Goal: Task Accomplishment & Management: Use online tool/utility

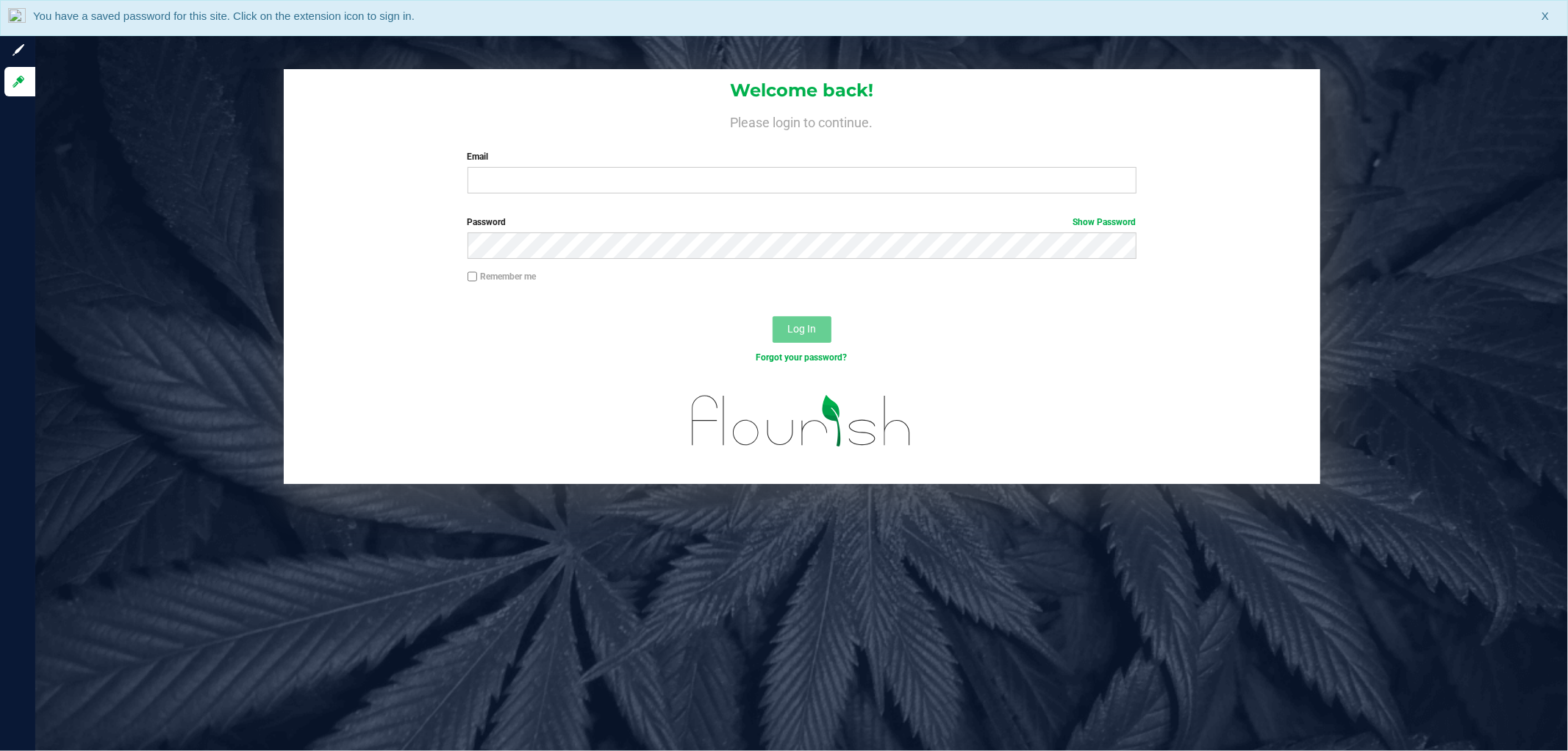
click at [640, 201] on div "Welcome back! Please login to continue. Email Required Please format your email…" at bounding box center [802, 137] width 1037 height 136
click at [643, 183] on input "Email" at bounding box center [802, 180] width 669 height 27
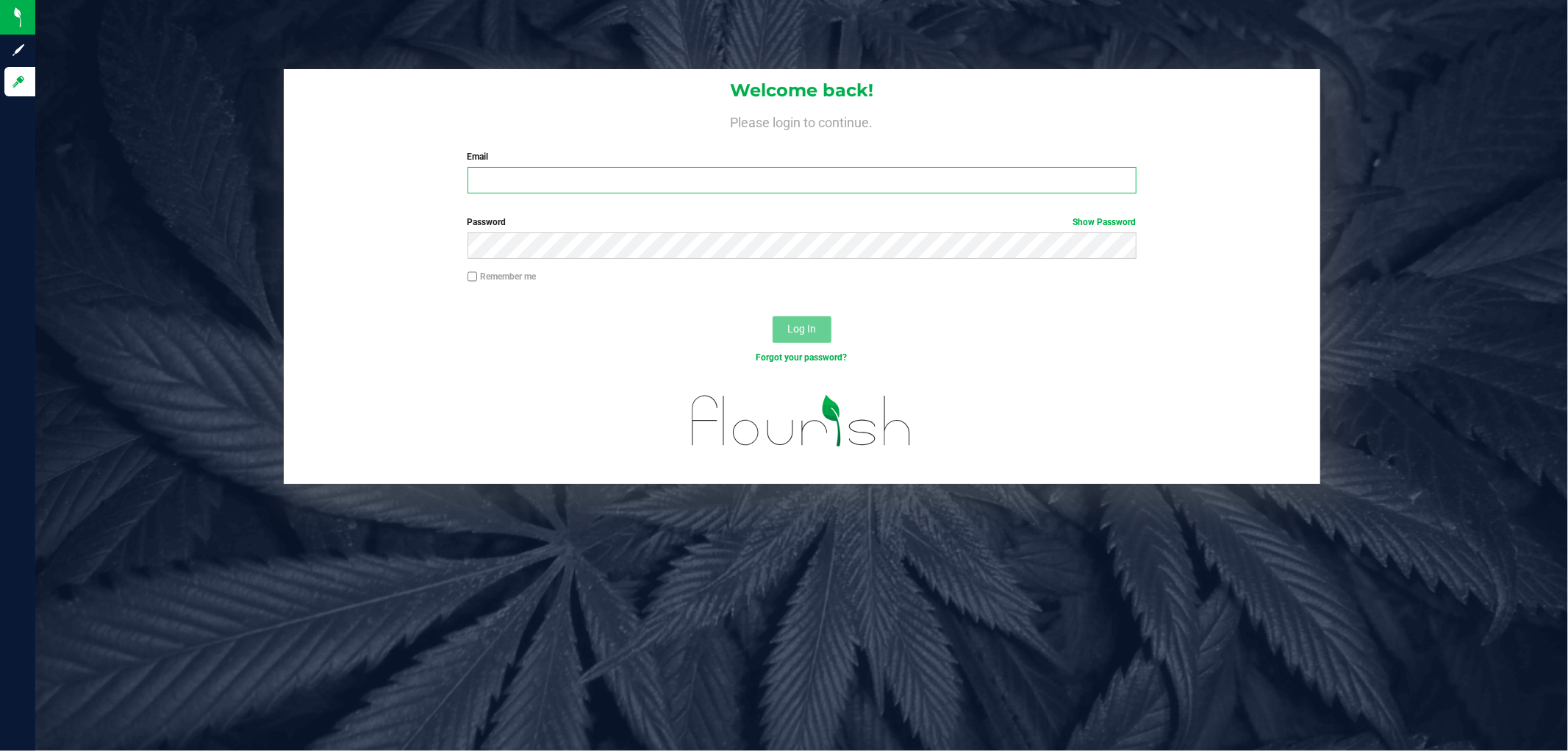
click at [648, 186] on input "Email" at bounding box center [802, 180] width 669 height 27
type input "njohnston@liveparallel.com"
click at [773, 316] on button "Log In" at bounding box center [802, 330] width 59 height 27
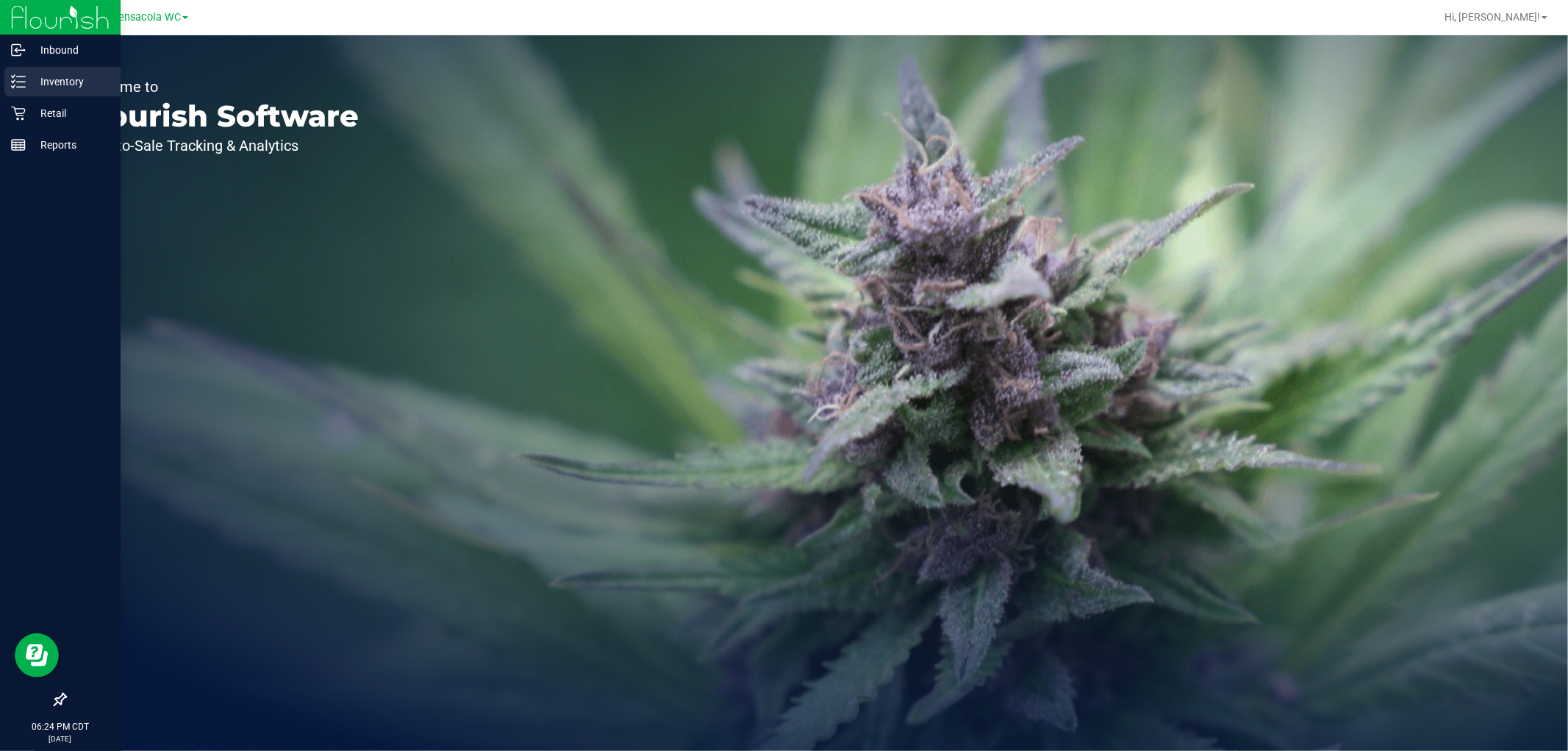
click at [7, 97] on link "Inventory" at bounding box center [60, 83] width 120 height 31
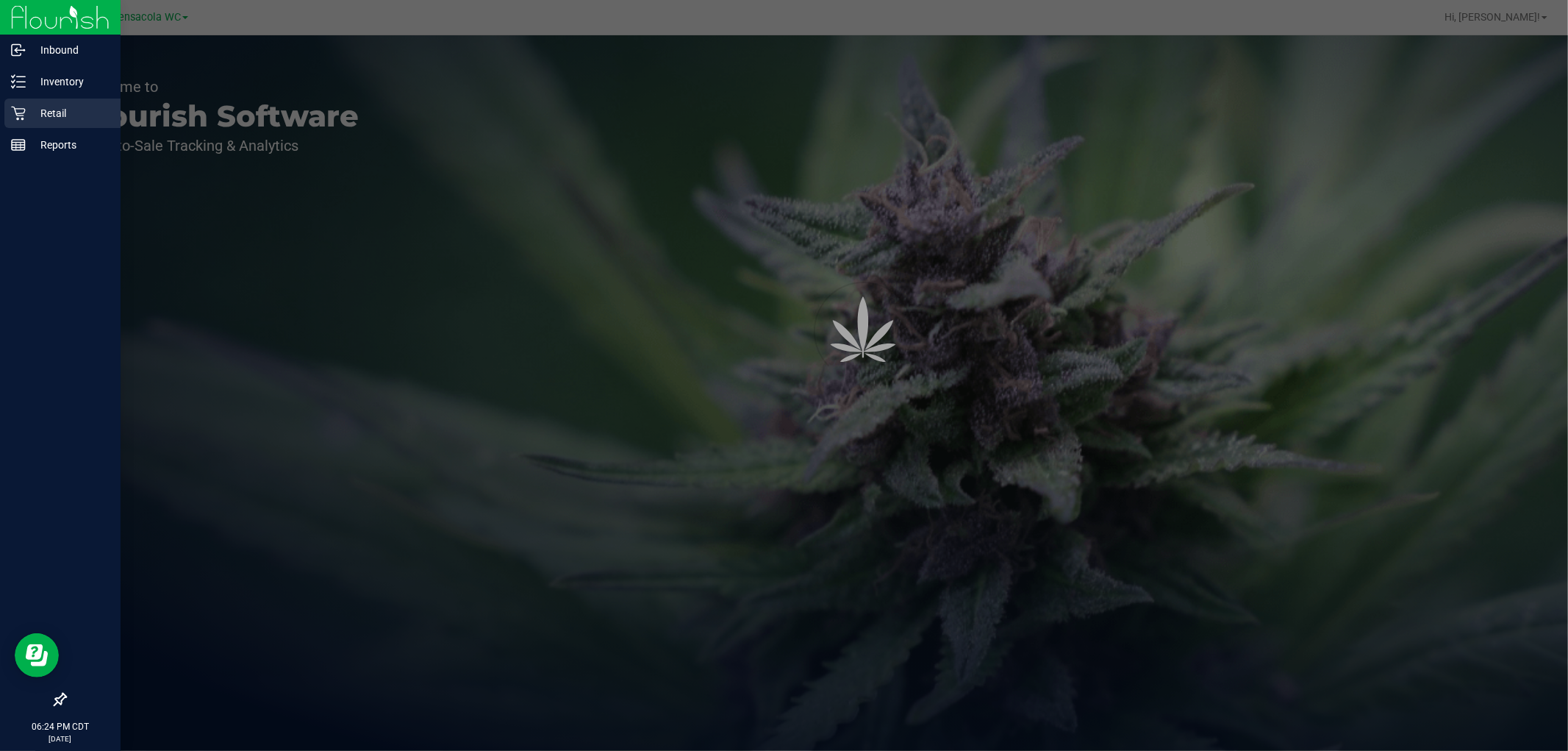
click at [17, 102] on div "Retail" at bounding box center [63, 113] width 116 height 29
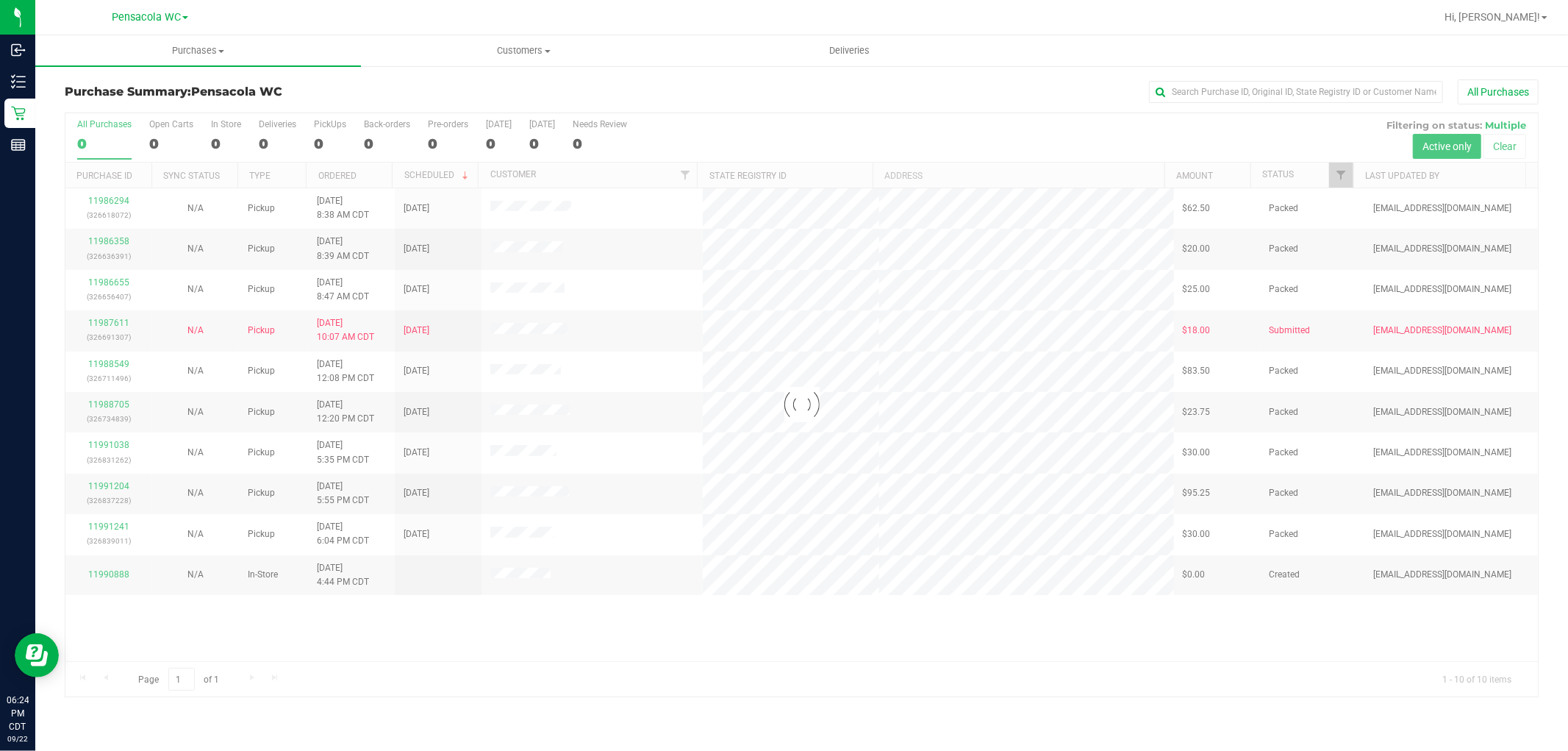
click at [1341, 178] on div at bounding box center [802, 405] width 1473 height 583
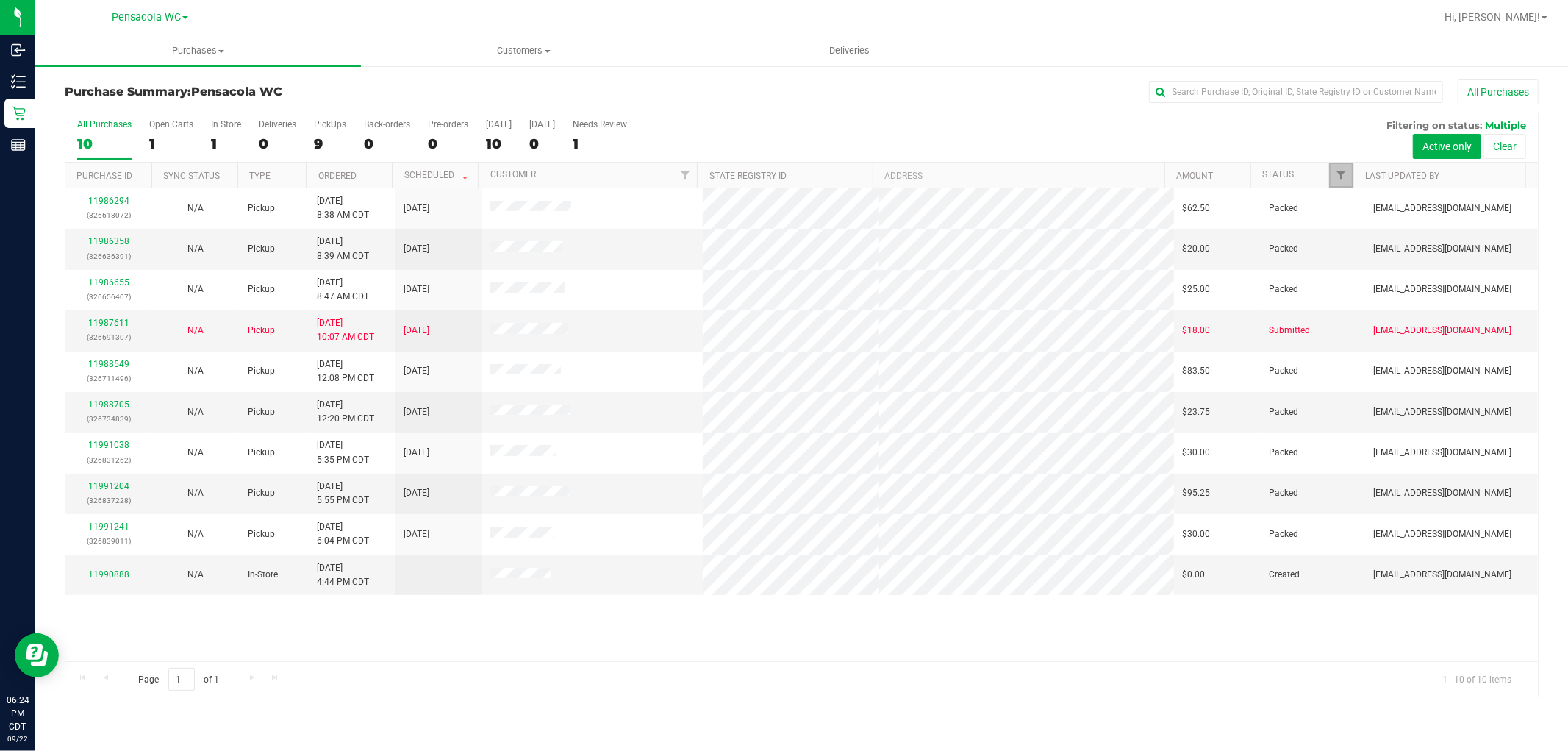
click at [1341, 179] on span "Filter" at bounding box center [1341, 175] width 12 height 12
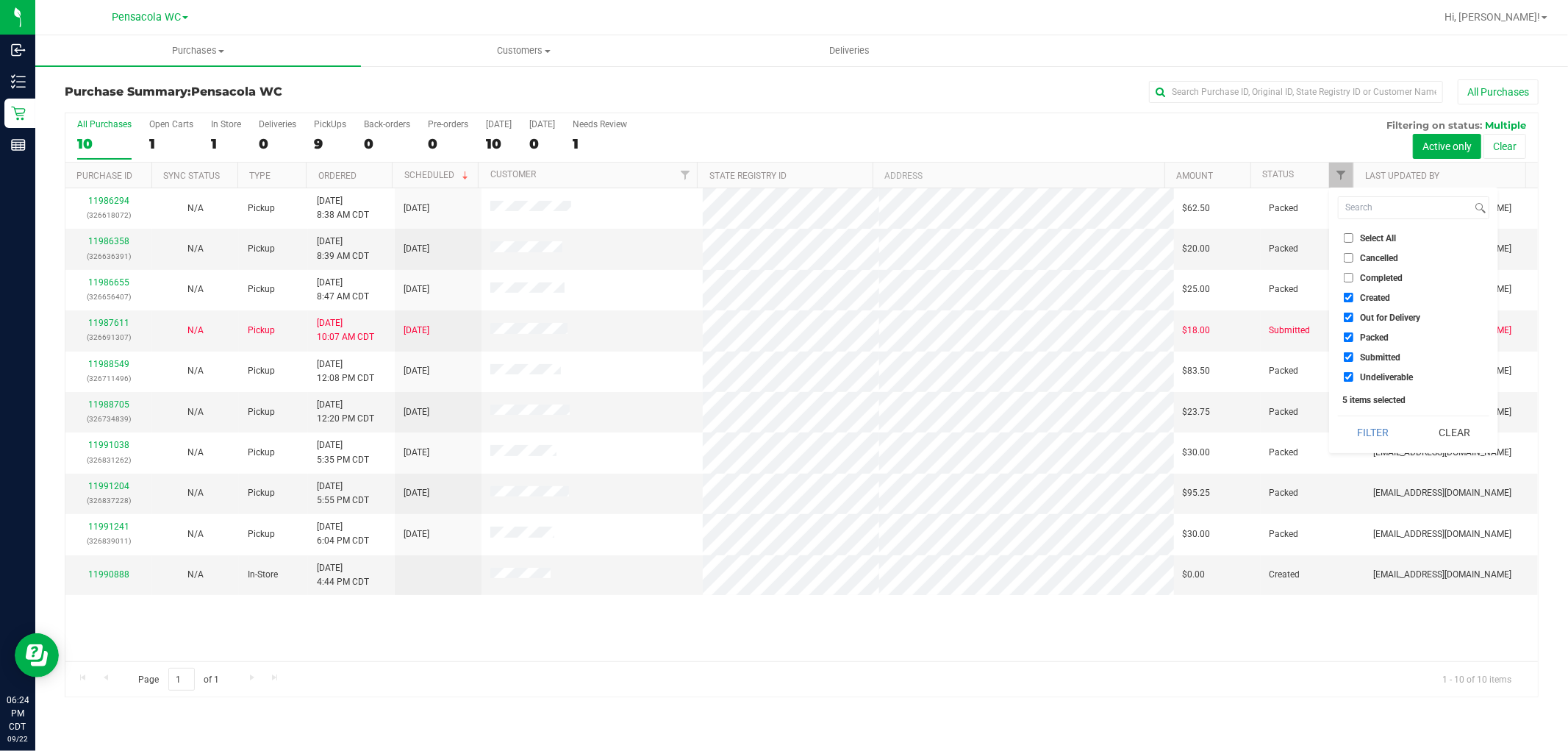
click at [1365, 237] on span "Select All" at bounding box center [1378, 238] width 36 height 9
click at [1354, 237] on input "Select All" at bounding box center [1348, 238] width 9 height 9
checkbox input "true"
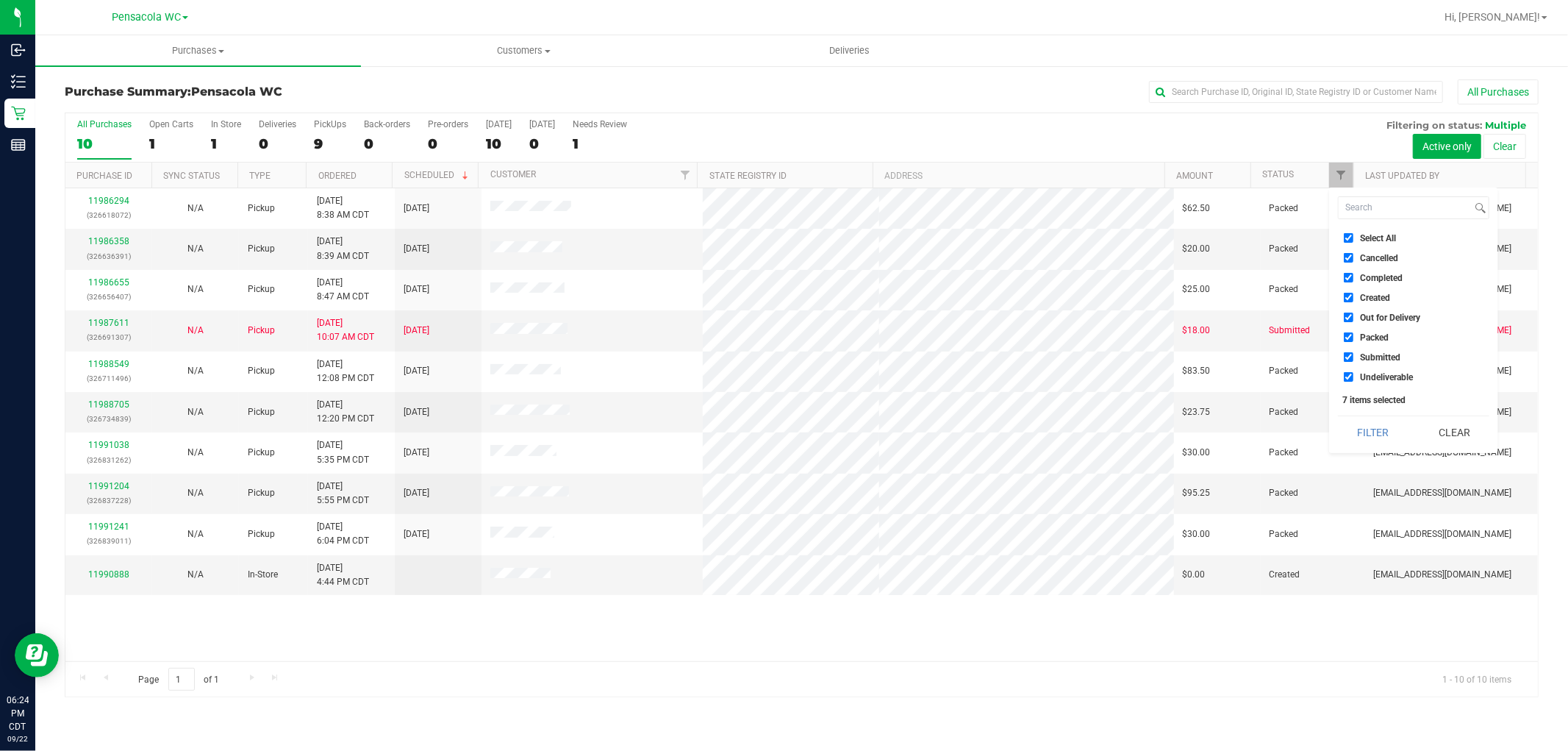
click at [1369, 231] on li "Select All" at bounding box center [1414, 239] width 152 height 16
click at [1373, 239] on span "Select All" at bounding box center [1378, 238] width 36 height 9
click at [1354, 239] on input "Select All" at bounding box center [1348, 238] width 9 height 9
checkbox input "false"
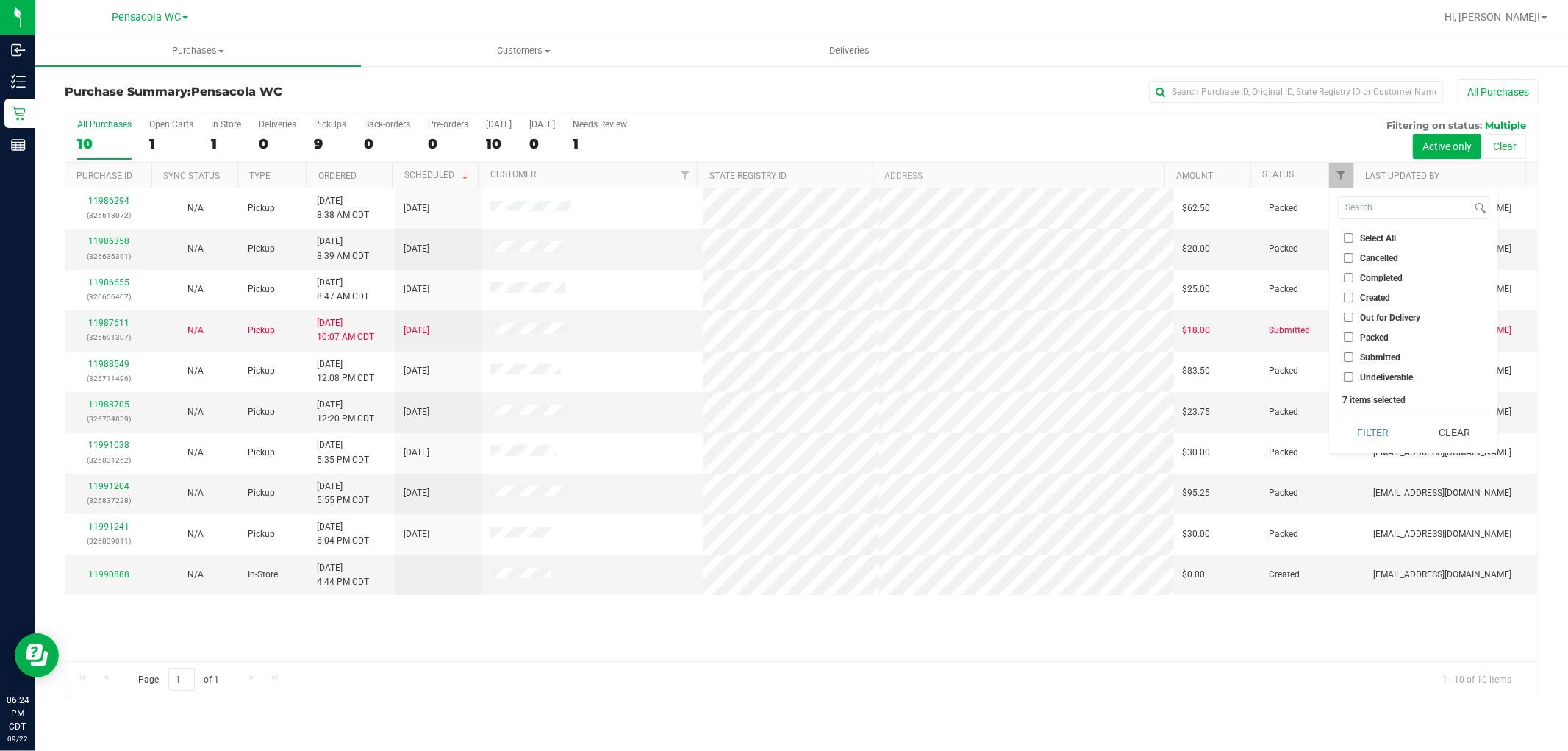
checkbox input "false"
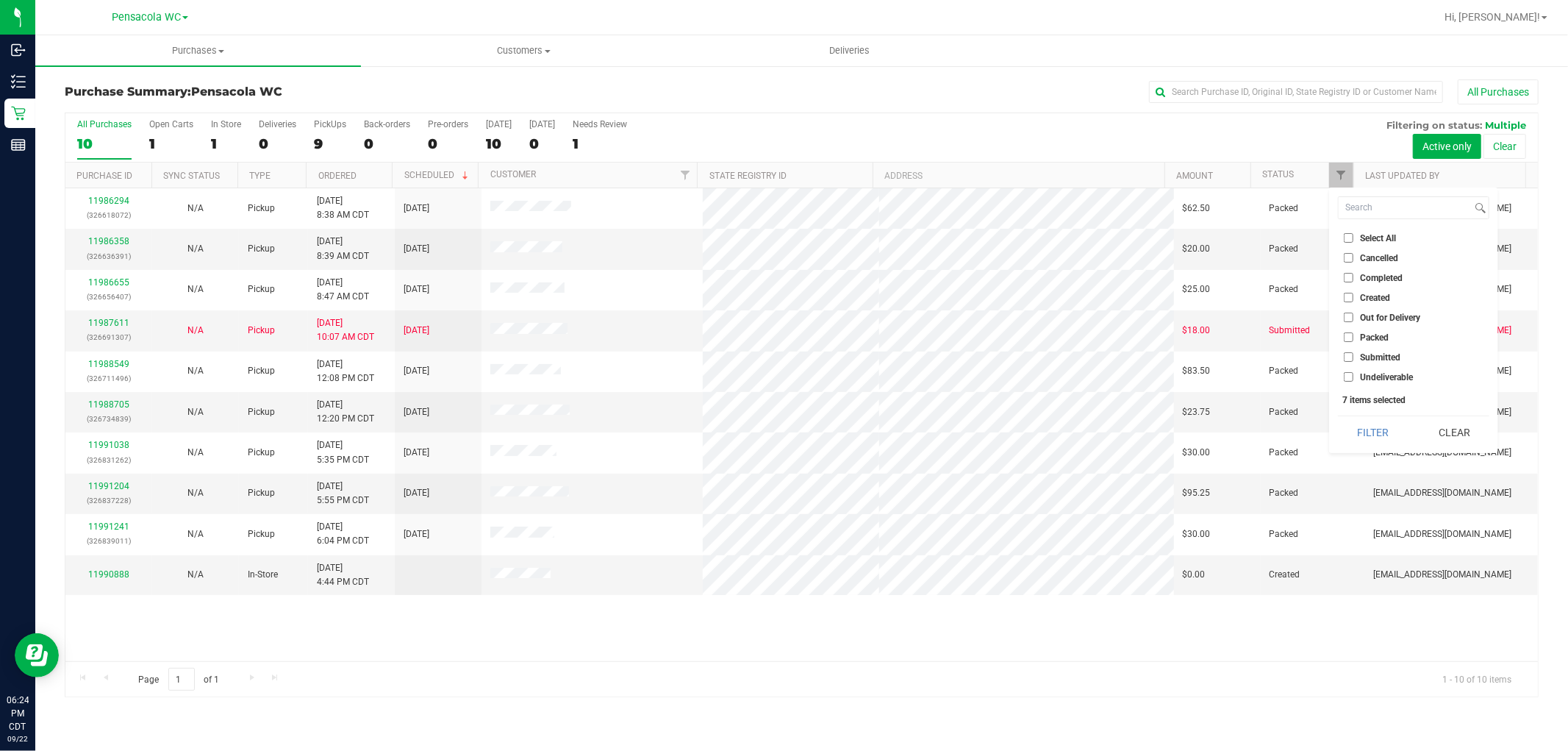
checkbox input "false"
click at [1383, 357] on span "Submitted" at bounding box center [1380, 357] width 40 height 9
click at [1354, 357] on input "Submitted" at bounding box center [1348, 357] width 9 height 9
checkbox input "true"
click at [1369, 418] on button "Filter" at bounding box center [1374, 432] width 71 height 32
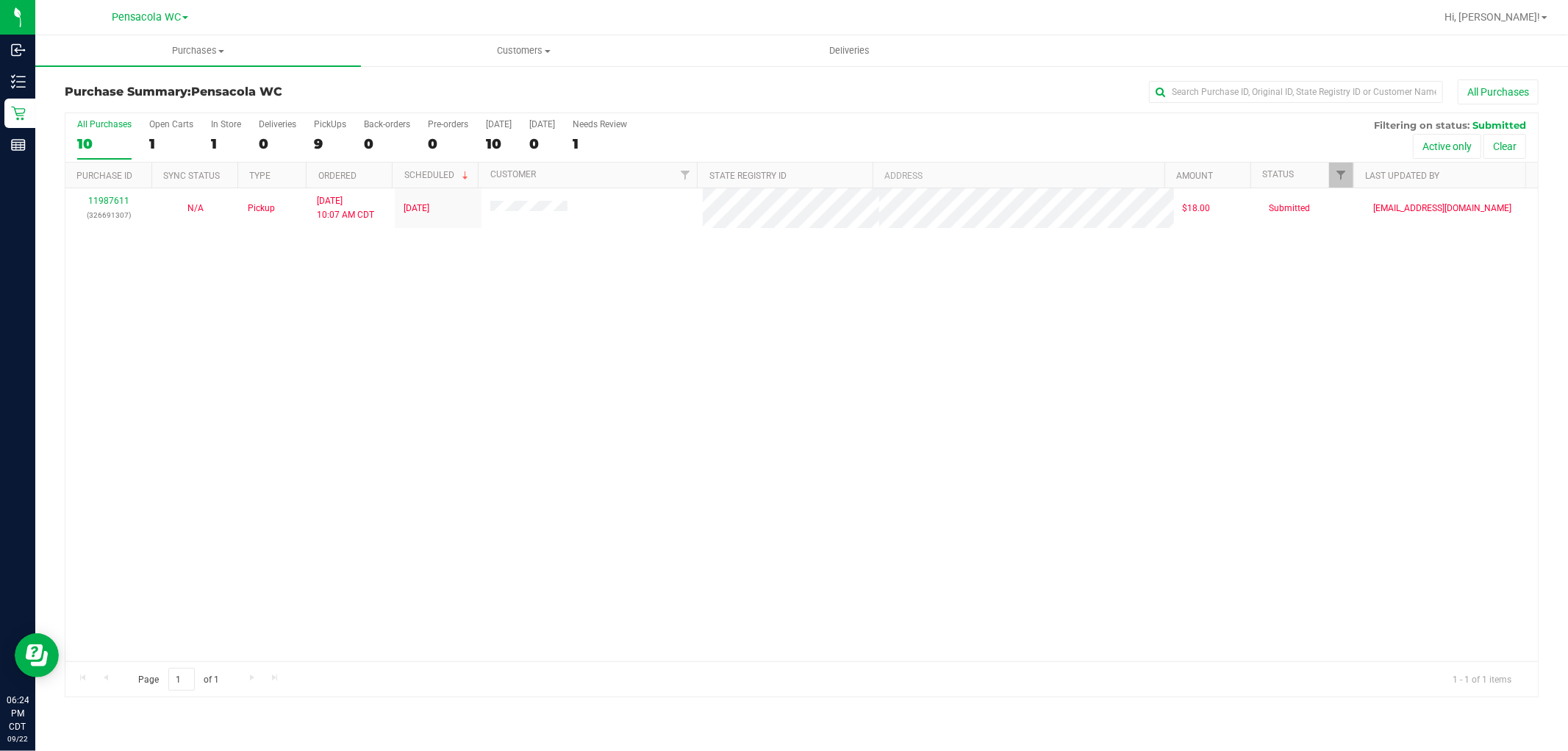
click at [430, 357] on div "11987611 (326691307) N/A Pickup 9/22/2025 10:07 AM CDT 9/22/2025 $18.00 Submitt…" at bounding box center [802, 424] width 1473 height 473
drag, startPoint x: 285, startPoint y: 267, endPoint x: 248, endPoint y: 237, distance: 47.6
click at [283, 267] on div "11987611 (326691307) N/A Pickup 9/22/2025 10:07 AM CDT 9/22/2025 $18.00 Submitt…" at bounding box center [802, 424] width 1473 height 473
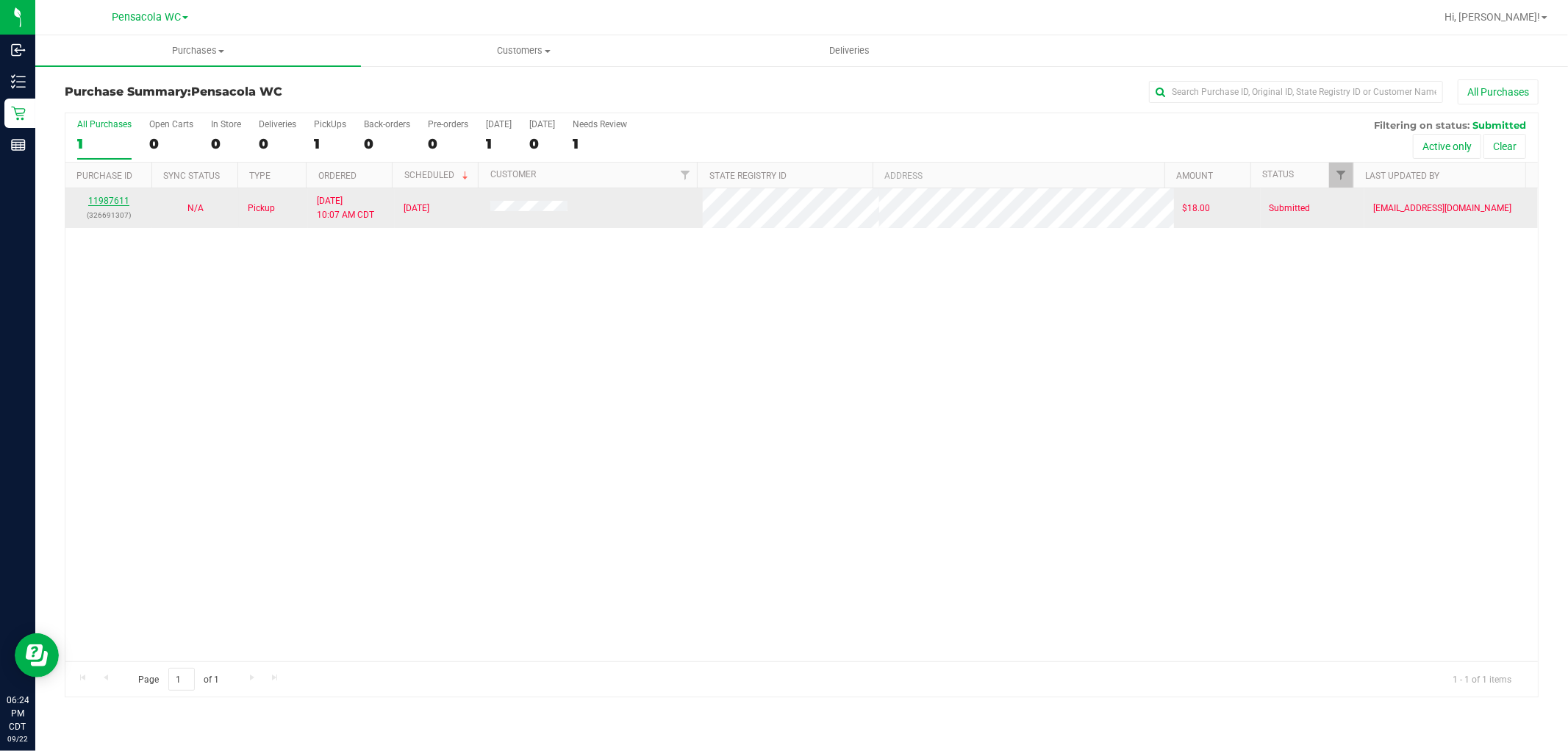
click at [114, 201] on link "11987611" at bounding box center [109, 201] width 41 height 10
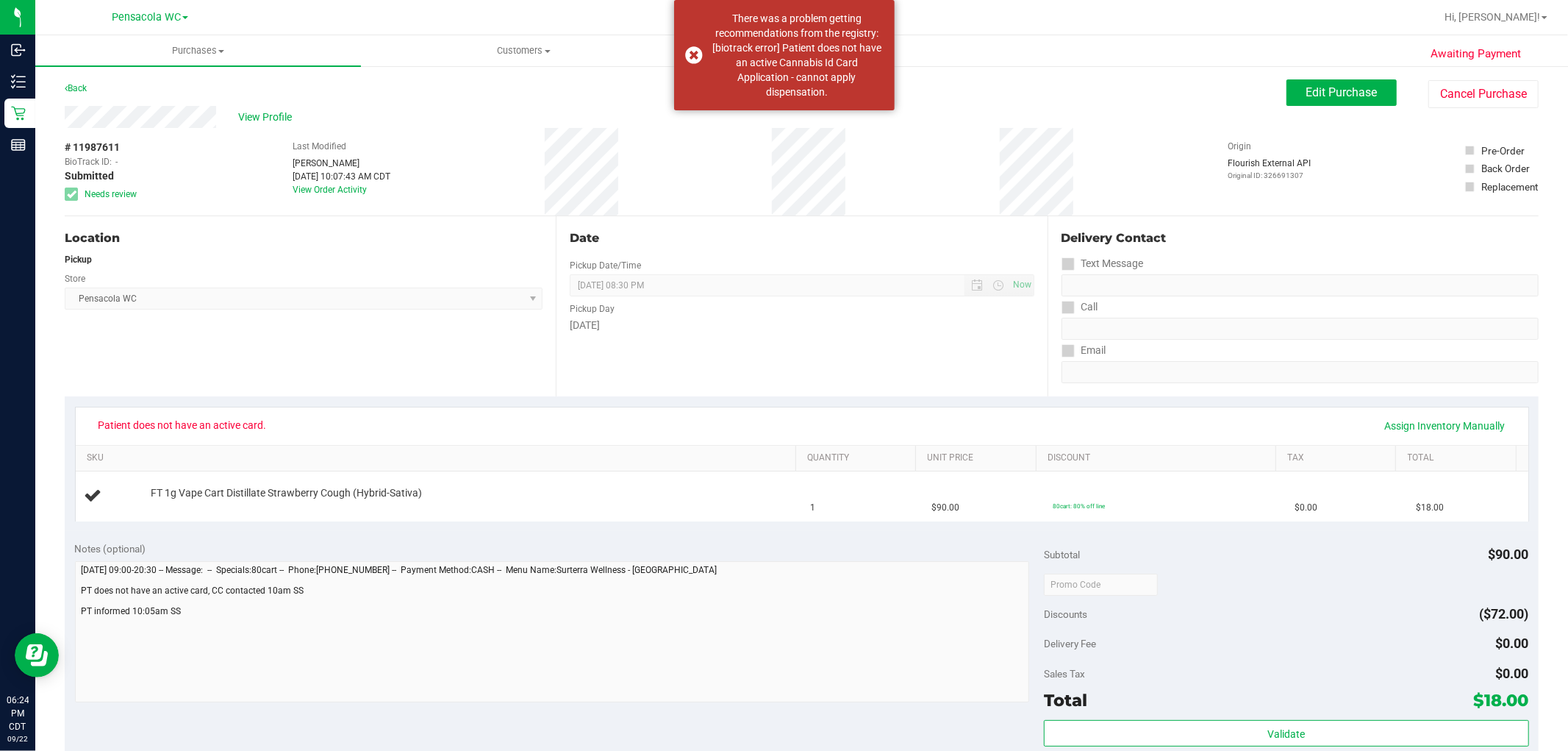
click at [87, 83] on div "Back" at bounding box center [76, 88] width 22 height 17
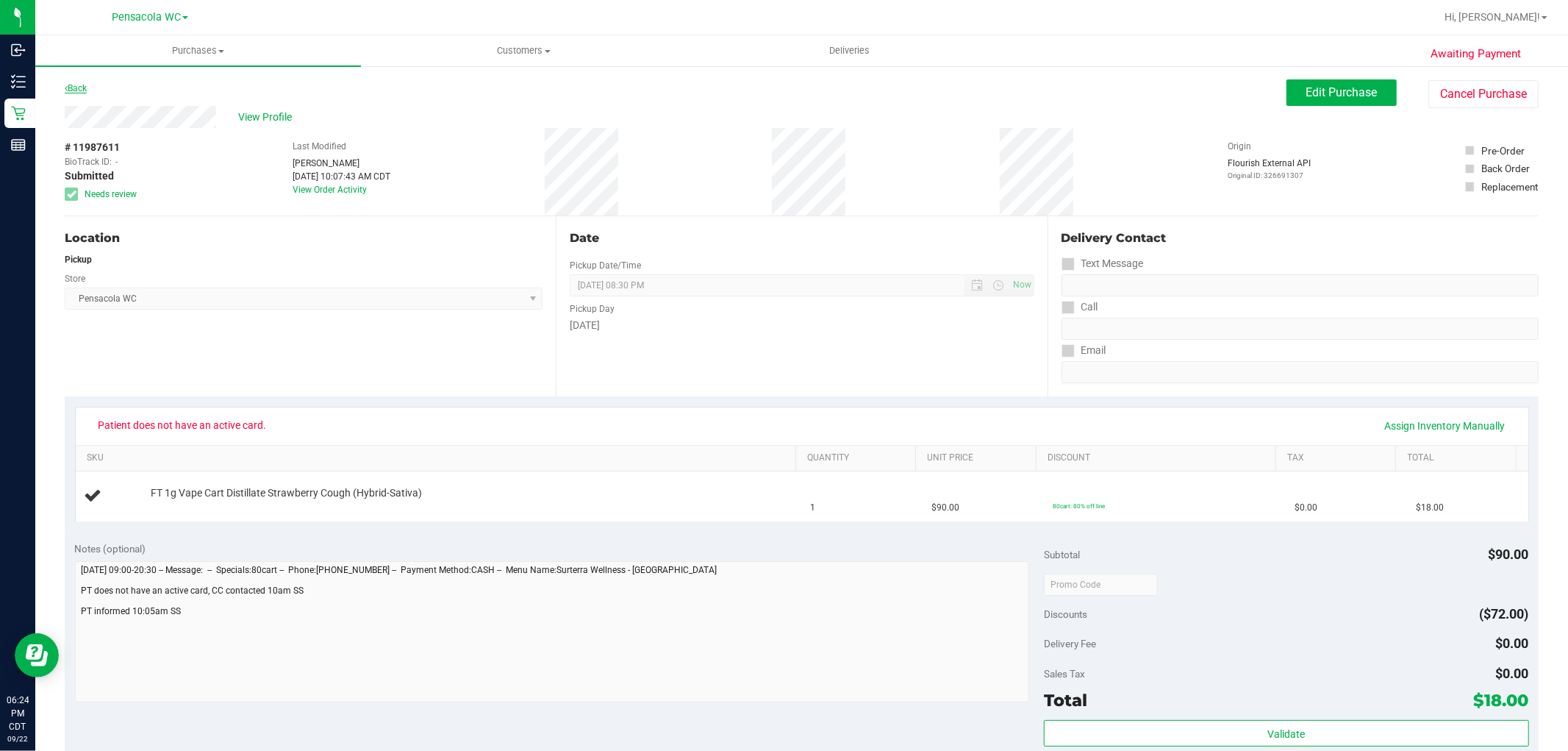
click at [81, 91] on link "Back" at bounding box center [76, 88] width 22 height 10
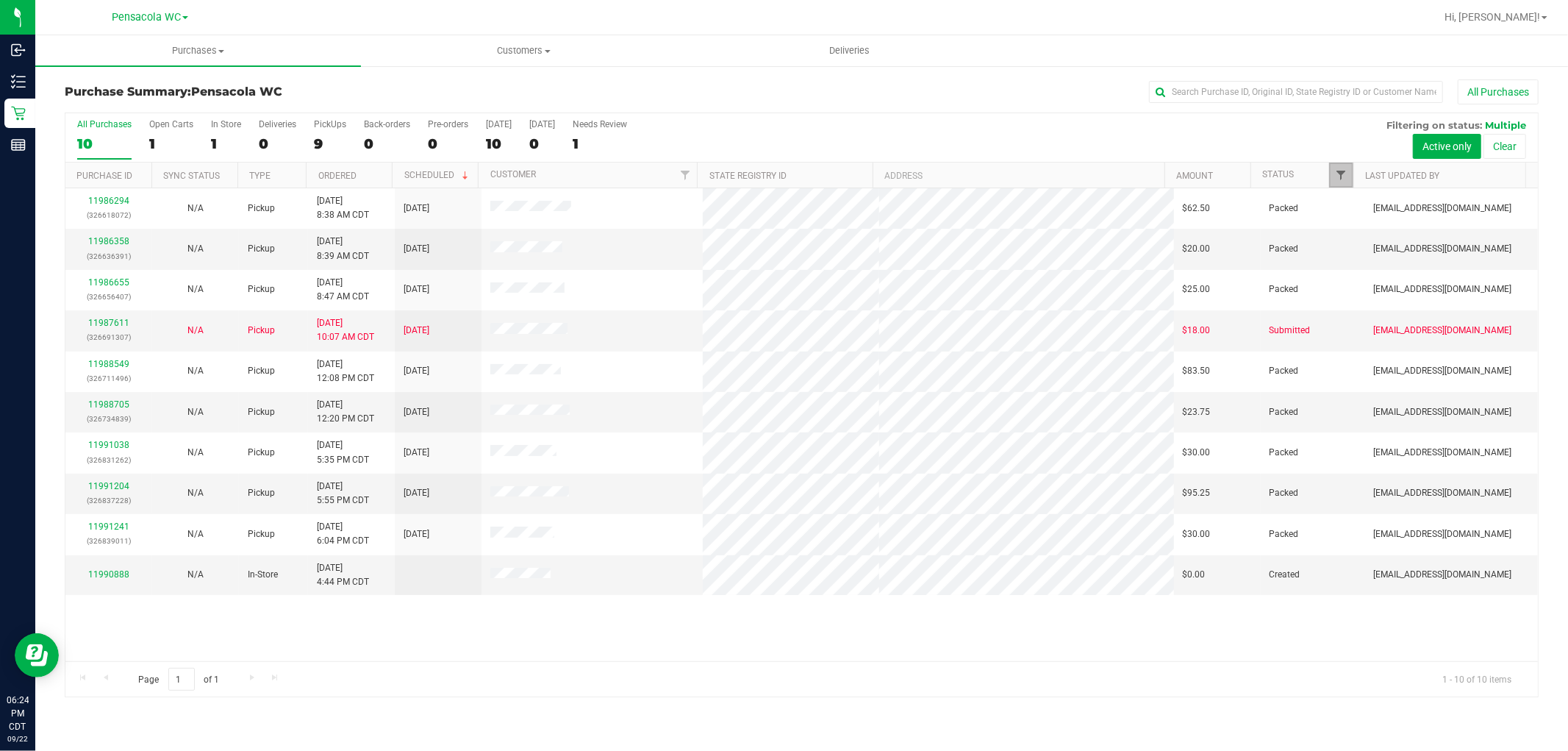
click at [1342, 180] on span "Filter" at bounding box center [1341, 175] width 12 height 12
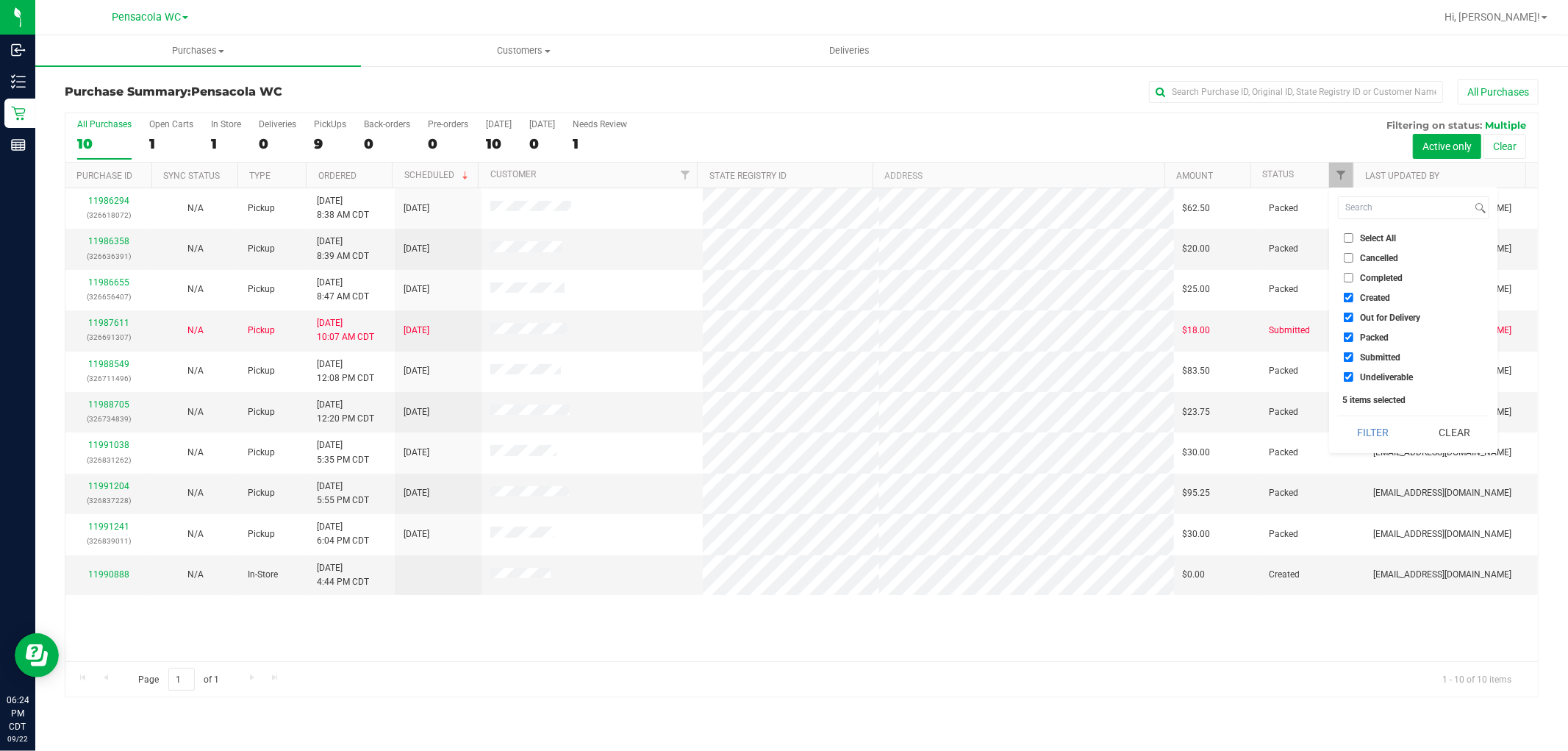
click at [1378, 234] on span "Select All" at bounding box center [1378, 238] width 36 height 9
click at [1354, 234] on input "Select All" at bounding box center [1348, 238] width 9 height 9
checkbox input "true"
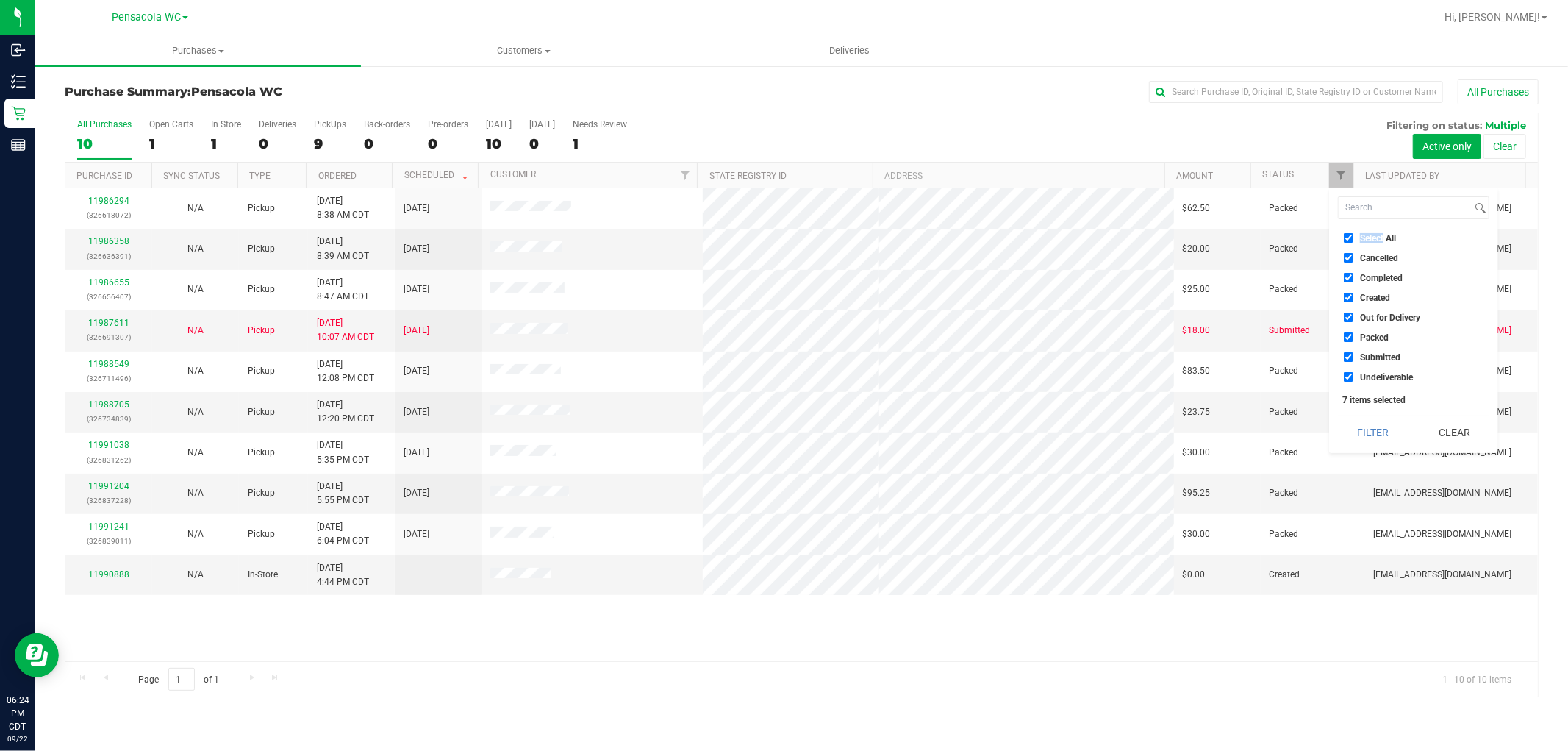
click at [1378, 234] on span "Select All" at bounding box center [1378, 238] width 36 height 9
click at [1354, 233] on input "Select All" at bounding box center [1348, 238] width 9 height 9
checkbox input "false"
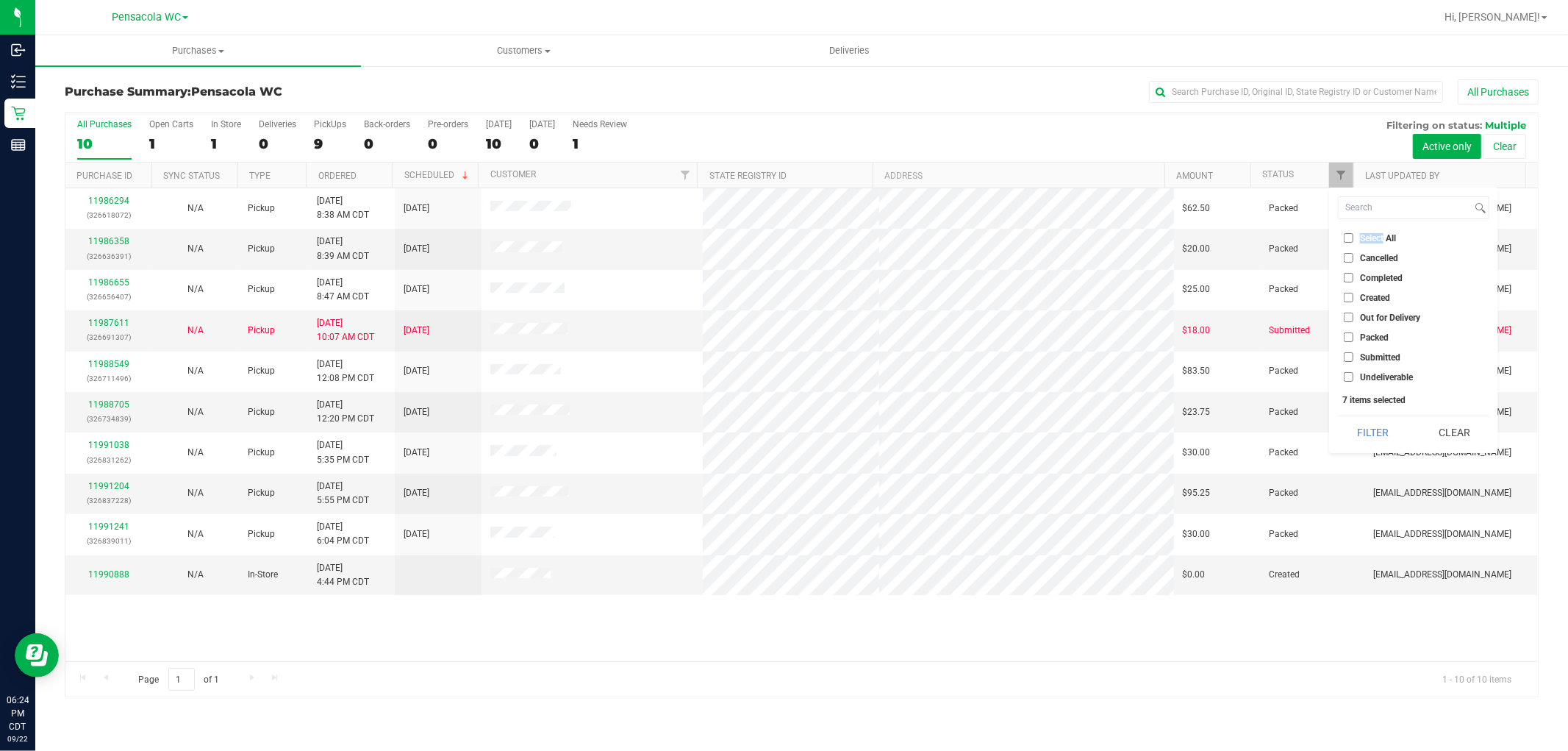
checkbox input "false"
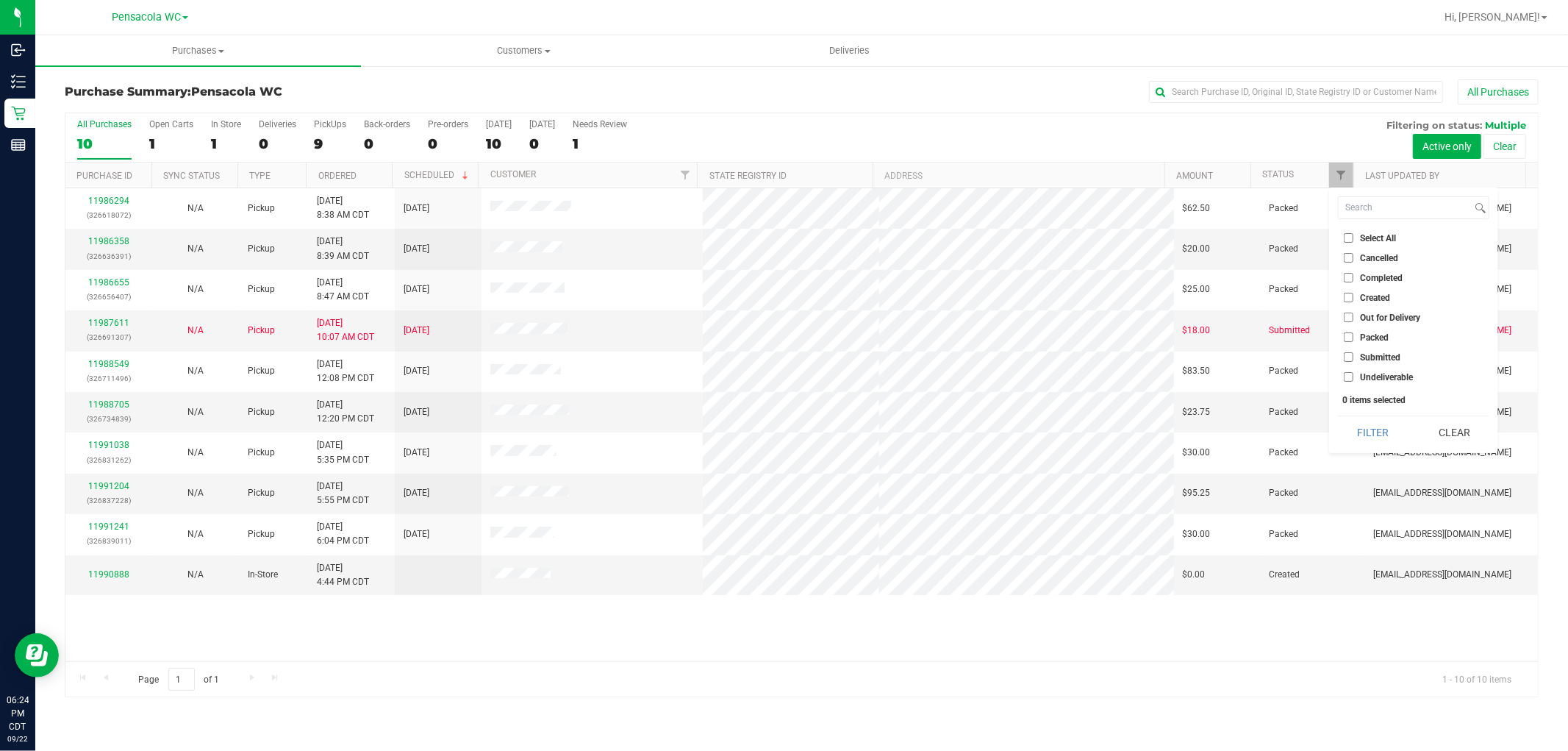
click at [1374, 353] on span "Submitted" at bounding box center [1380, 357] width 40 height 9
click at [1354, 353] on input "Submitted" at bounding box center [1348, 357] width 9 height 9
checkbox input "true"
click at [363, 662] on div "Page 1 of 1 1 - 10 of 10 items" at bounding box center [802, 679] width 1473 height 35
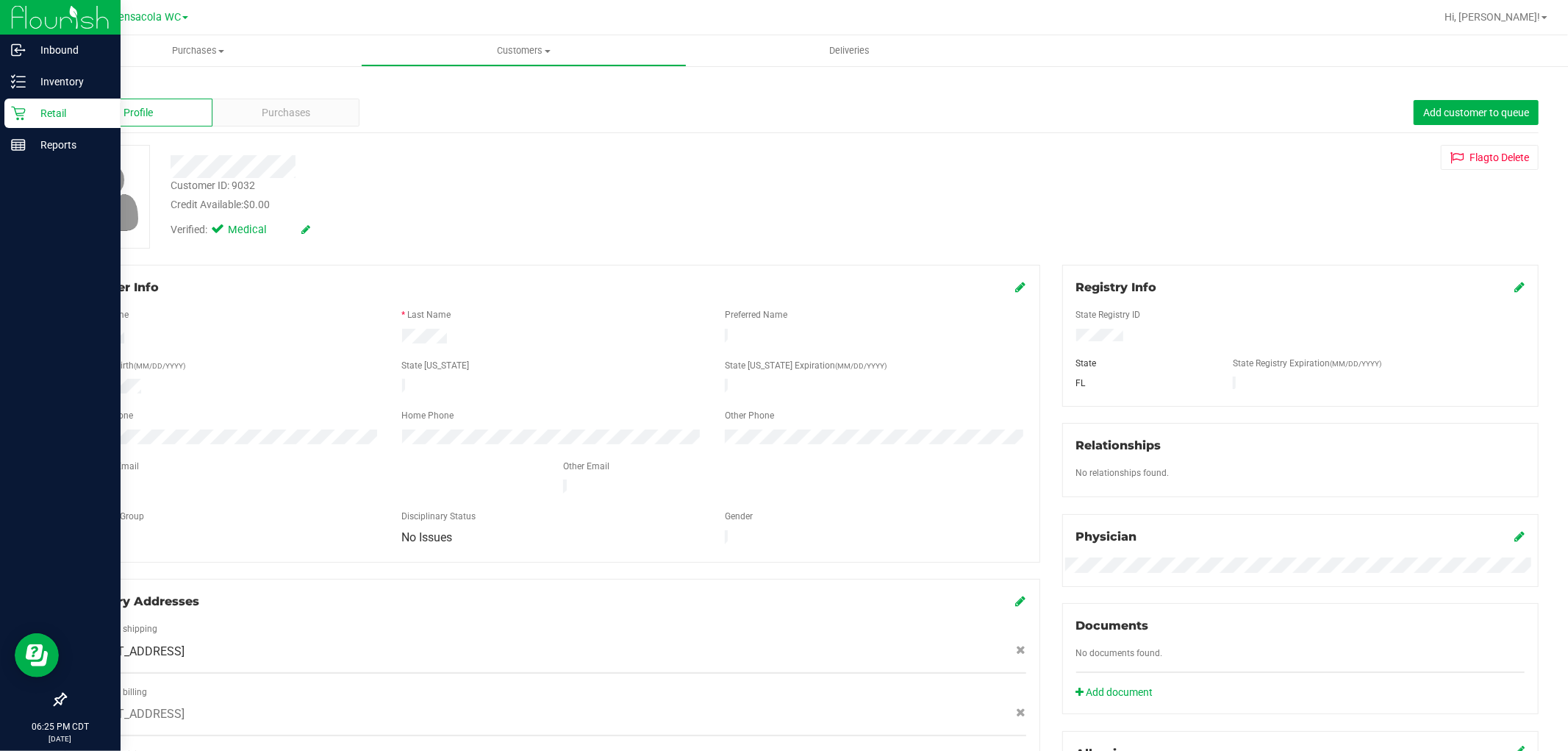
click at [20, 118] on icon at bounding box center [18, 113] width 15 height 15
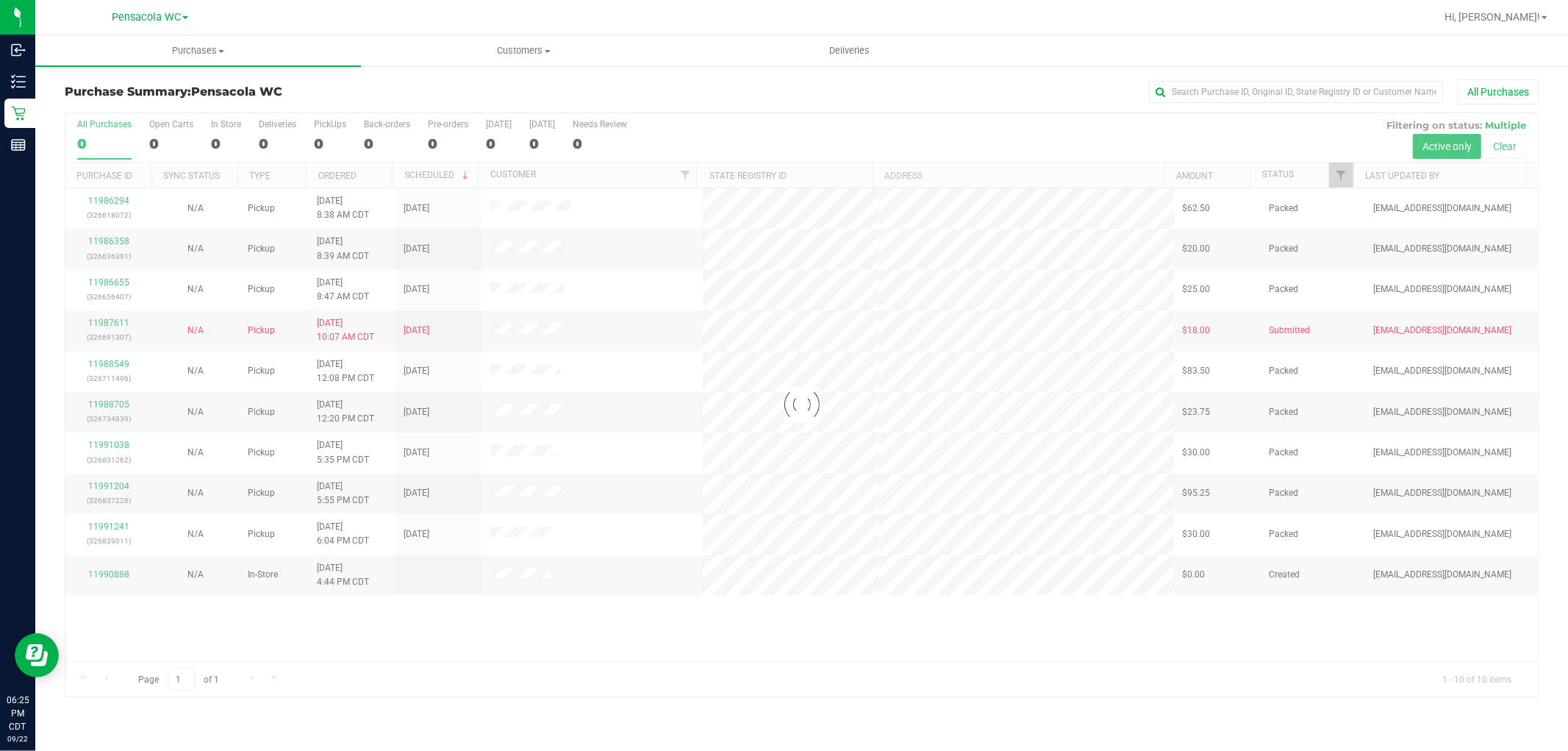
click at [1334, 177] on div at bounding box center [802, 405] width 1473 height 583
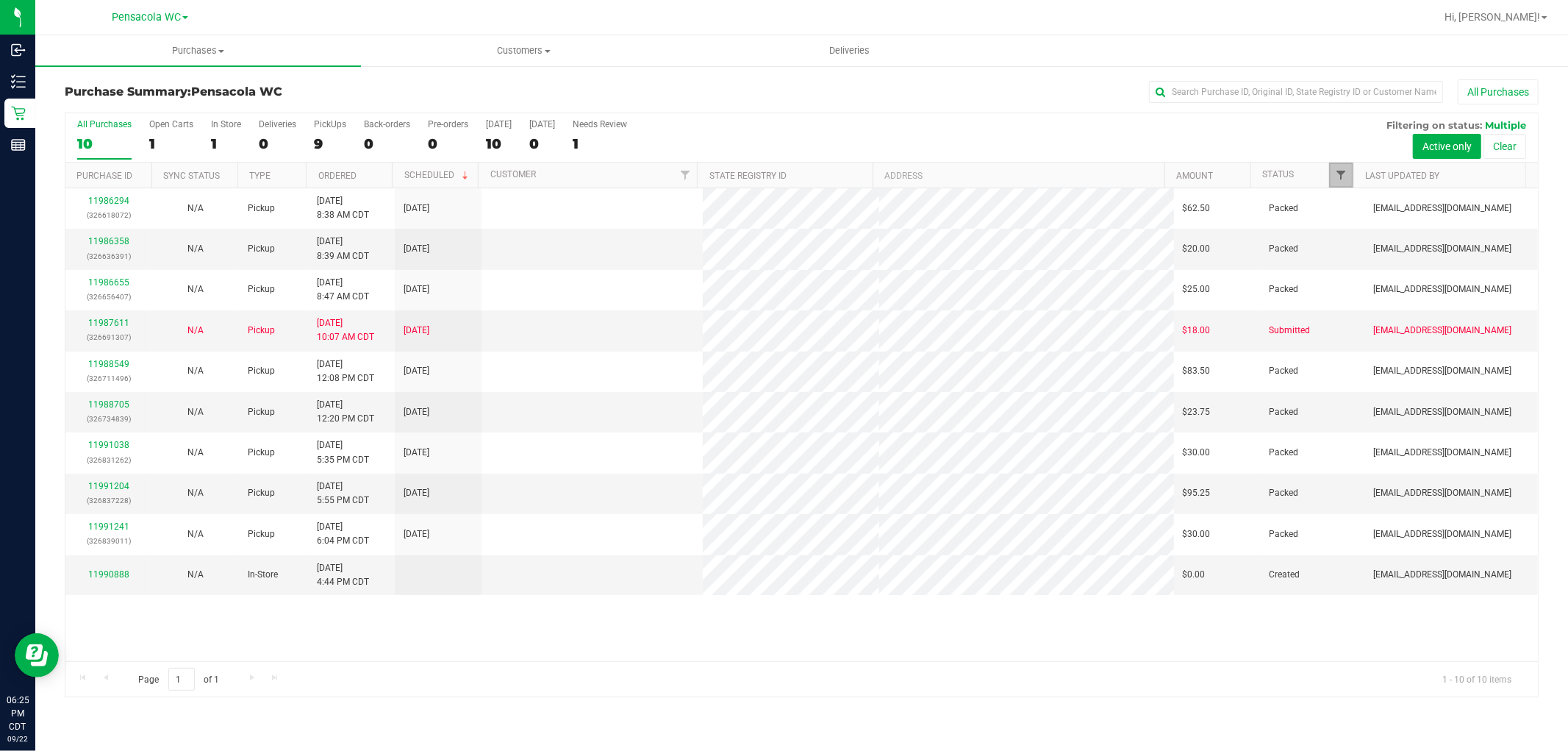
click at [1336, 177] on span "Filter" at bounding box center [1341, 175] width 12 height 12
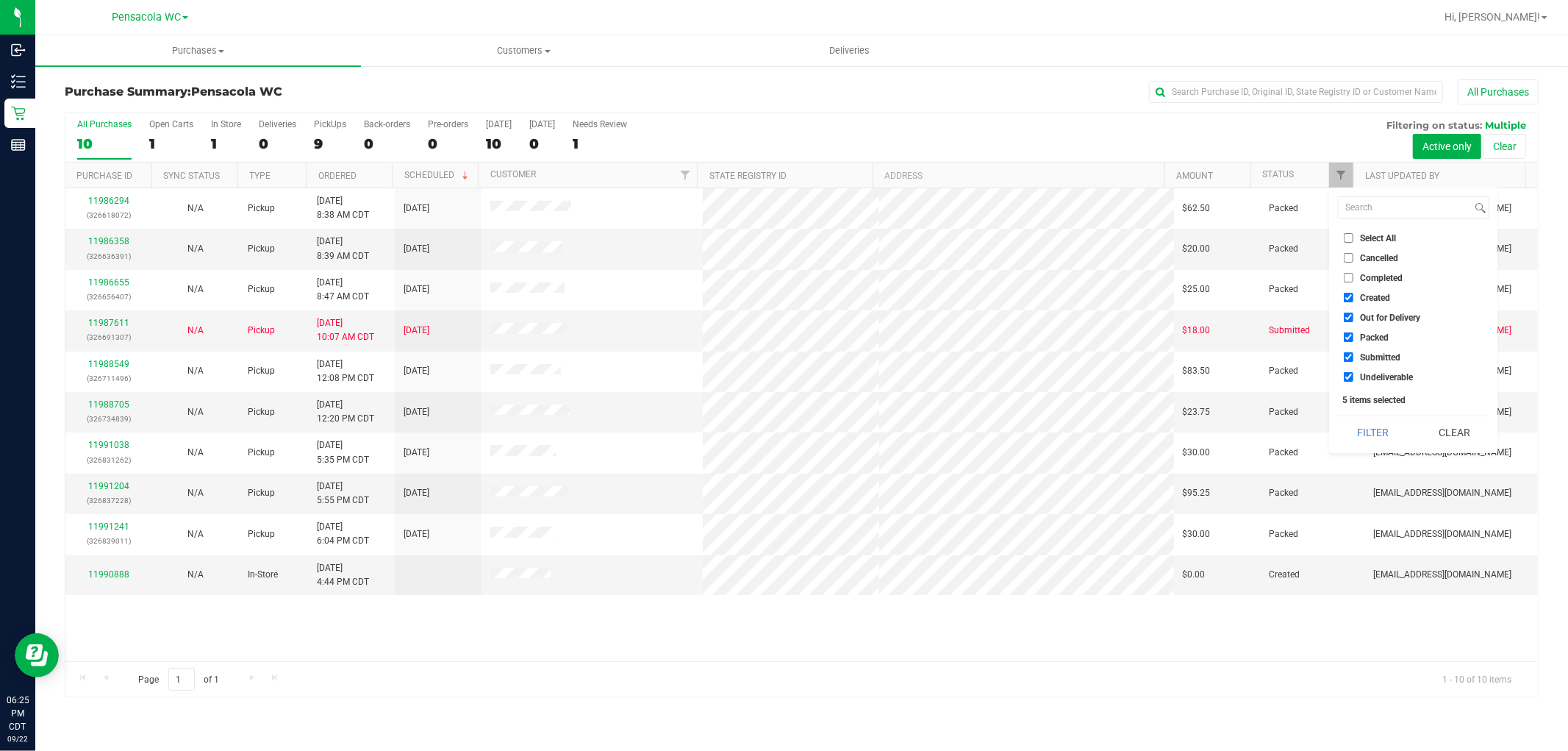
click at [1368, 235] on span "Select All" at bounding box center [1378, 238] width 36 height 9
click at [1354, 235] on input "Select All" at bounding box center [1348, 238] width 9 height 9
checkbox input "true"
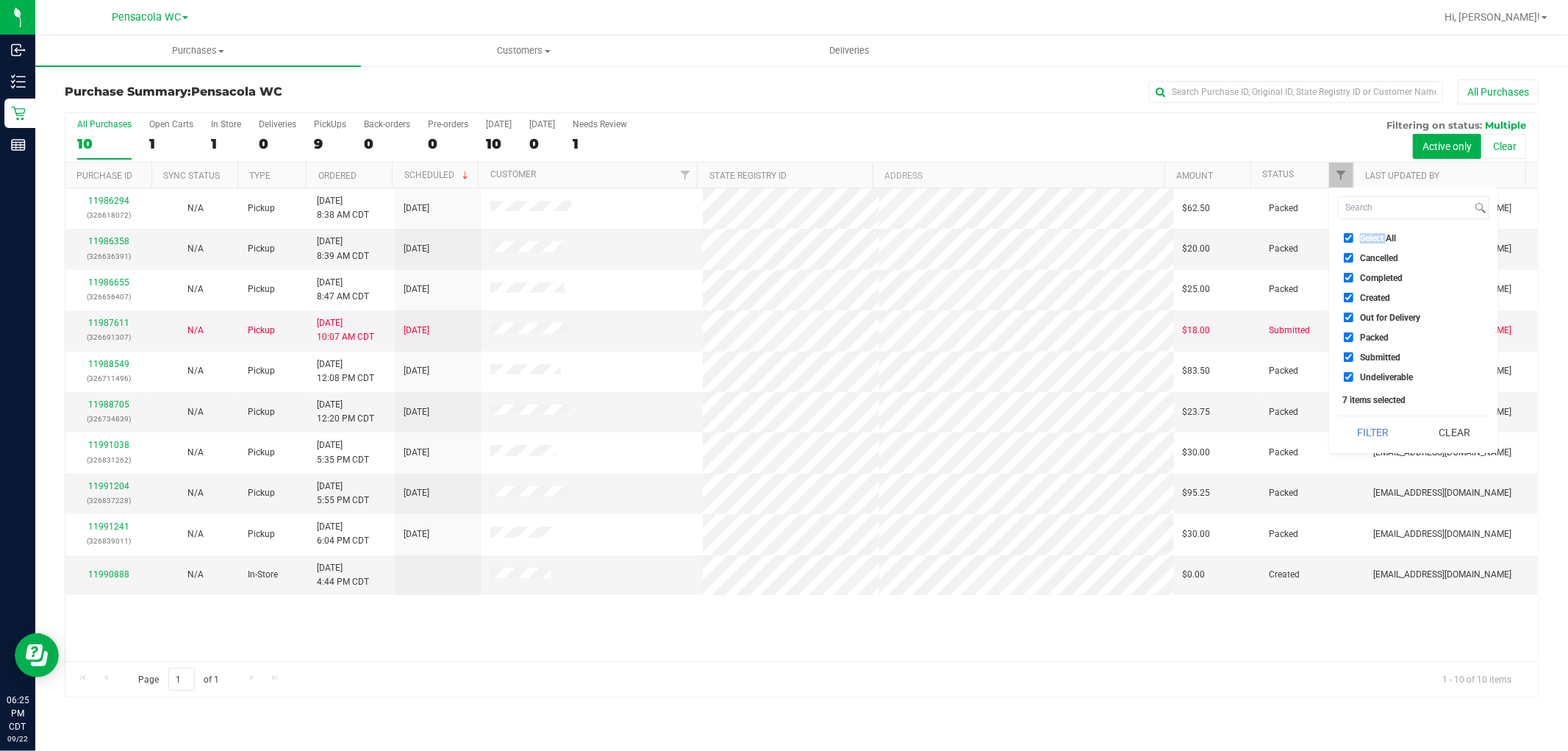
click at [1368, 235] on span "Select All" at bounding box center [1378, 238] width 36 height 9
click at [1354, 235] on input "Select All" at bounding box center [1348, 238] width 9 height 9
checkbox input "false"
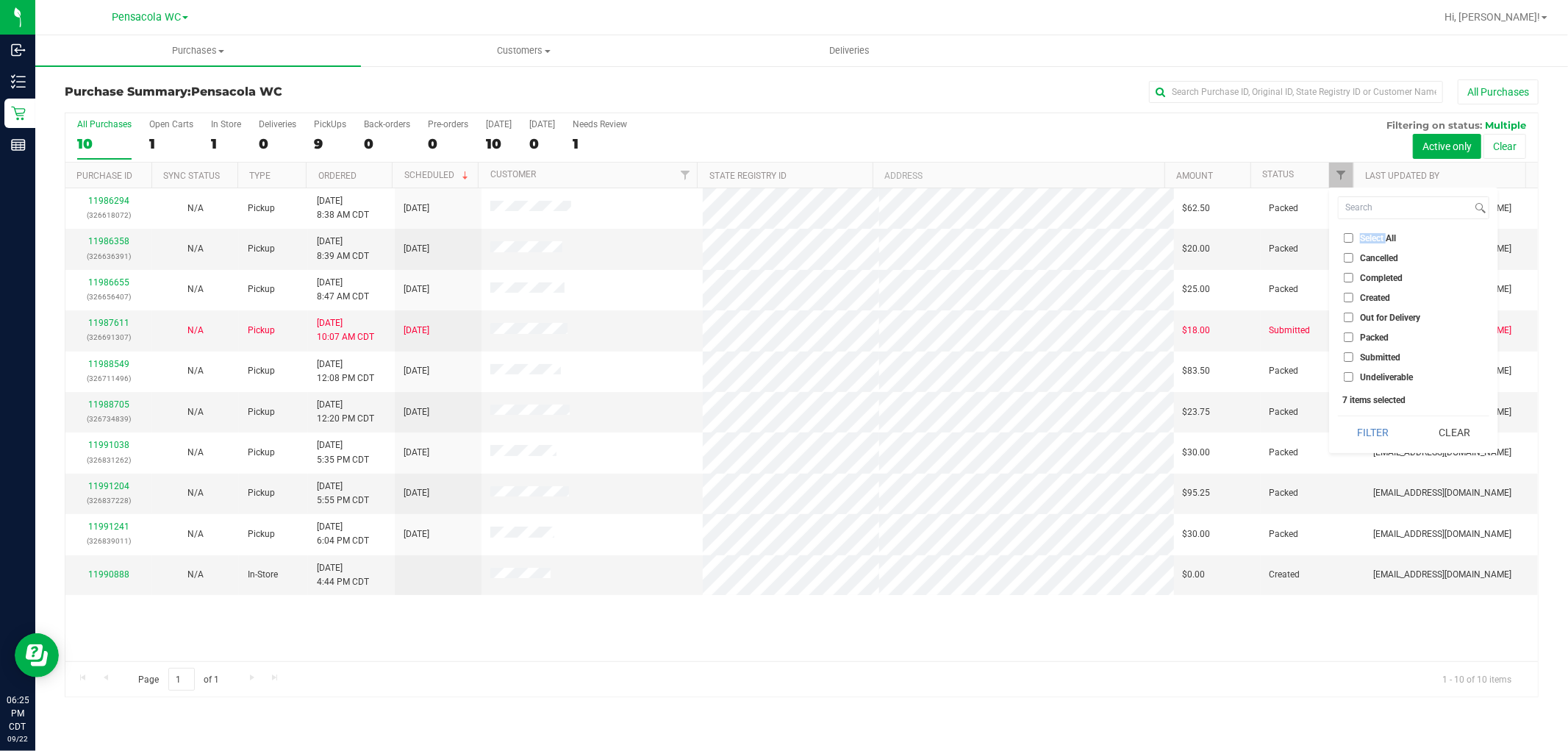
checkbox input "false"
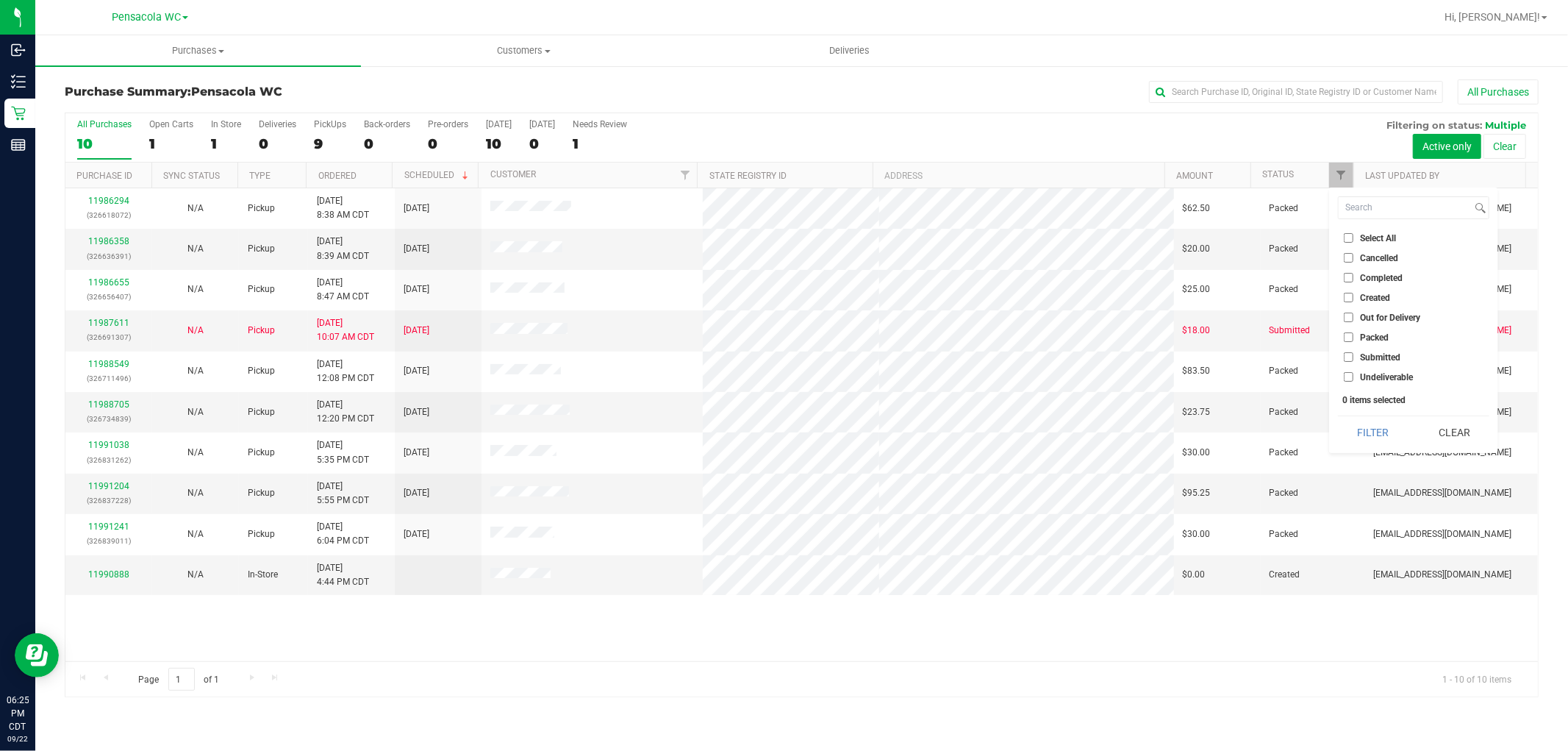
click at [1388, 343] on li "Packed" at bounding box center [1414, 338] width 152 height 16
click at [1374, 356] on span "Submitted" at bounding box center [1380, 357] width 40 height 9
click at [1354, 356] on input "Submitted" at bounding box center [1348, 357] width 9 height 9
checkbox input "true"
click at [1374, 434] on button "Filter" at bounding box center [1374, 432] width 71 height 32
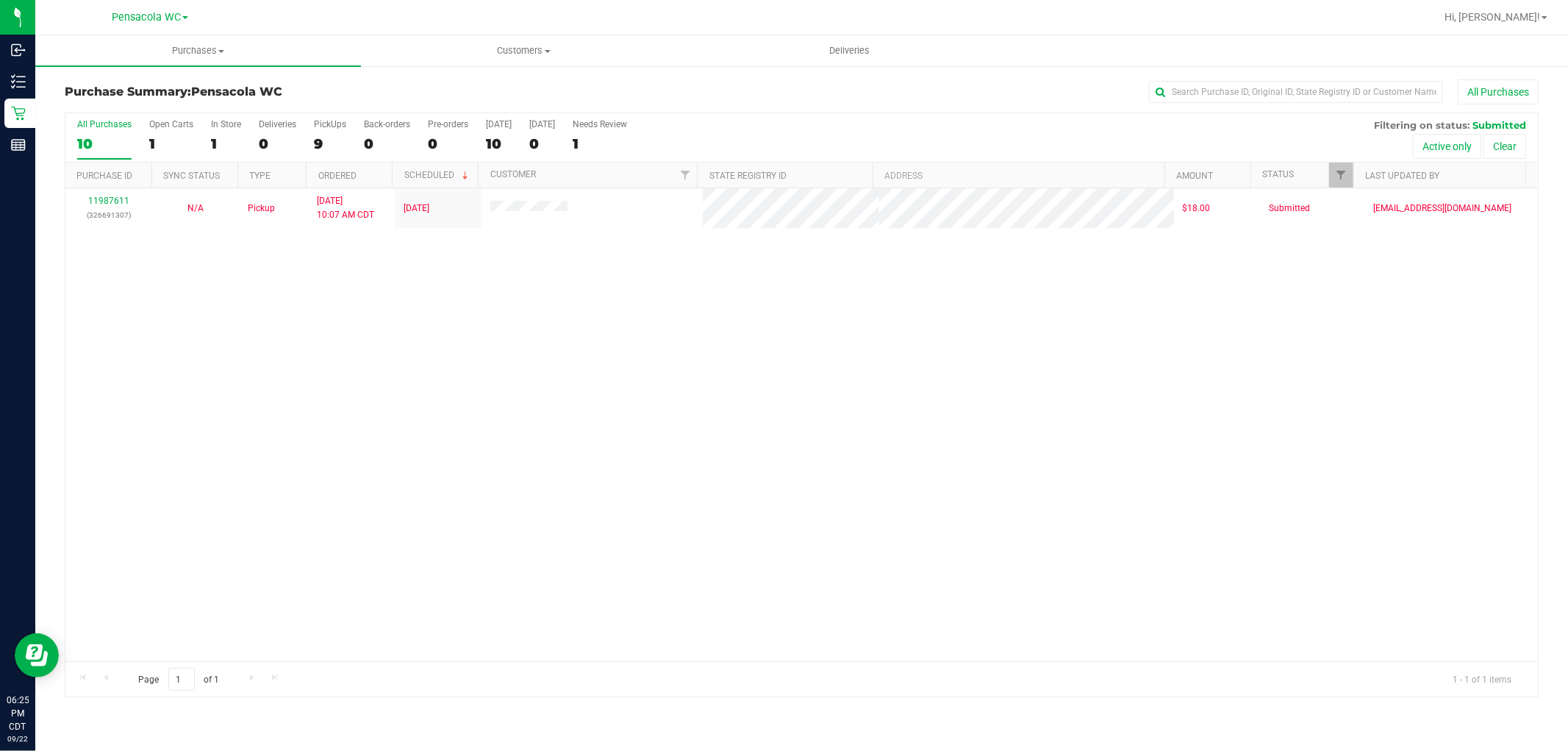
click at [600, 347] on div "11987611 (326691307) N/A Pickup 9/22/2025 10:07 AM CDT 9/22/2025 $18.00 Submitt…" at bounding box center [802, 424] width 1473 height 473
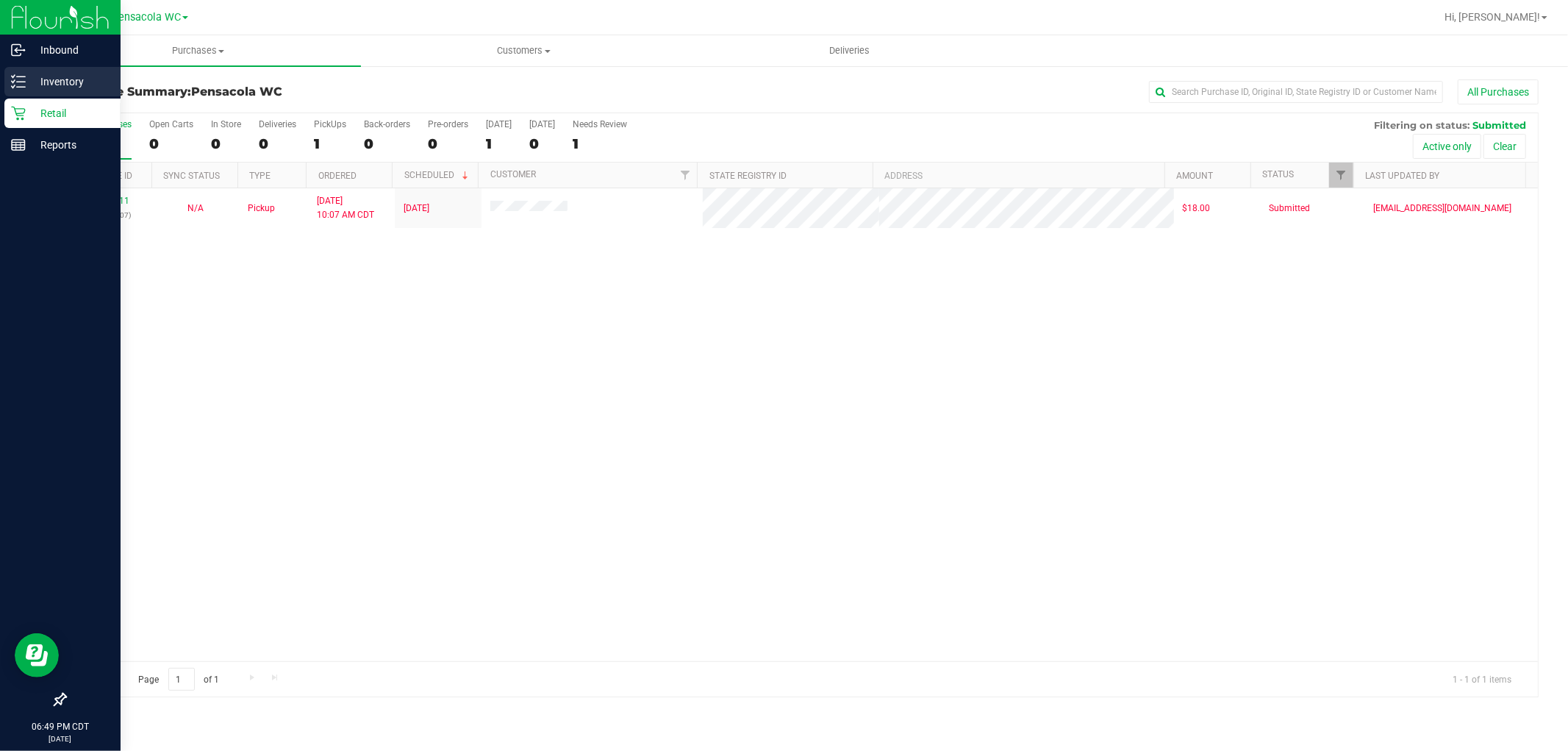
click at [18, 78] on icon at bounding box center [18, 81] width 15 height 15
click at [74, 87] on p "Inventory" at bounding box center [70, 82] width 88 height 17
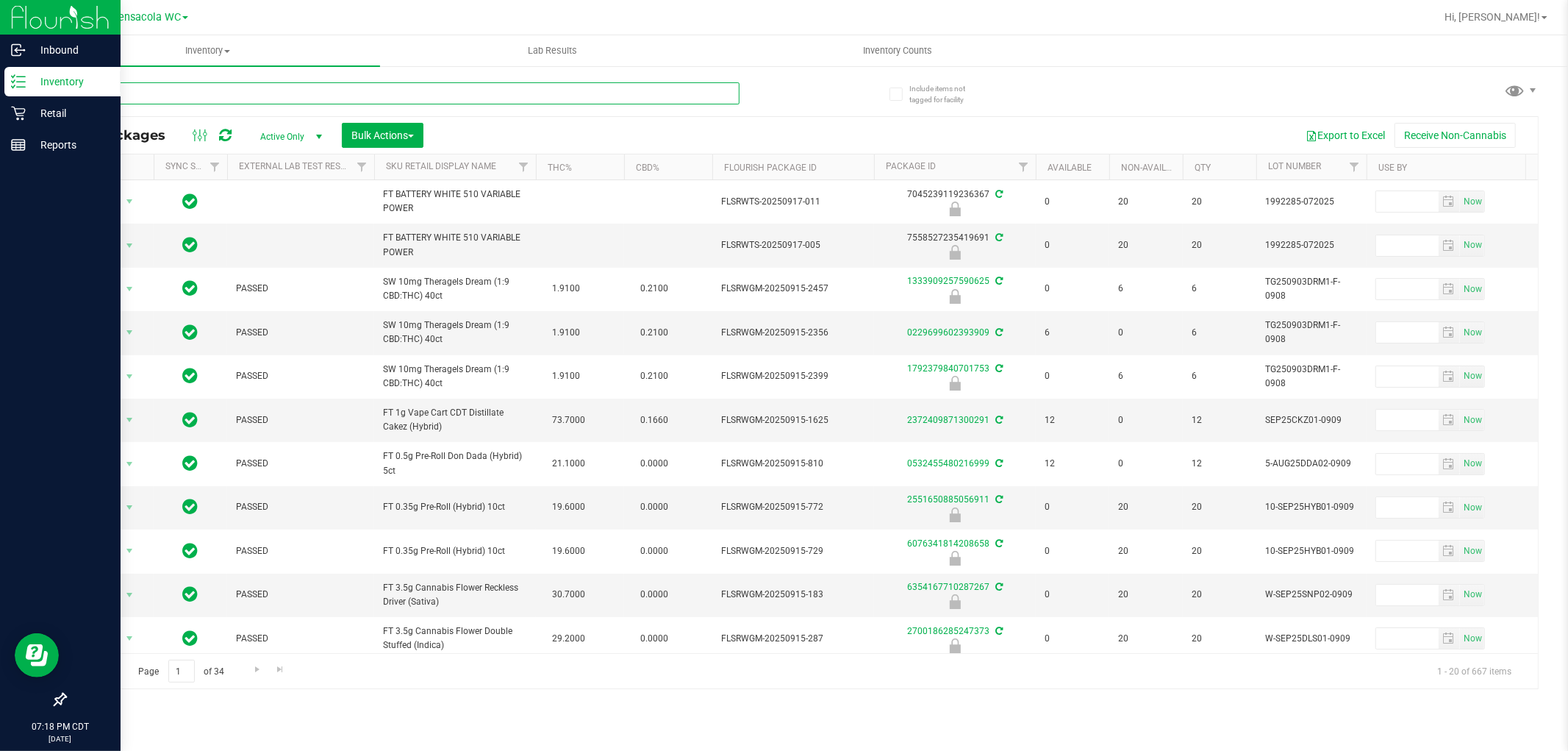
click at [173, 91] on input "text" at bounding box center [402, 94] width 675 height 22
type input "animal larry"
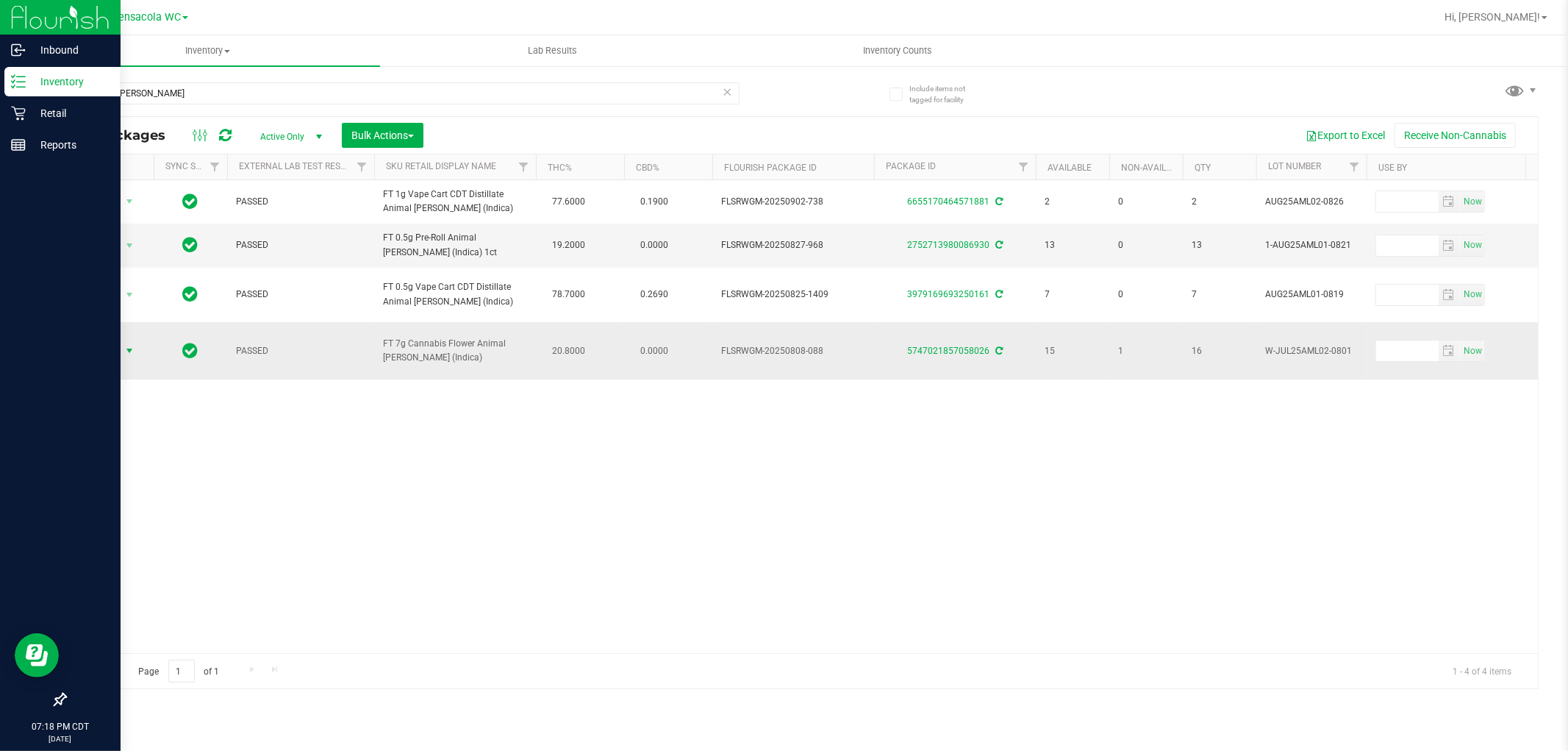
click at [100, 350] on span "Action" at bounding box center [100, 351] width 39 height 20
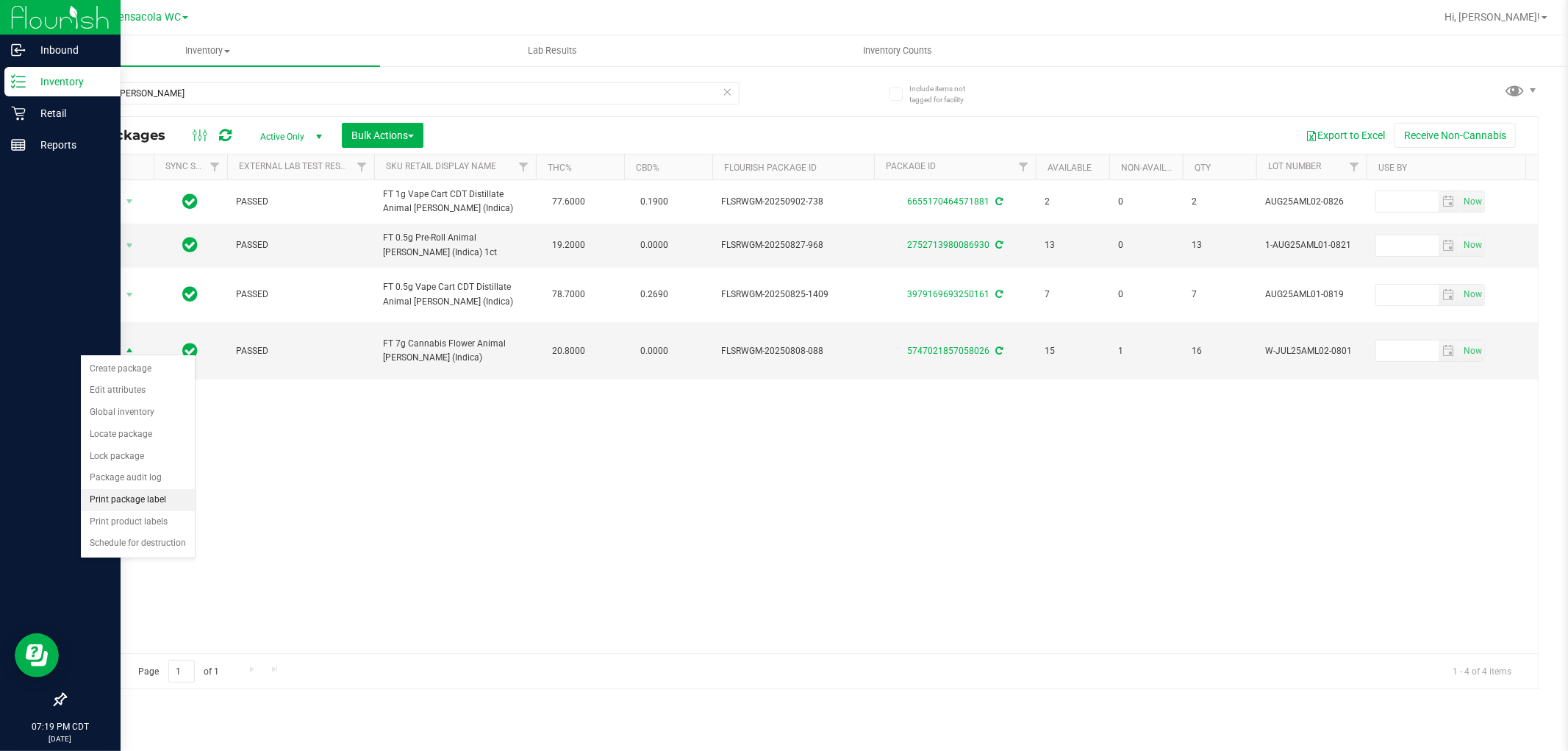
click at [157, 497] on li "Print package label" at bounding box center [138, 501] width 114 height 22
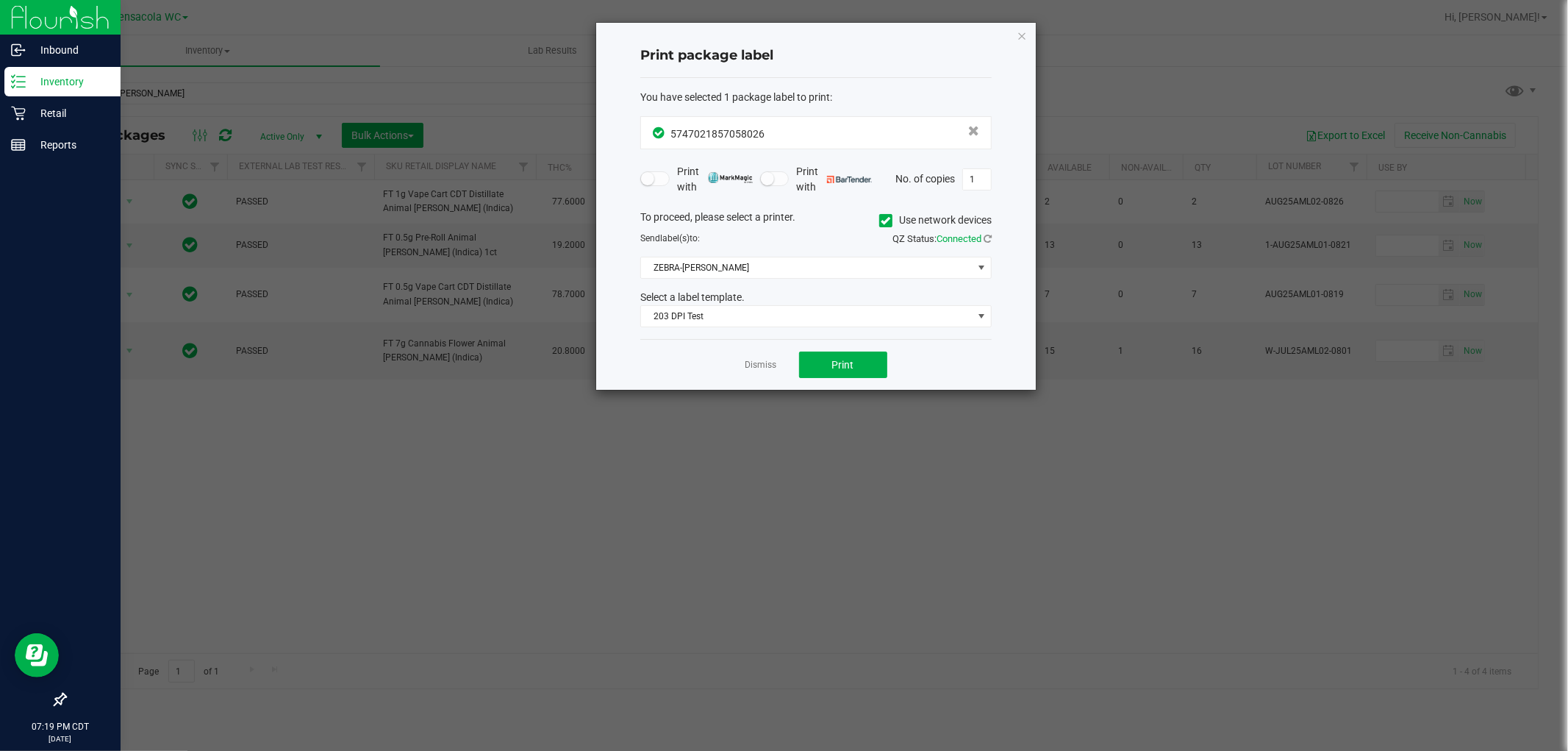
click at [836, 350] on div "Dismiss Print" at bounding box center [816, 364] width 352 height 50
click at [832, 359] on span "Print" at bounding box center [843, 364] width 22 height 12
click at [1024, 37] on icon "button" at bounding box center [1022, 35] width 10 height 17
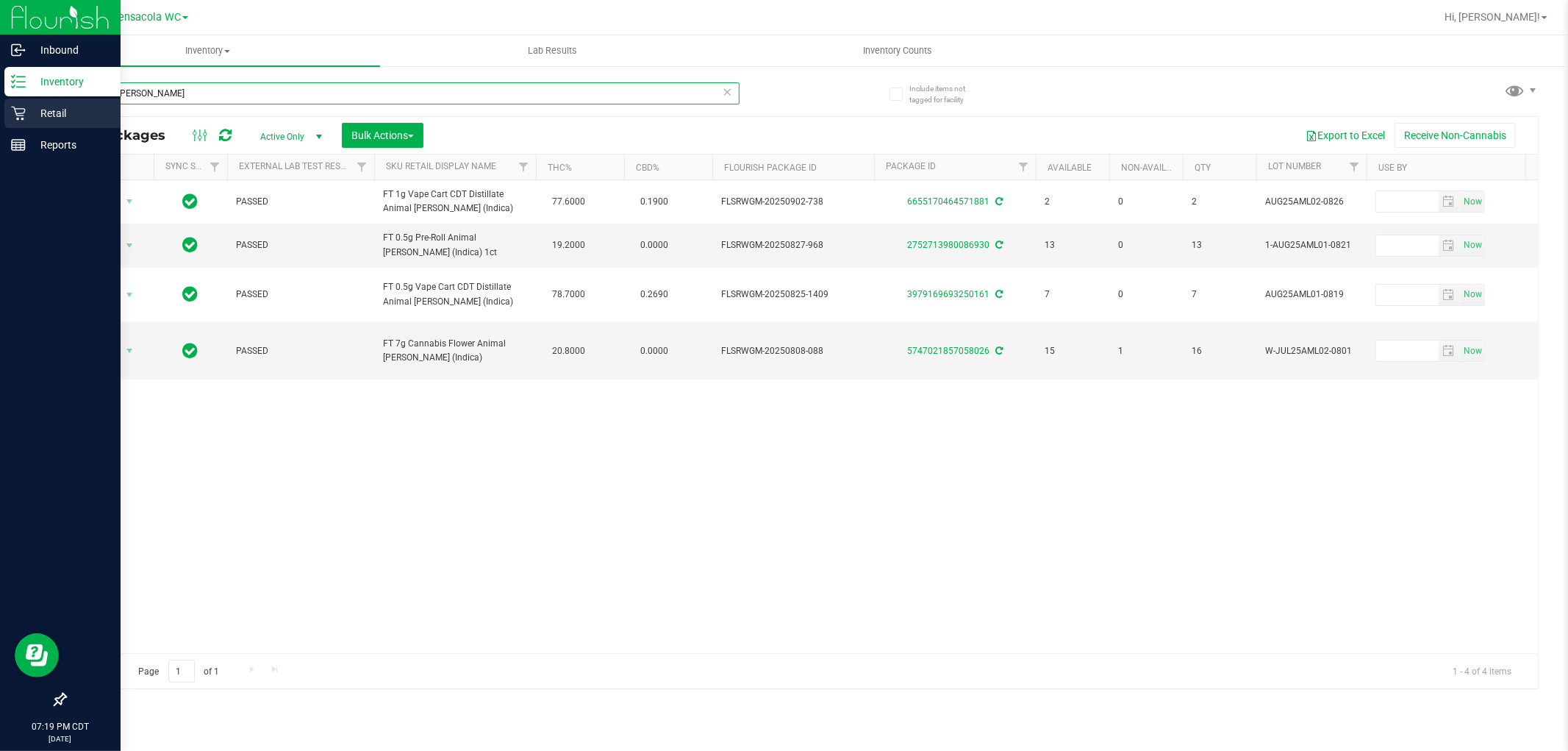
drag, startPoint x: 237, startPoint y: 94, endPoint x: 0, endPoint y: 126, distance: 239.2
click at [0, 126] on div "Inbound Inventory Retail Reports 07:19 PM CDT 09/22/2025 09/22 Pensacola WC Hi,…" at bounding box center [784, 376] width 1568 height 751
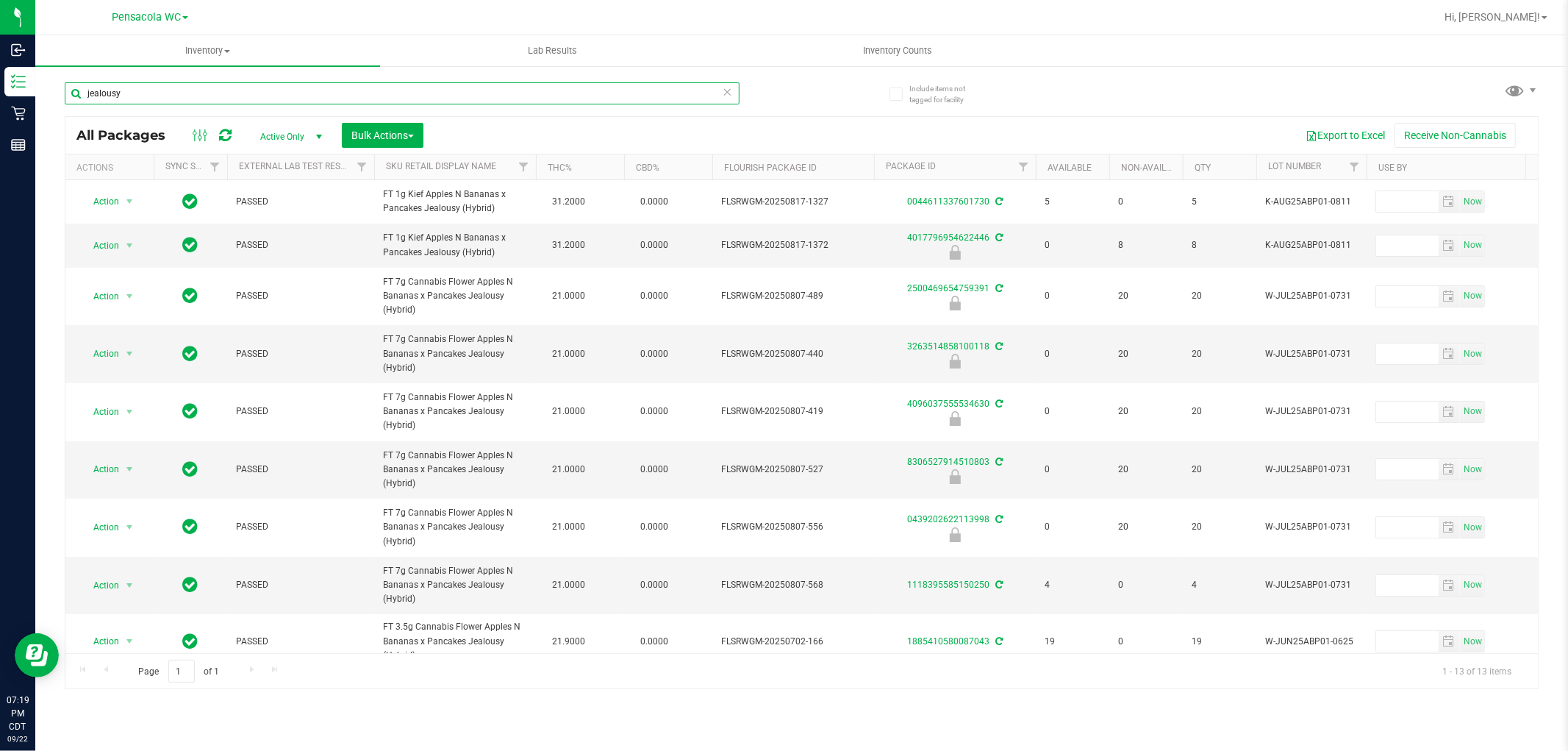
type input "jealousy"
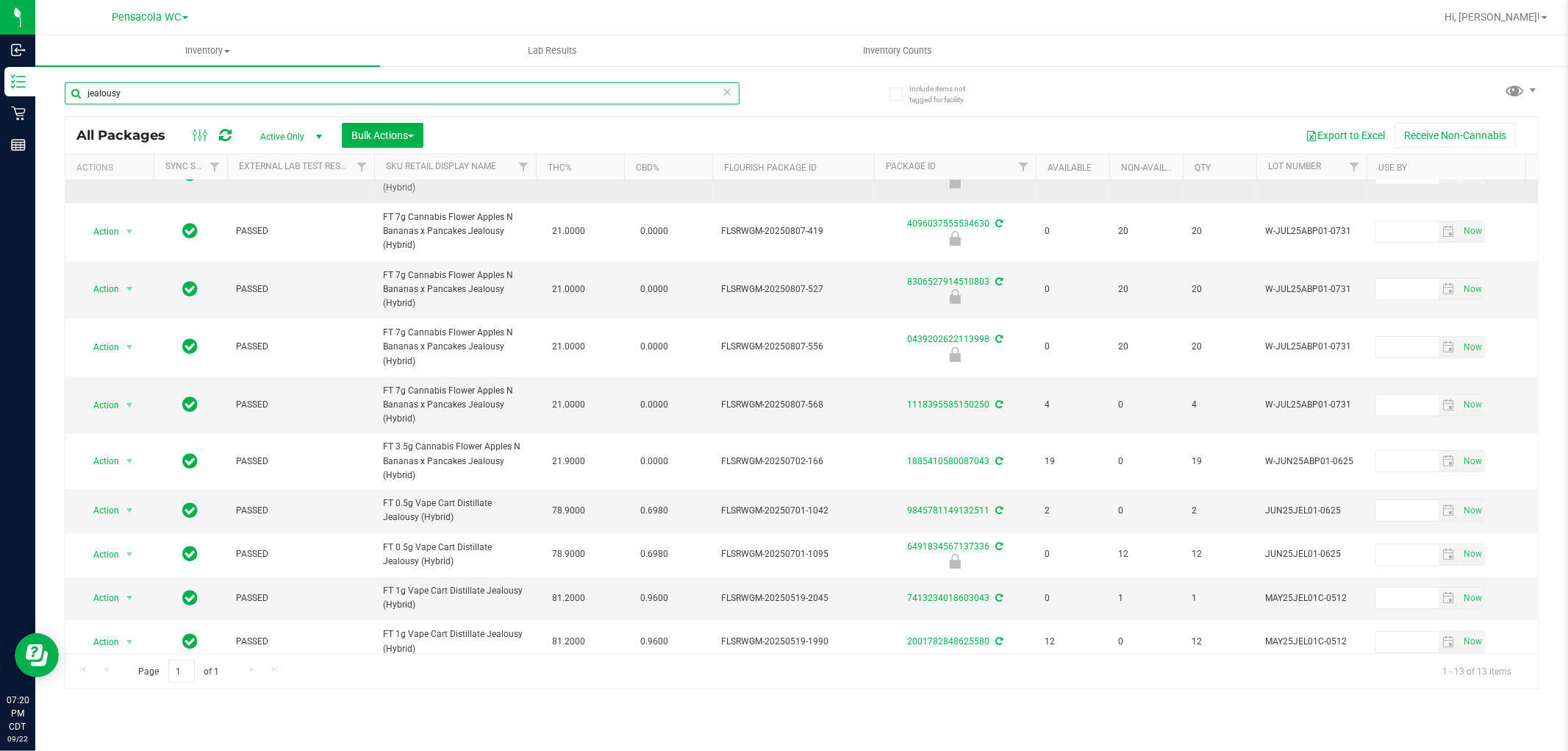
scroll to position [186, 0]
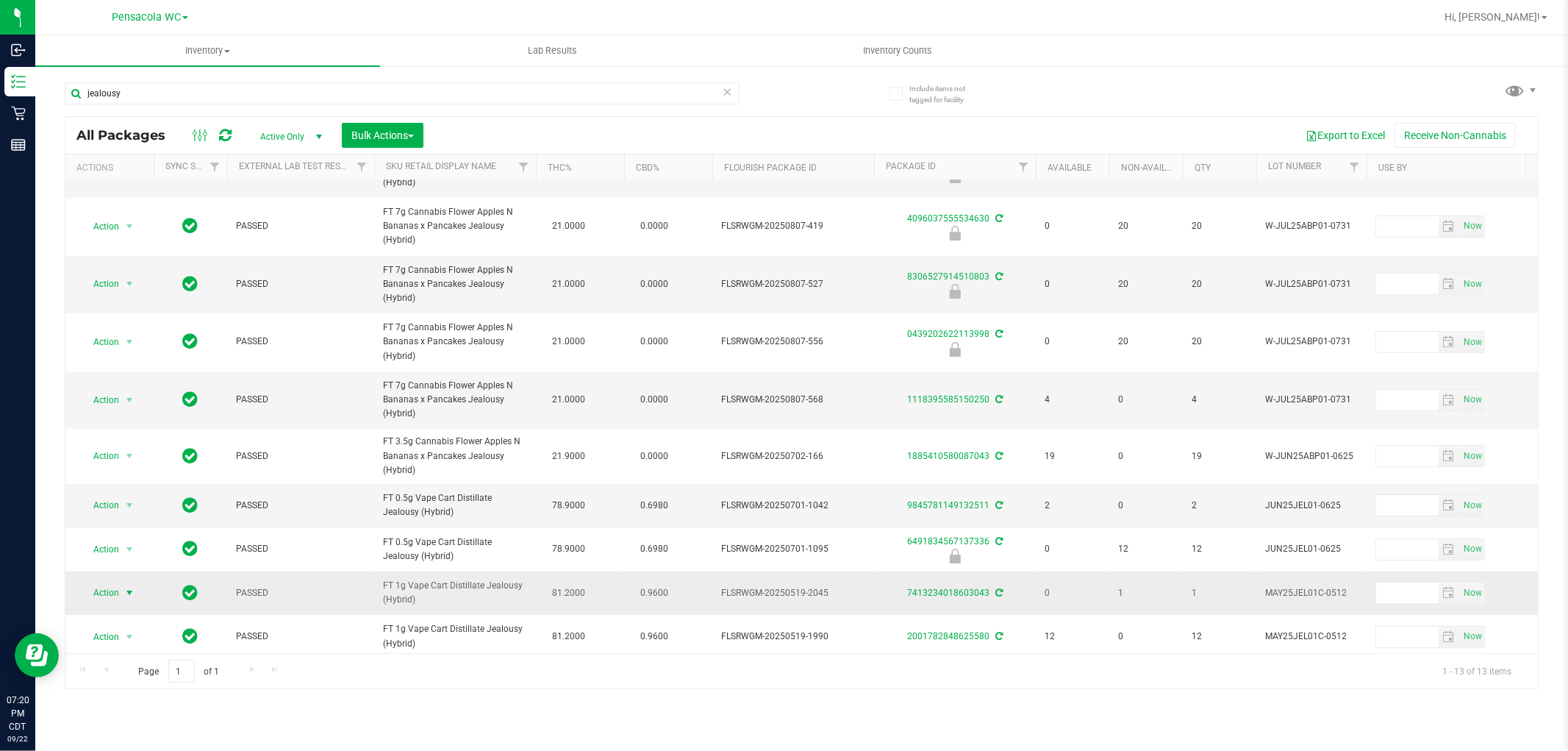
click at [119, 583] on span "Action" at bounding box center [100, 593] width 39 height 20
click at [123, 516] on li "Print package label" at bounding box center [138, 507] width 114 height 22
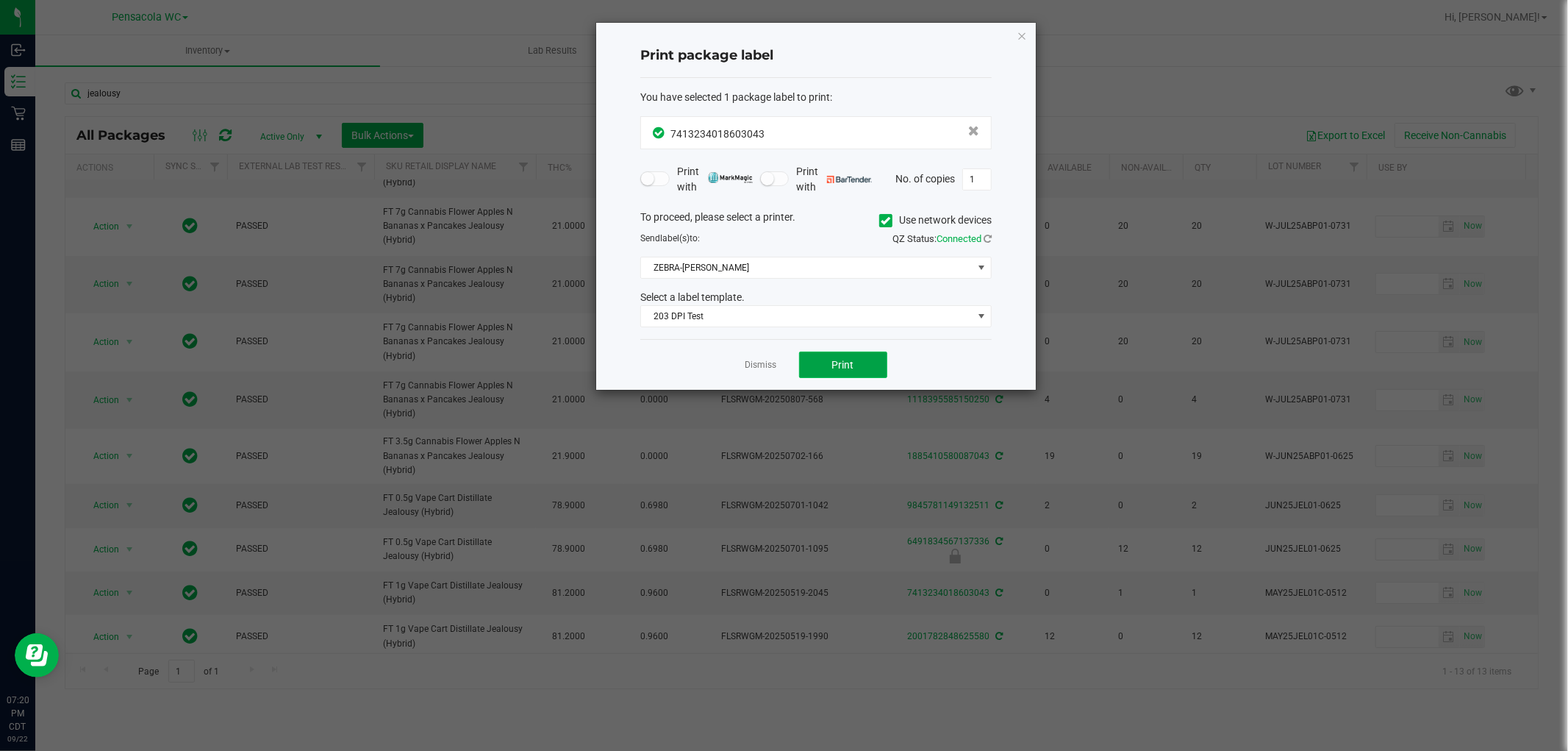
click at [831, 368] on button "Print" at bounding box center [843, 365] width 88 height 27
click at [1023, 27] on icon "button" at bounding box center [1022, 35] width 10 height 17
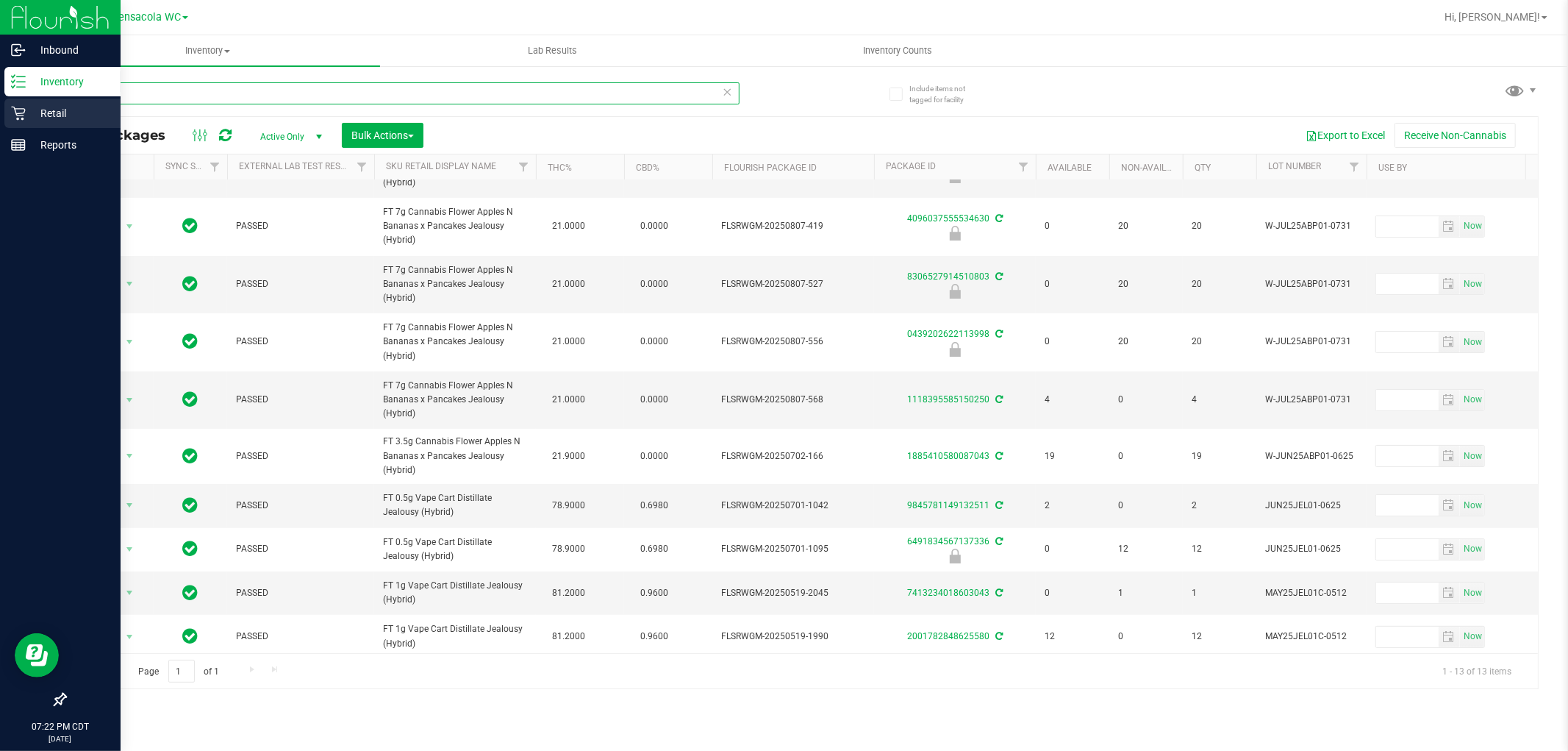
drag, startPoint x: 240, startPoint y: 99, endPoint x: 0, endPoint y: 99, distance: 240.0
click at [0, 99] on div "Inbound Inventory Retail Reports 07:22 PM CDT 09/22/2025 09/22 Pensacola WC Hi,…" at bounding box center [784, 376] width 1568 height 751
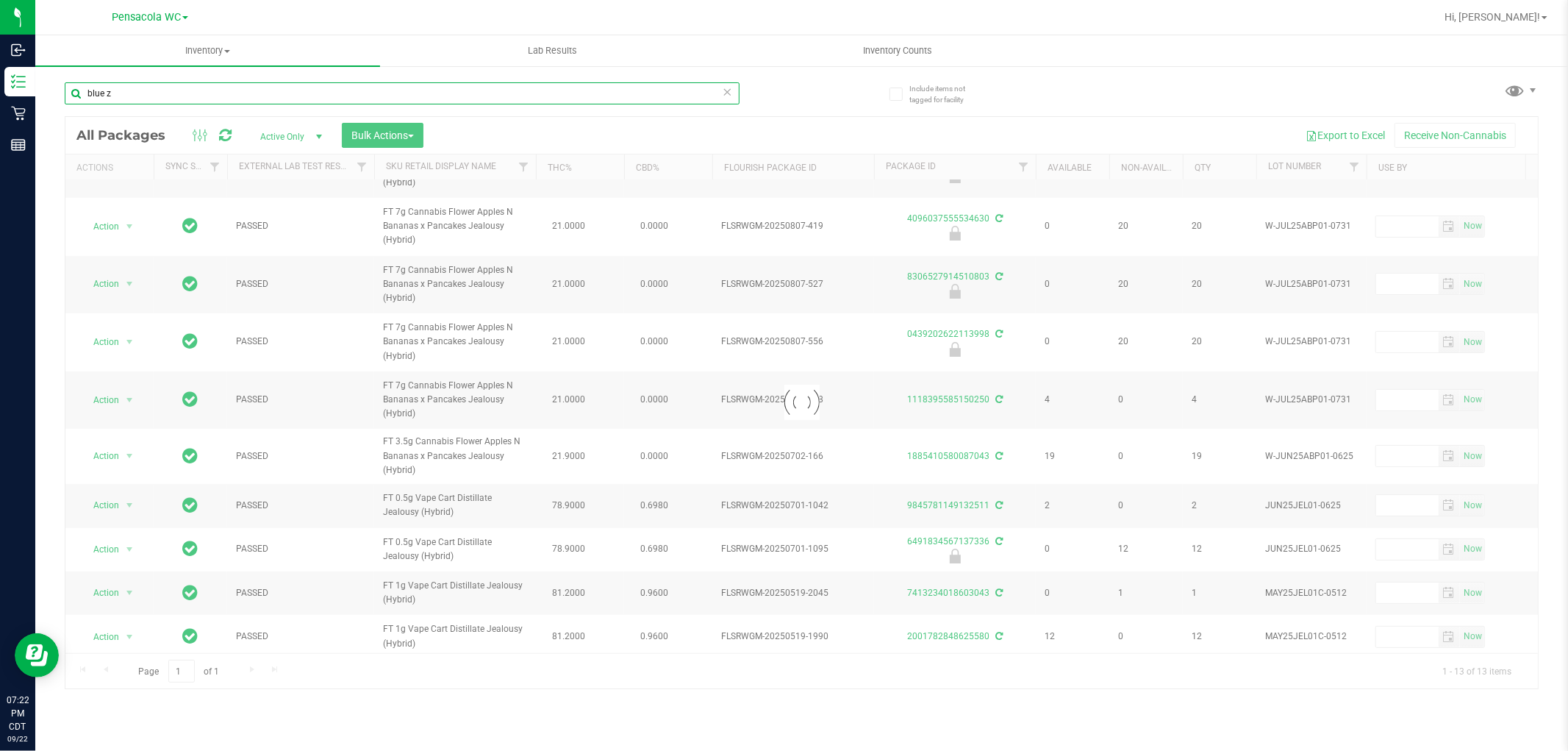
type input "blue z"
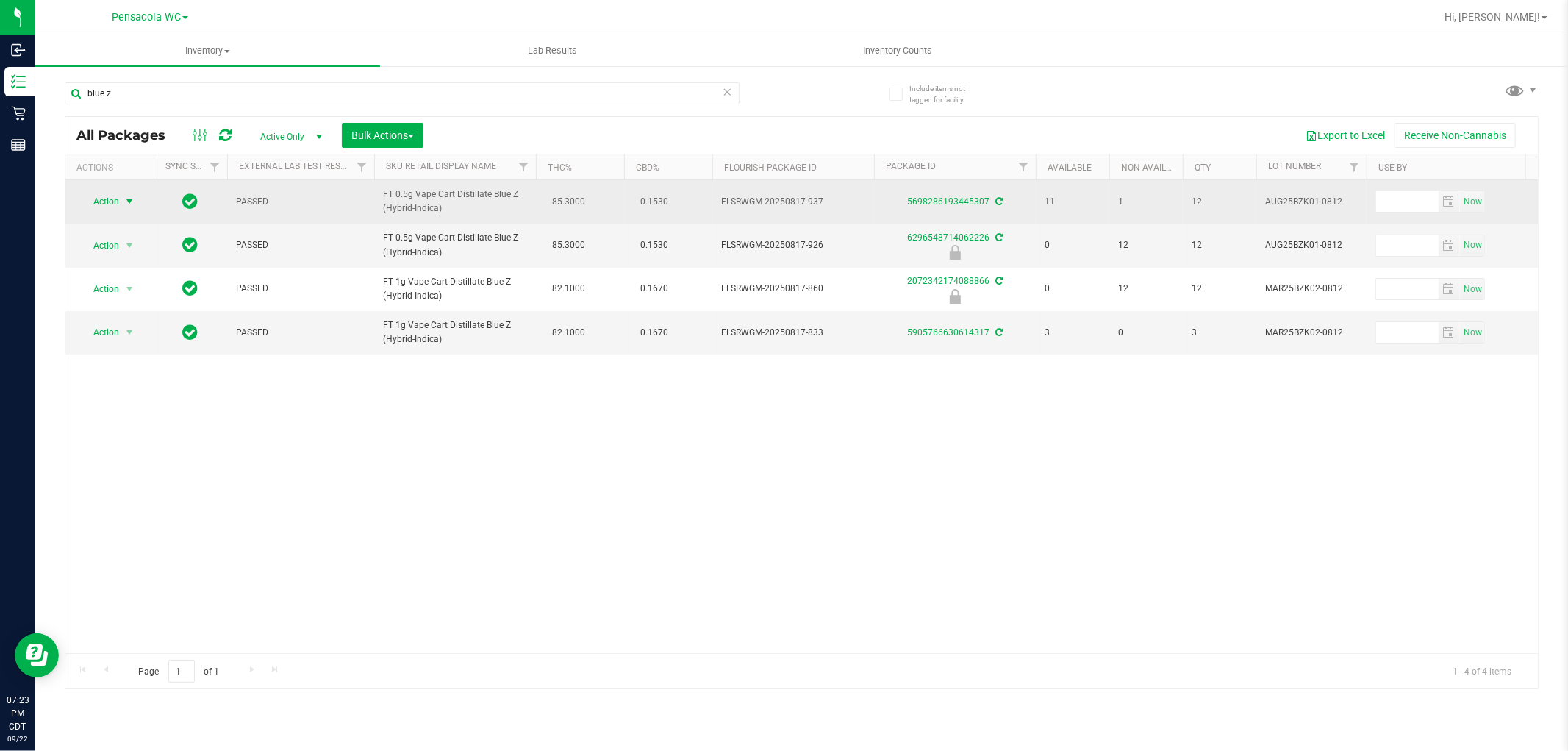
click at [105, 199] on span "Action" at bounding box center [100, 202] width 39 height 20
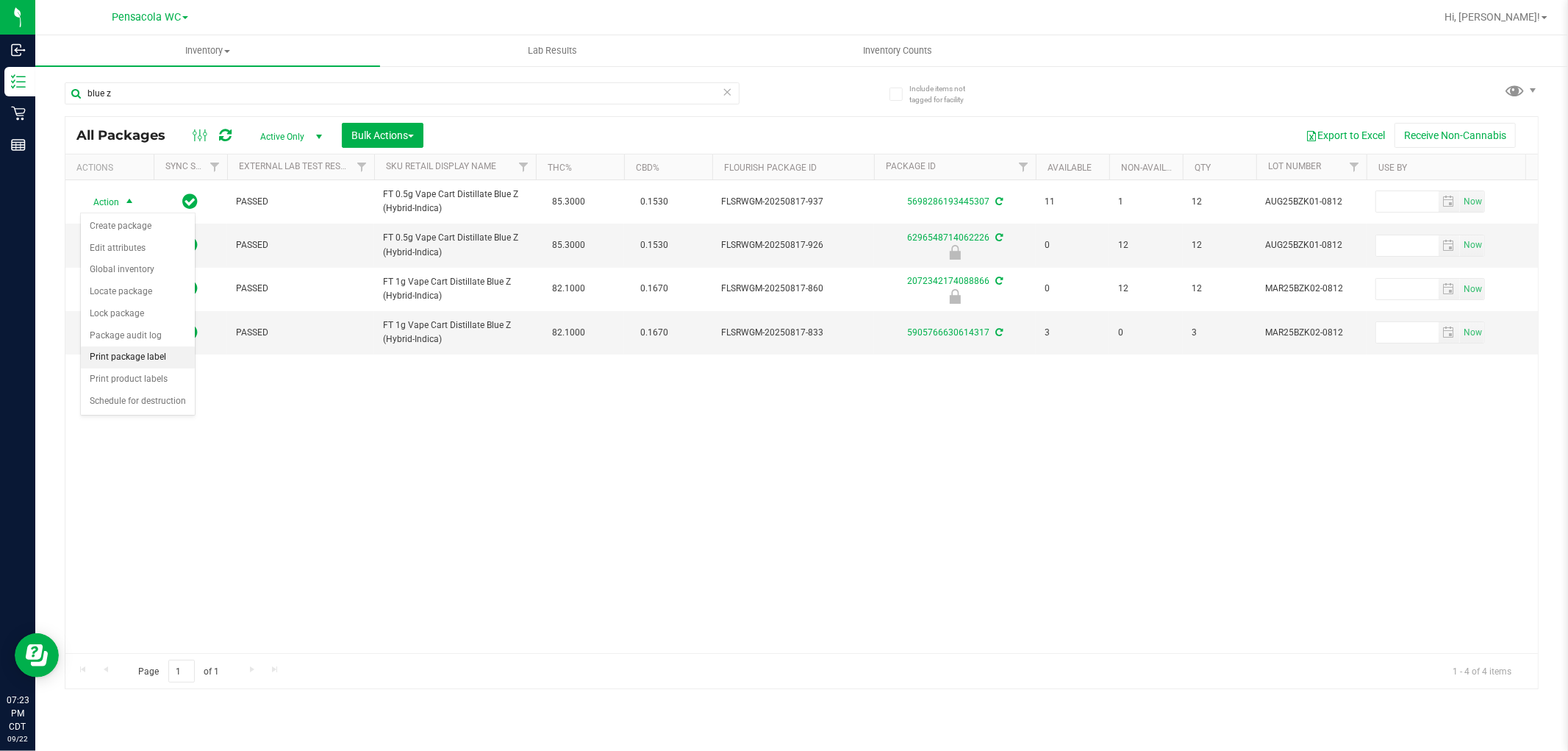
click at [107, 356] on li "Print package label" at bounding box center [138, 357] width 114 height 22
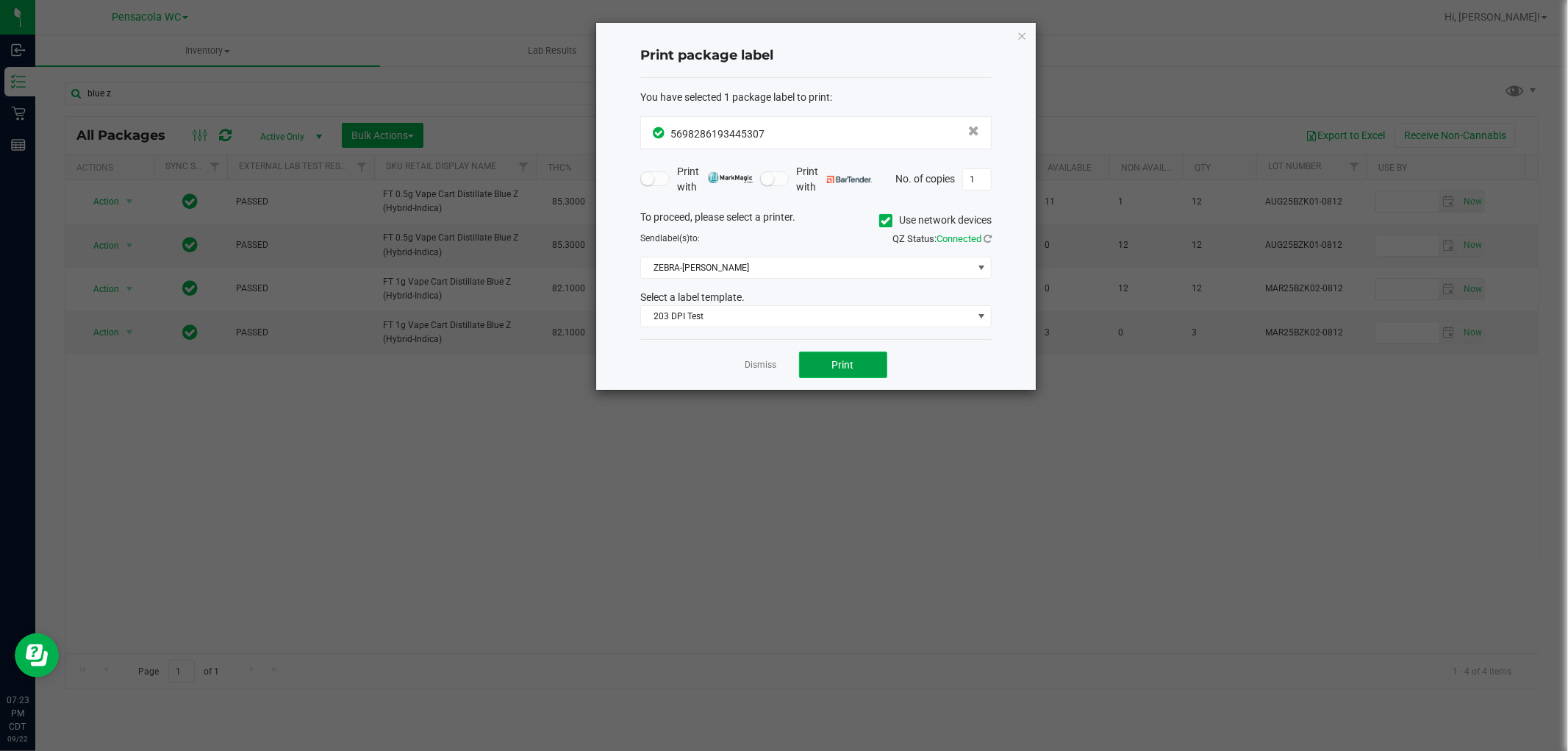
click at [821, 361] on button "Print" at bounding box center [843, 365] width 88 height 27
click at [1019, 33] on icon "button" at bounding box center [1022, 35] width 10 height 17
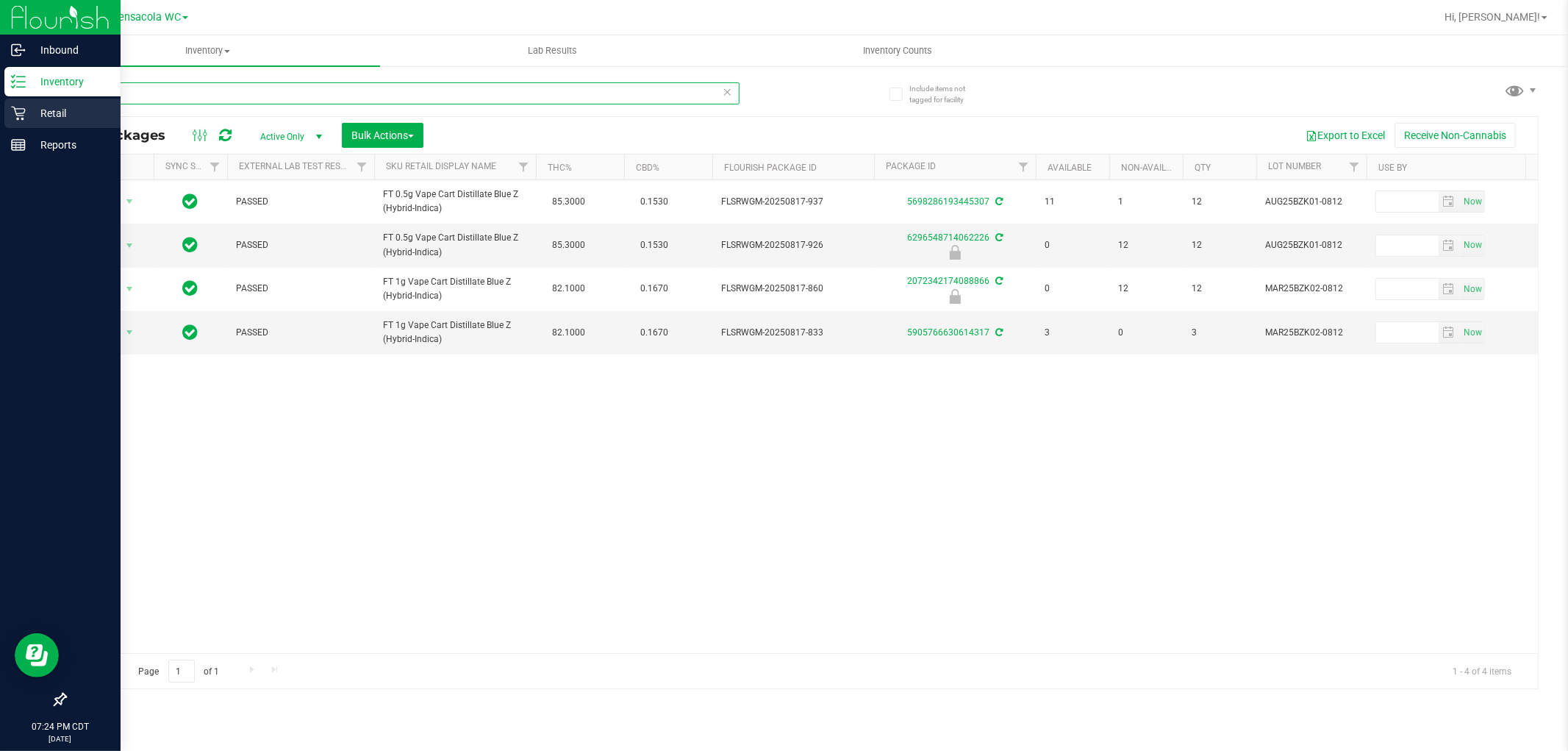
drag, startPoint x: 135, startPoint y: 104, endPoint x: 0, endPoint y: 98, distance: 135.1
click at [0, 98] on div "Inbound Inventory Retail Reports 07:24 PM CDT 09/22/2025 09/22 Pensacola WC Hi,…" at bounding box center [784, 376] width 1568 height 751
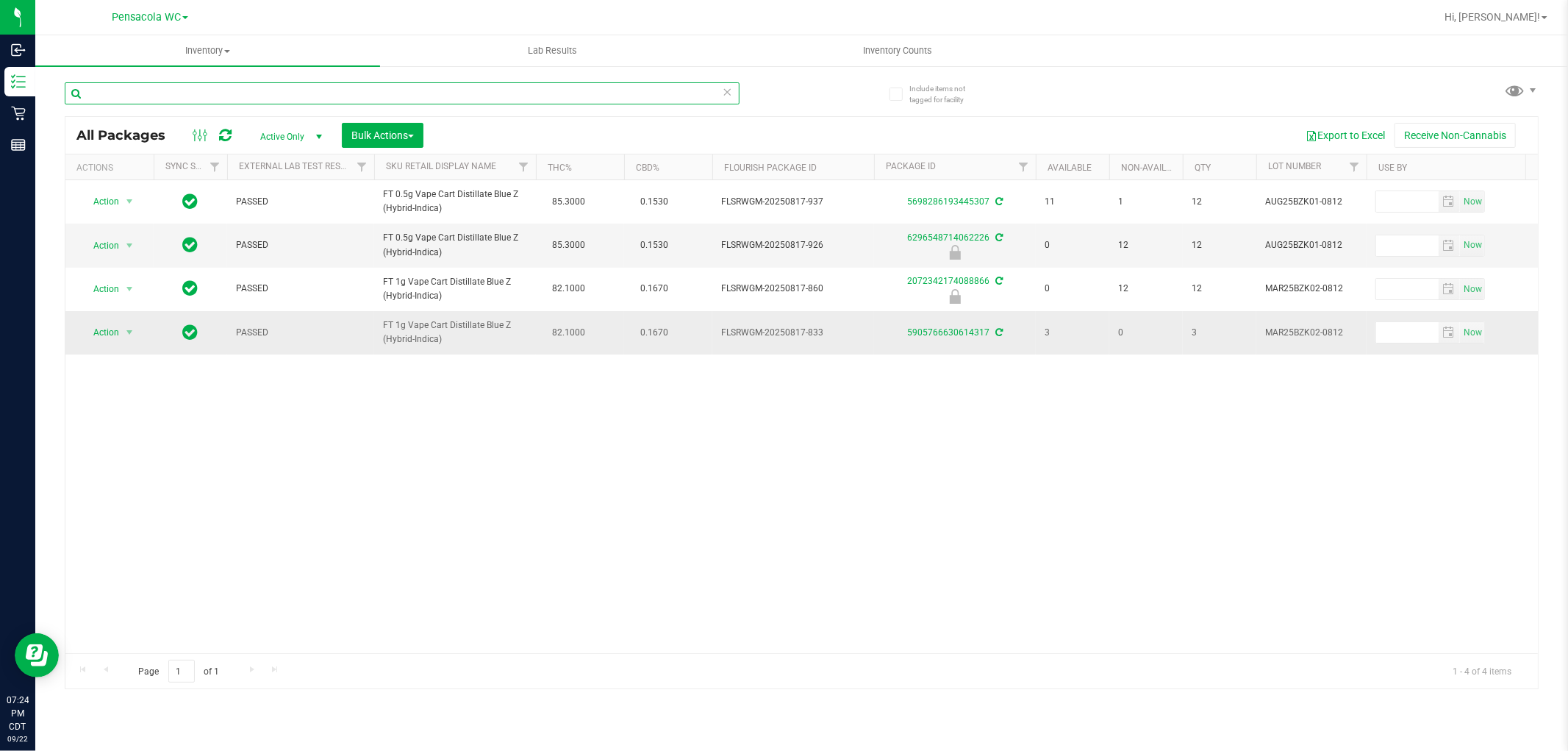
type input "d"
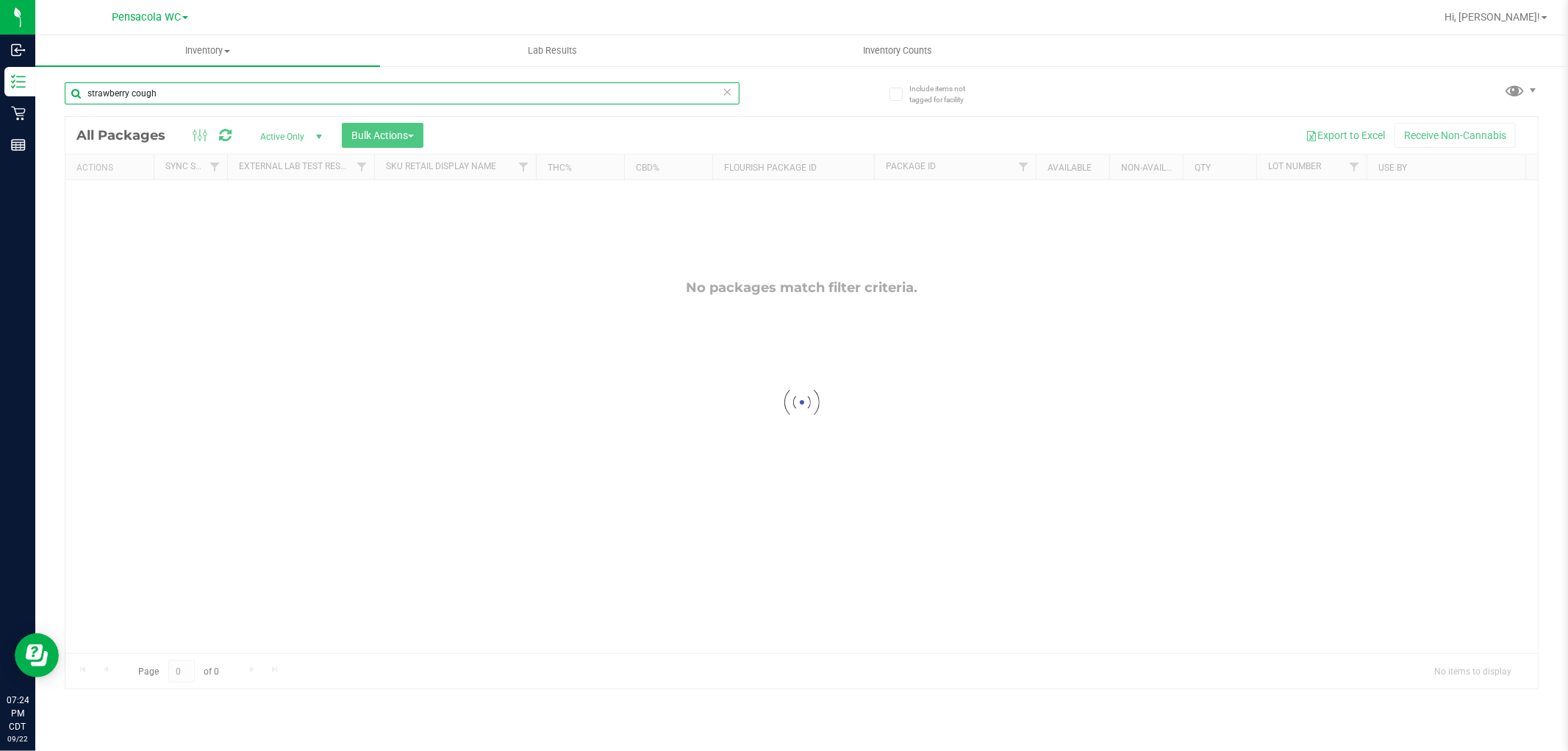
type input "strawberry cough"
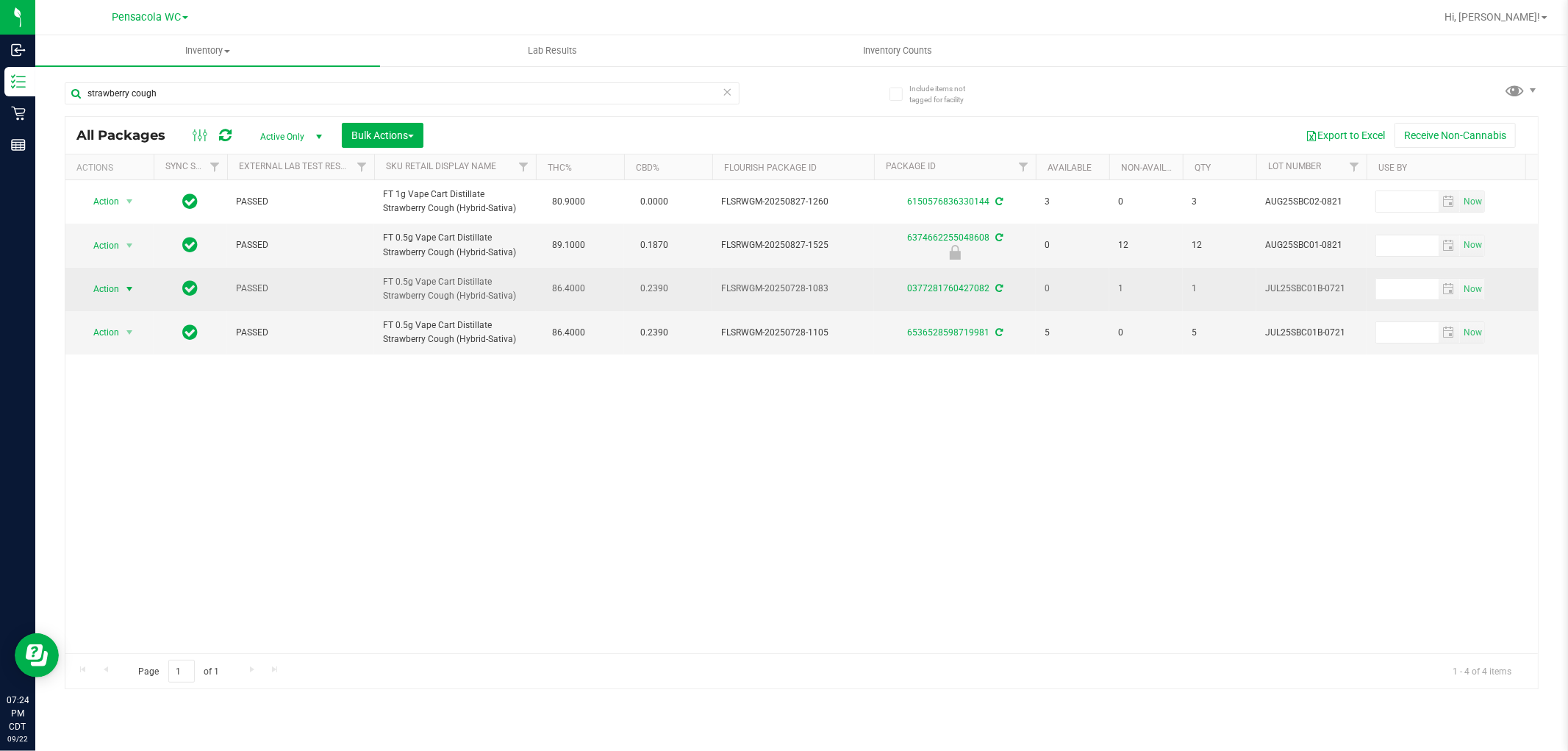
click at [110, 297] on span "Action" at bounding box center [100, 289] width 39 height 20
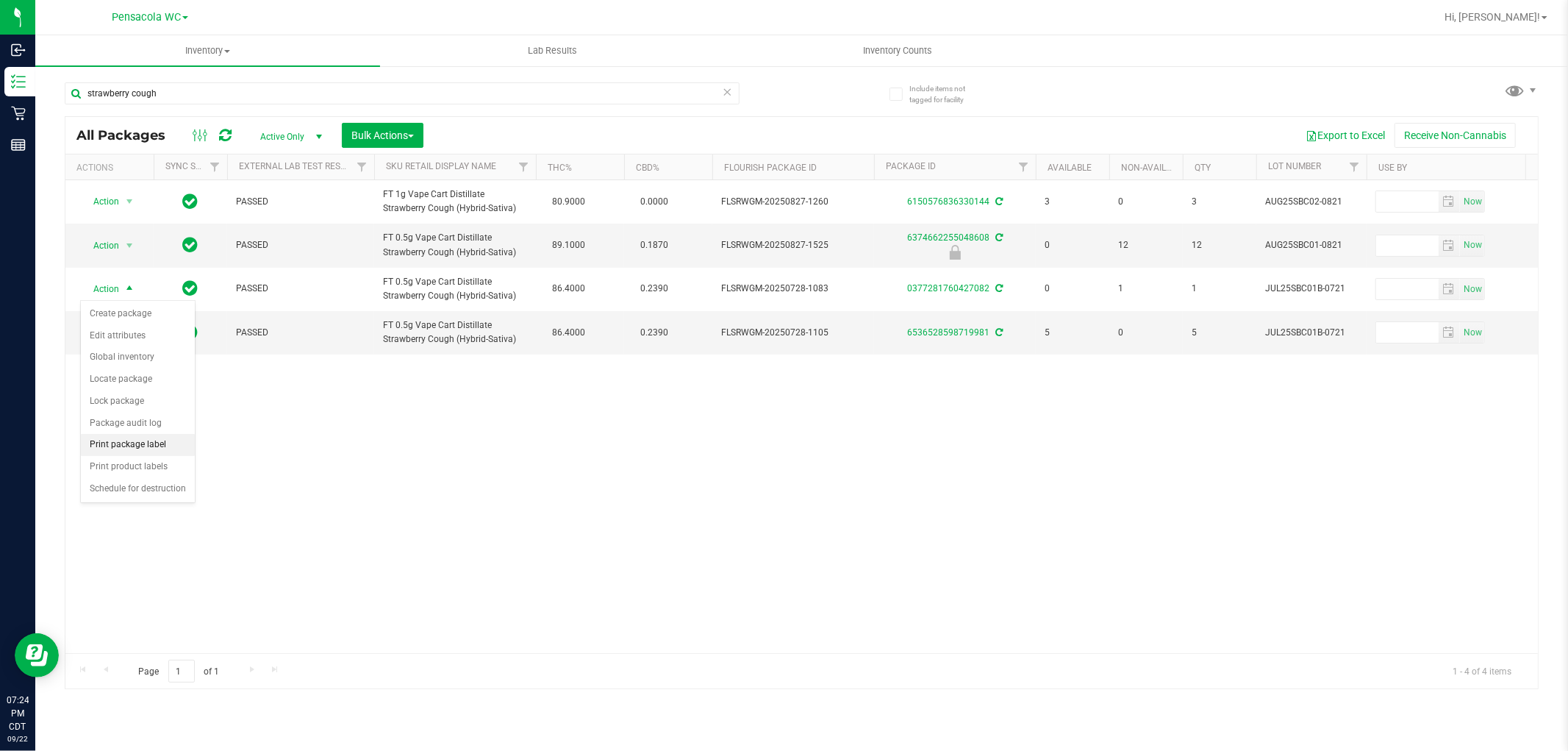
click at [156, 446] on li "Print package label" at bounding box center [138, 445] width 114 height 22
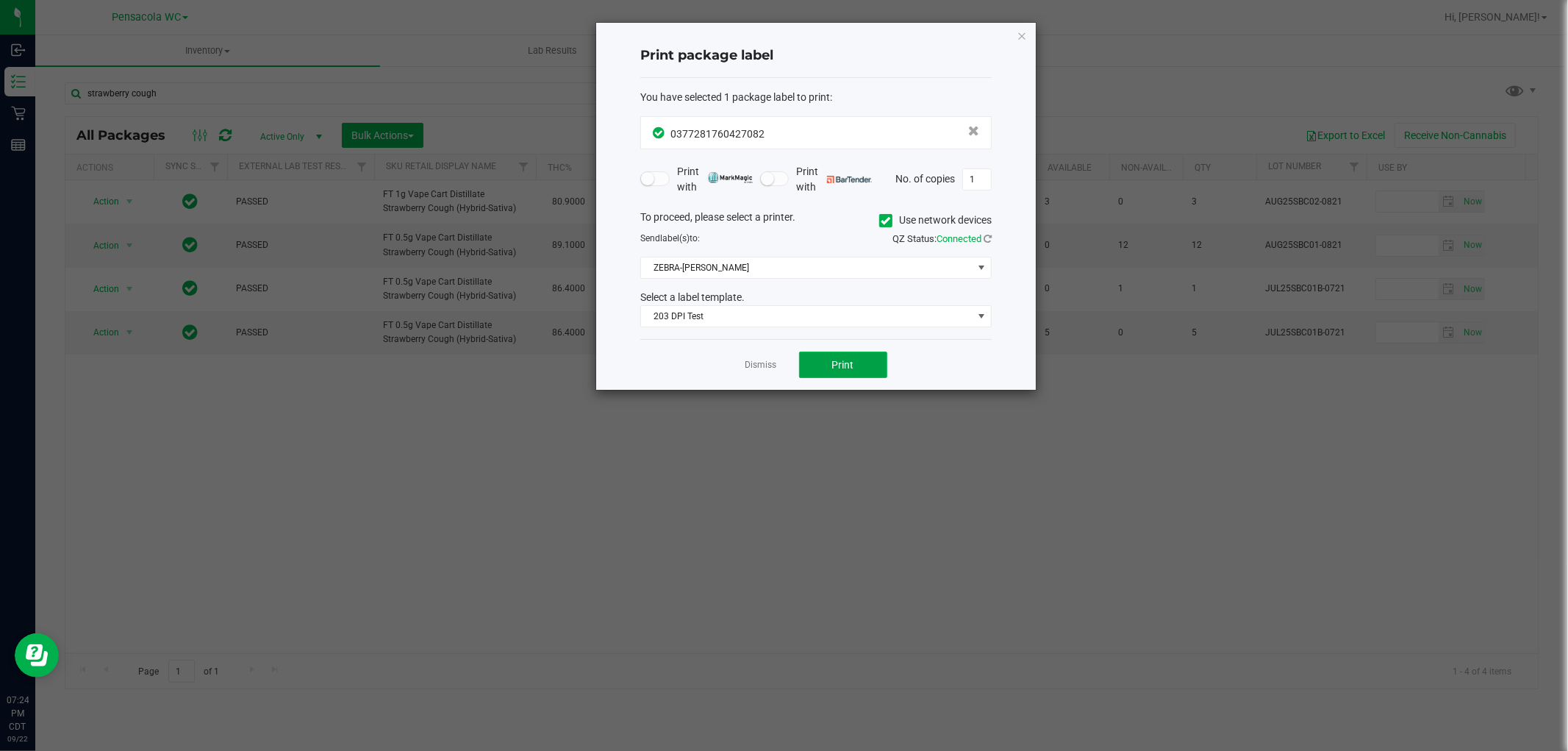
click at [851, 354] on button "Print" at bounding box center [843, 365] width 88 height 27
click at [1020, 31] on icon "button" at bounding box center [1022, 35] width 10 height 17
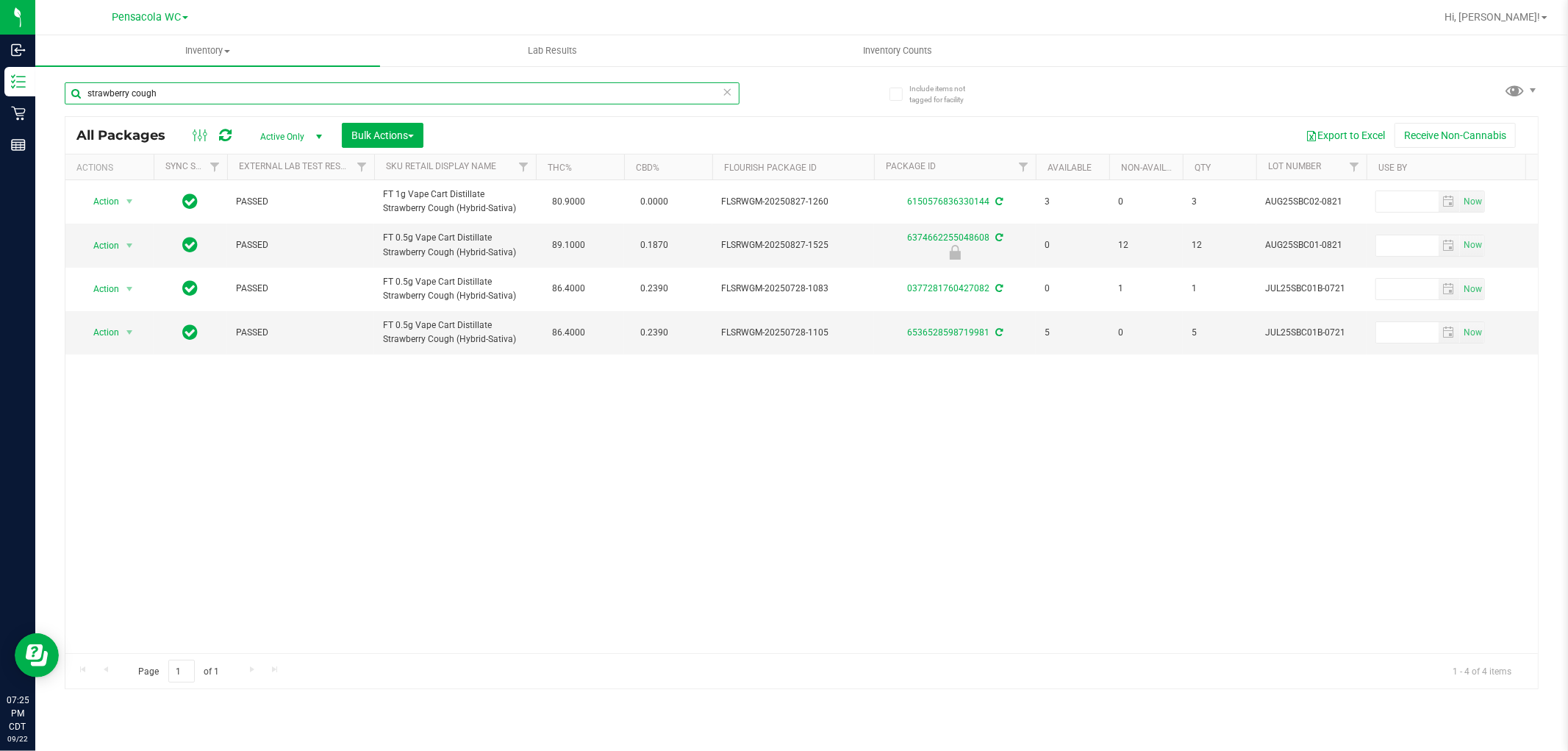
drag, startPoint x: 192, startPoint y: 101, endPoint x: 39, endPoint y: 95, distance: 153.1
click at [39, 95] on div "Include items not tagged for facility strawberry cough All Packages Active Only…" at bounding box center [802, 289] width 1533 height 449
type input "milk"
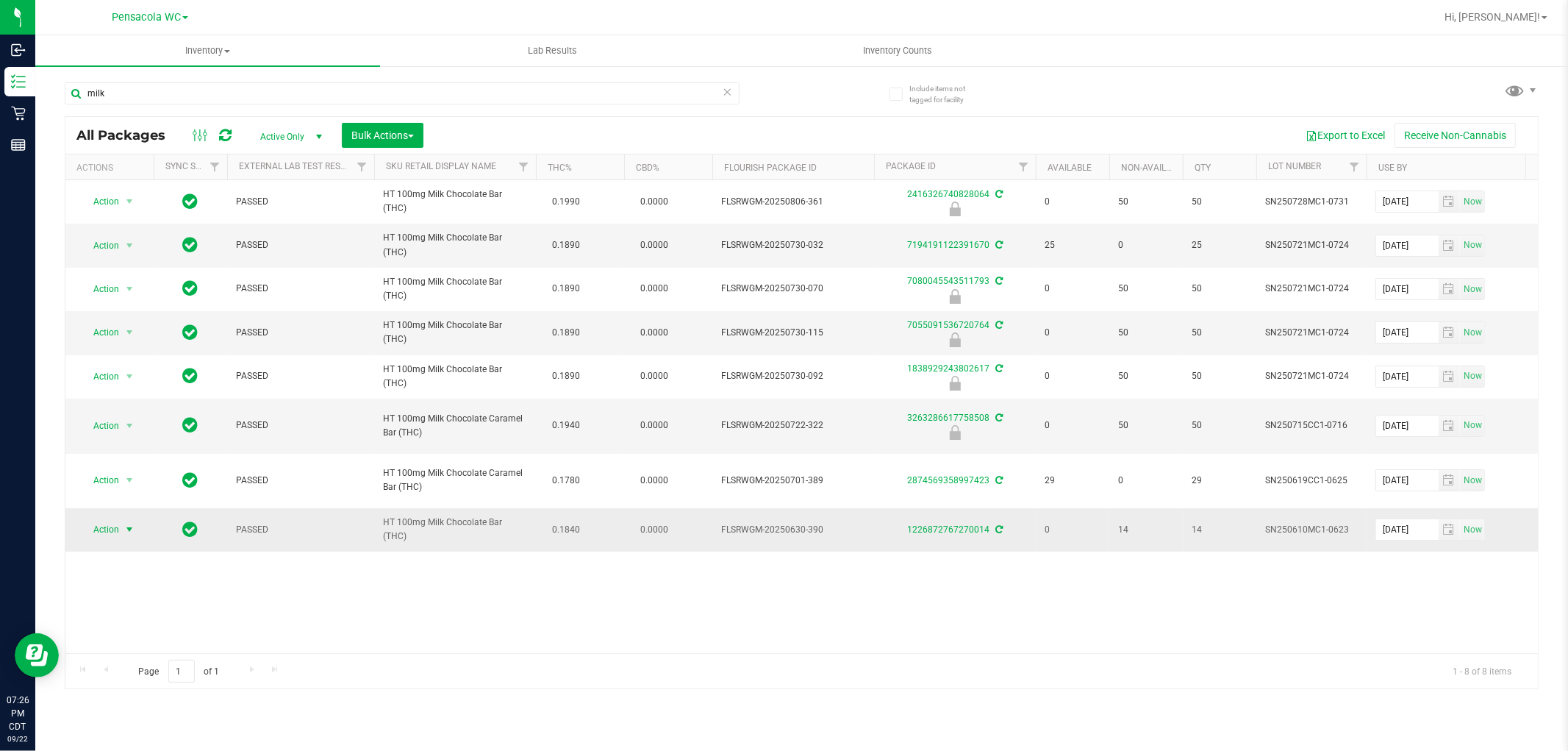
click at [109, 520] on span "Action" at bounding box center [100, 530] width 39 height 20
click at [164, 679] on li "Print package label" at bounding box center [138, 686] width 114 height 22
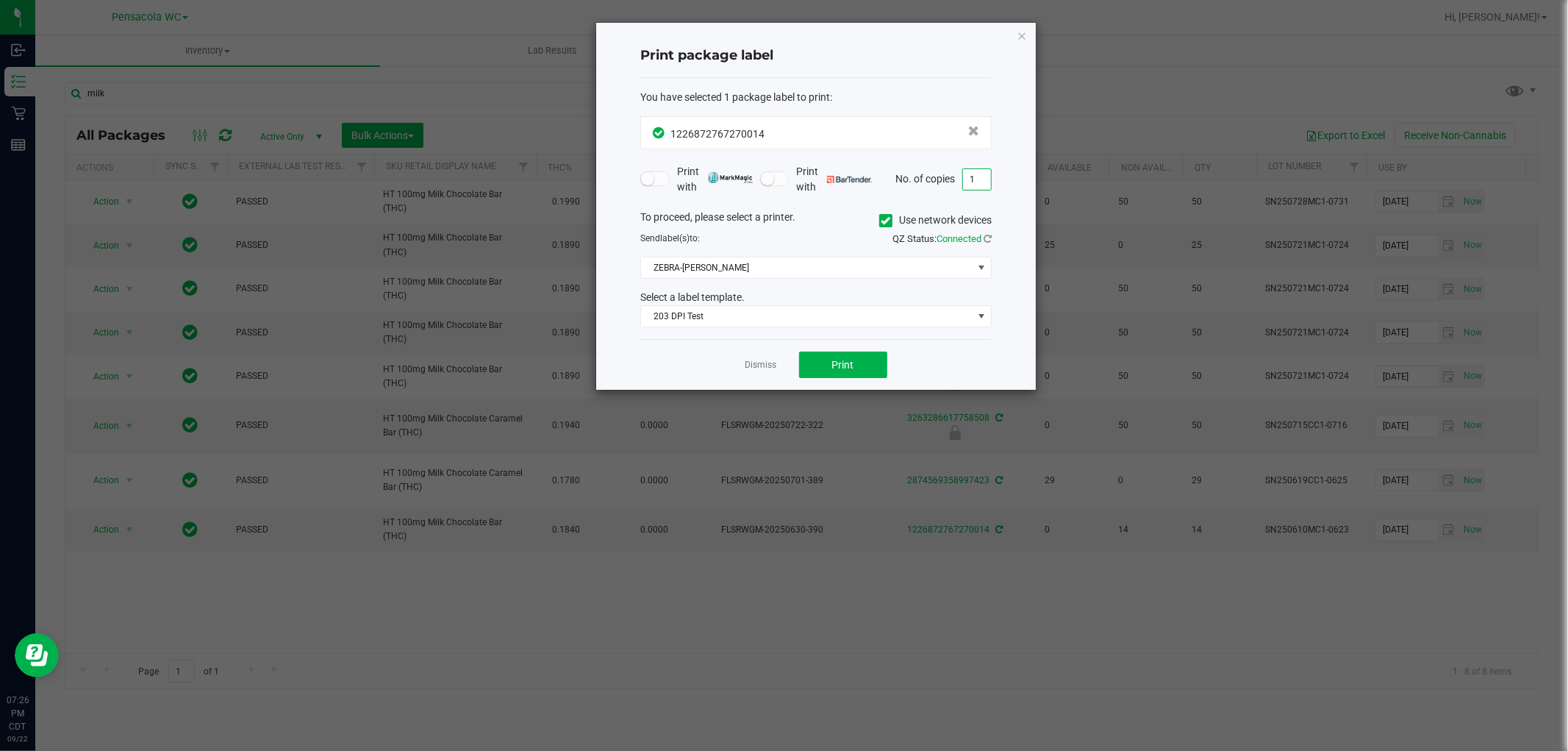
click at [990, 174] on input "1" at bounding box center [977, 179] width 28 height 20
type input "4"
click at [864, 361] on button "Print" at bounding box center [843, 365] width 88 height 27
click at [982, 183] on input "4" at bounding box center [977, 179] width 28 height 20
type input "10"
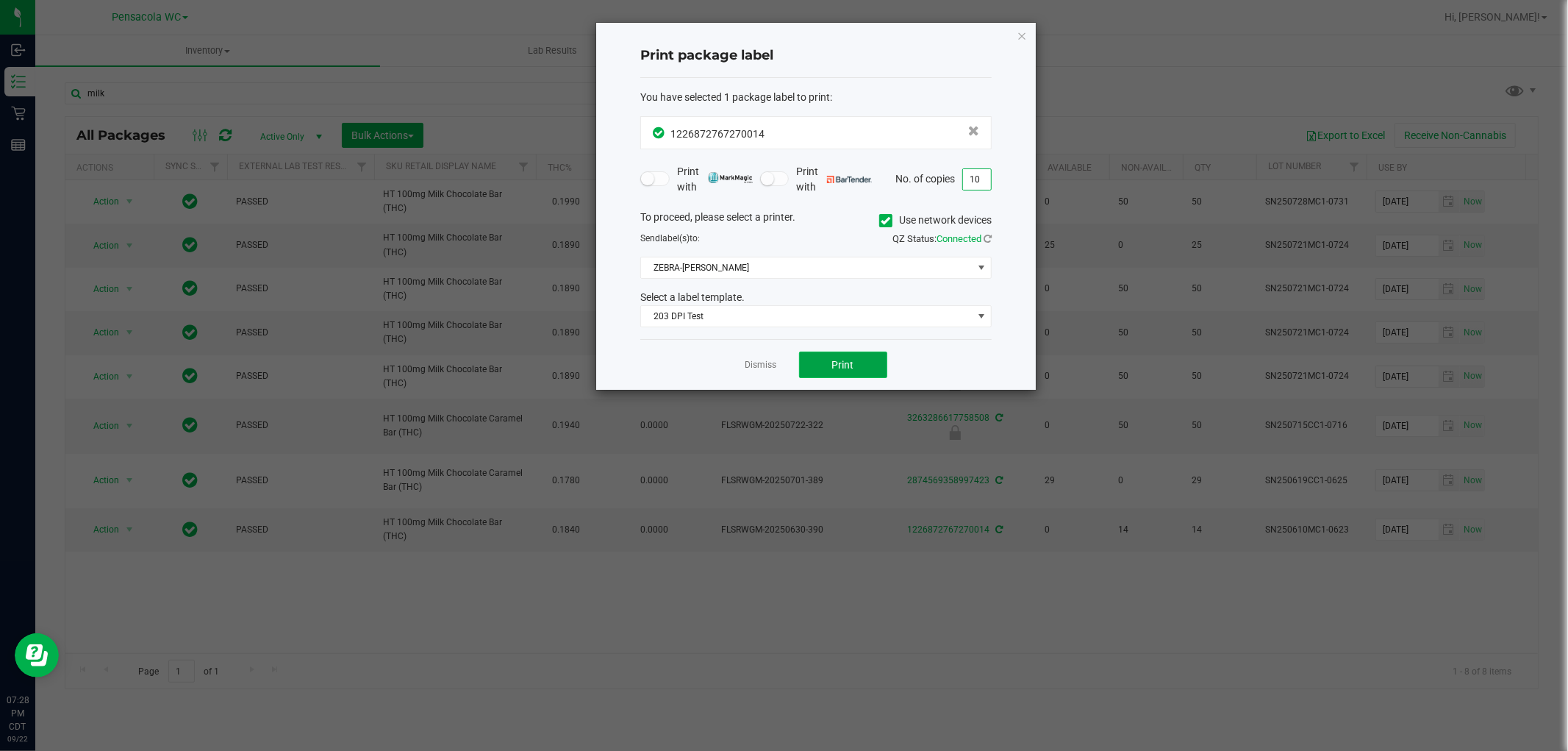
click at [866, 358] on button "Print" at bounding box center [843, 365] width 88 height 27
click at [1020, 35] on icon "button" at bounding box center [1022, 35] width 10 height 17
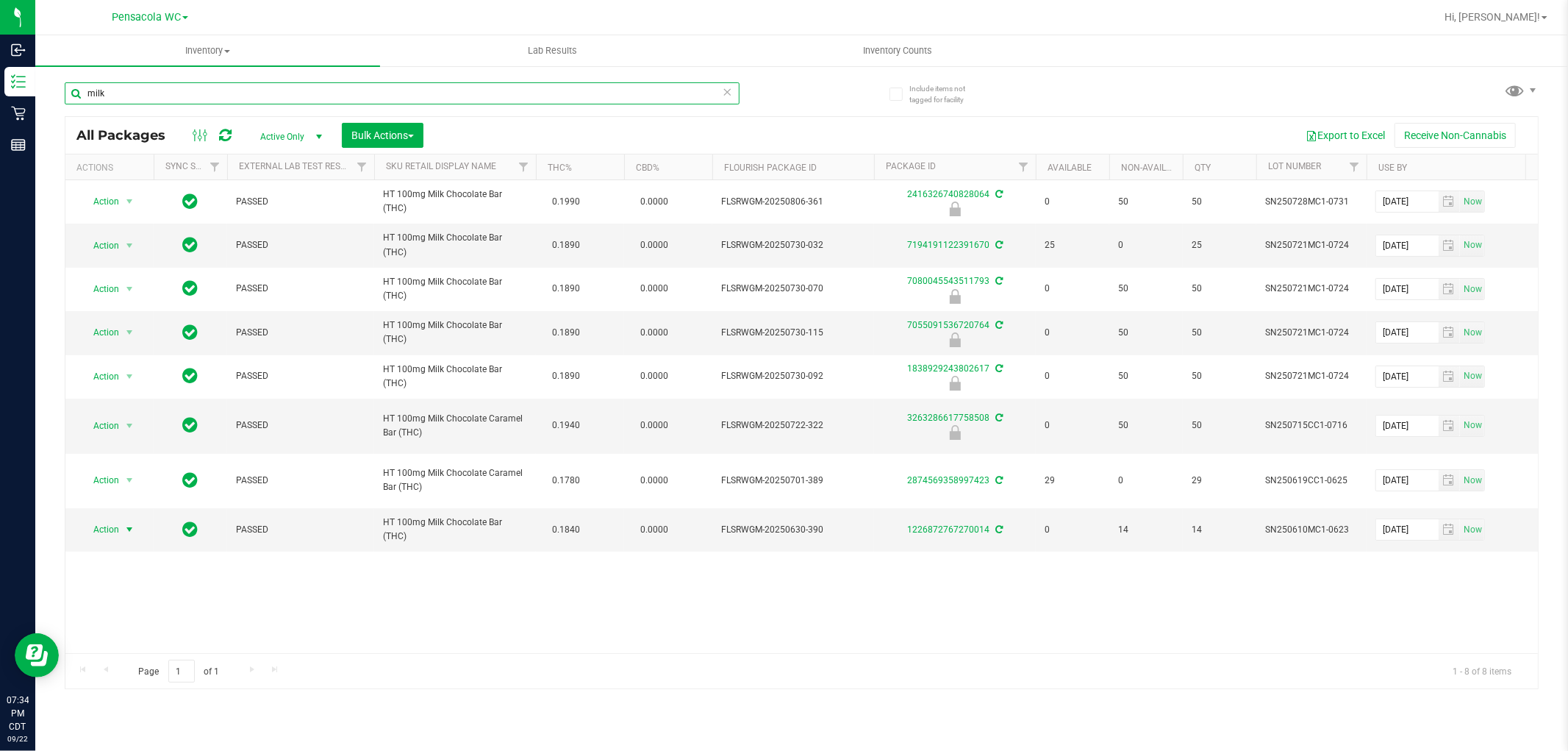
click at [254, 91] on input "milk" at bounding box center [402, 94] width 675 height 22
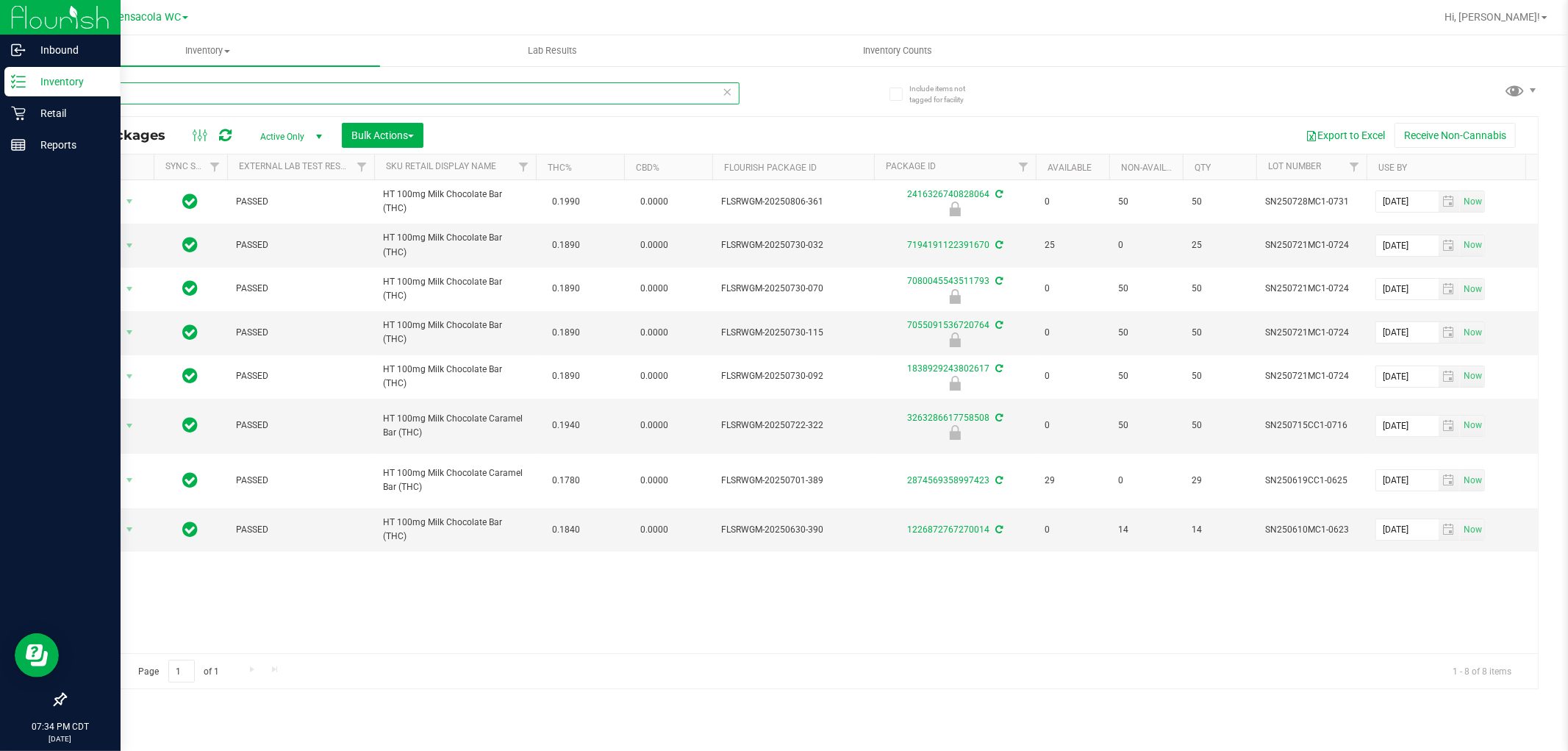
drag, startPoint x: 253, startPoint y: 92, endPoint x: 0, endPoint y: 92, distance: 253.0
click at [0, 92] on div "Inbound Inventory Retail Reports 07:34 PM CDT 09/22/2025 09/22 Pensacola WC Hi,…" at bounding box center [784, 376] width 1568 height 751
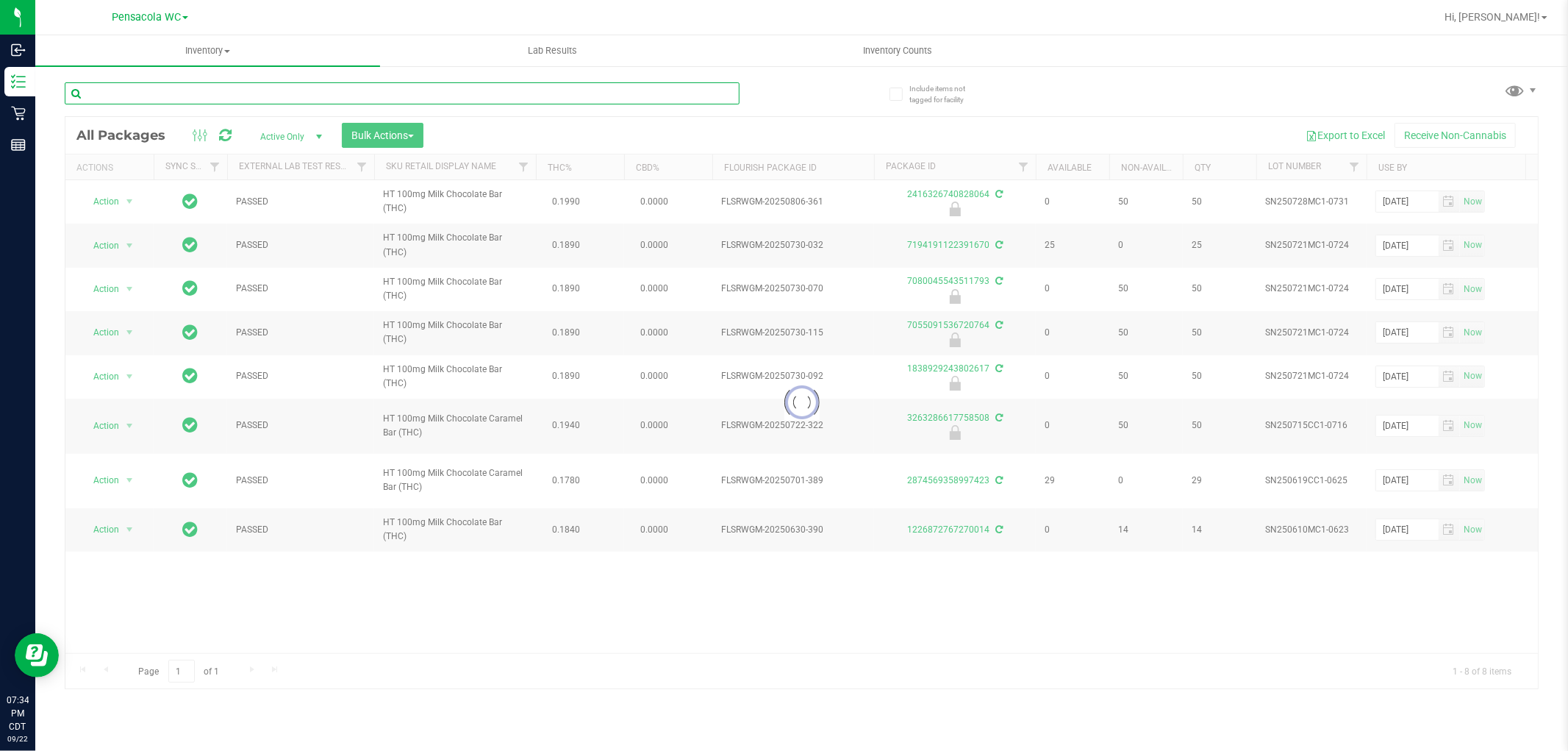
click at [322, 96] on input "text" at bounding box center [402, 94] width 675 height 22
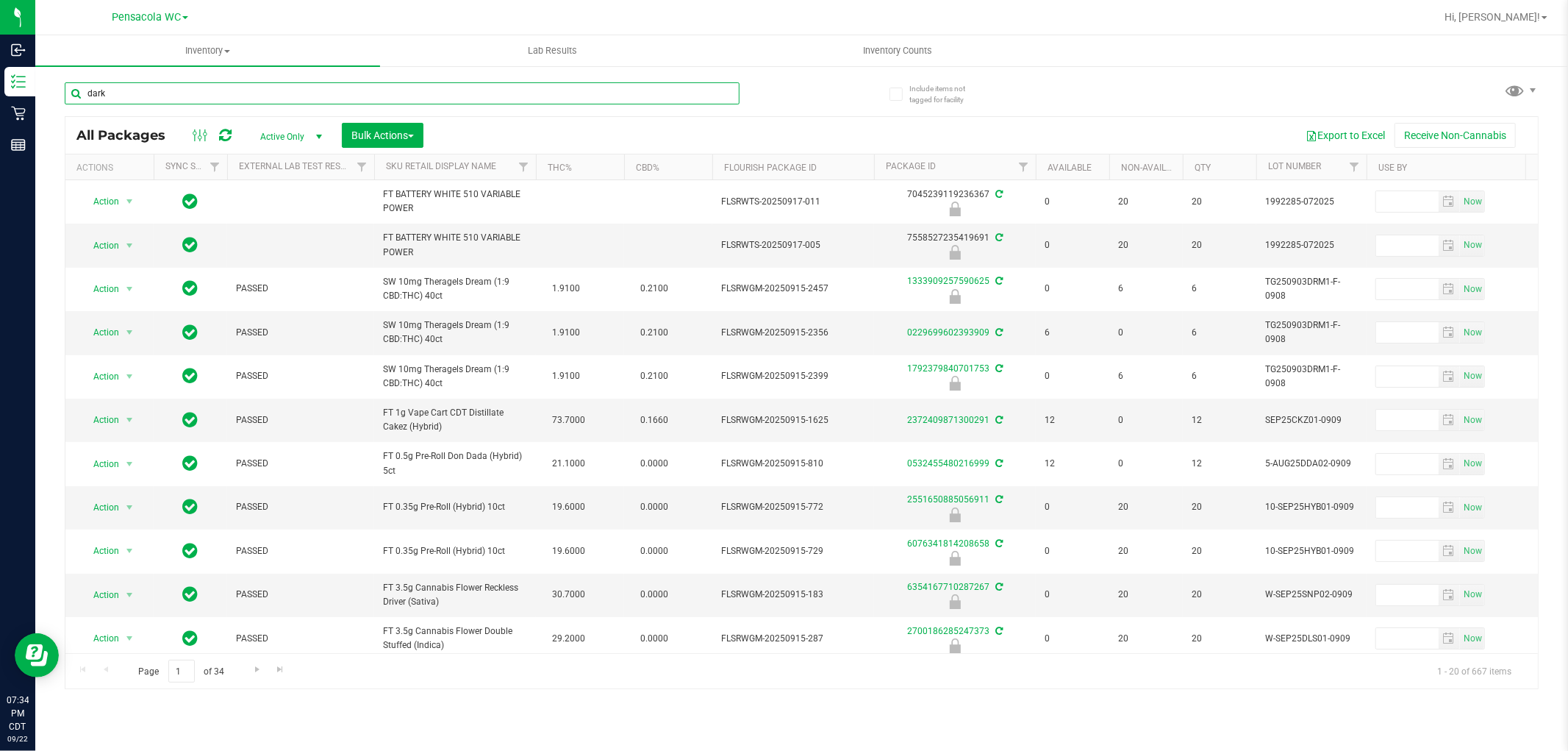
type input "dark"
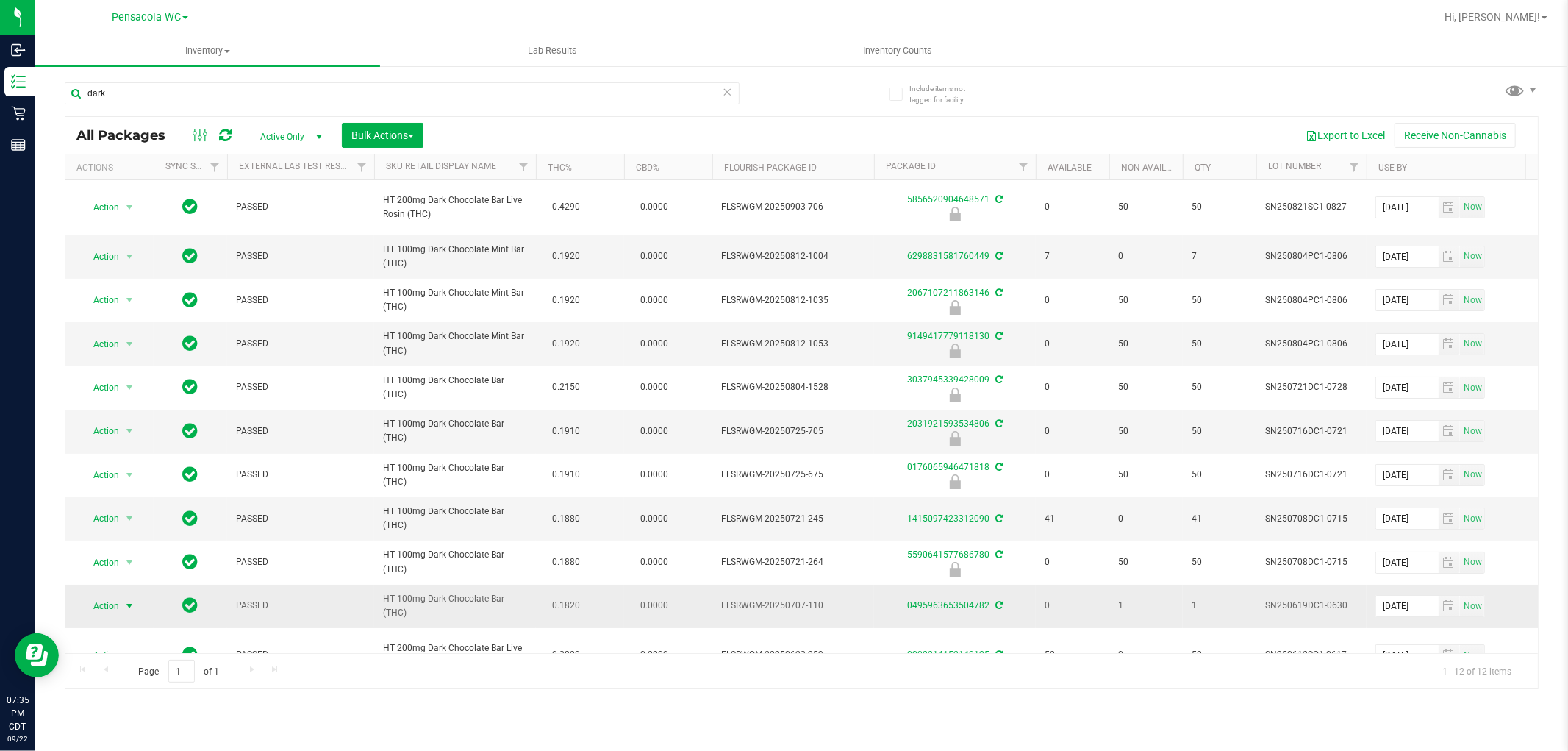
click at [111, 607] on span "Action" at bounding box center [100, 606] width 39 height 20
click at [145, 539] on li "Print package label" at bounding box center [138, 538] width 114 height 22
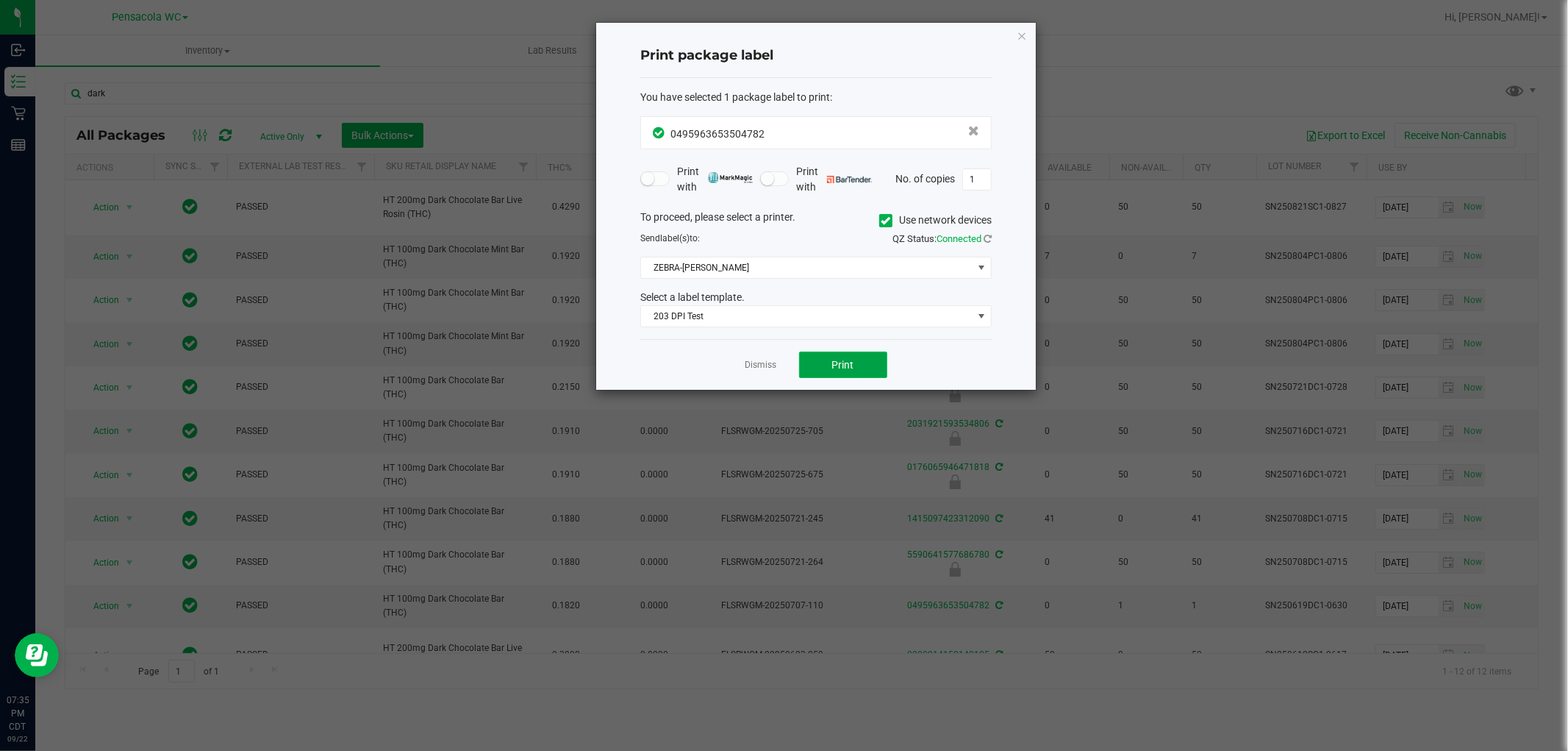
click at [862, 365] on button "Print" at bounding box center [843, 365] width 88 height 27
click at [1023, 37] on icon "button" at bounding box center [1022, 35] width 10 height 17
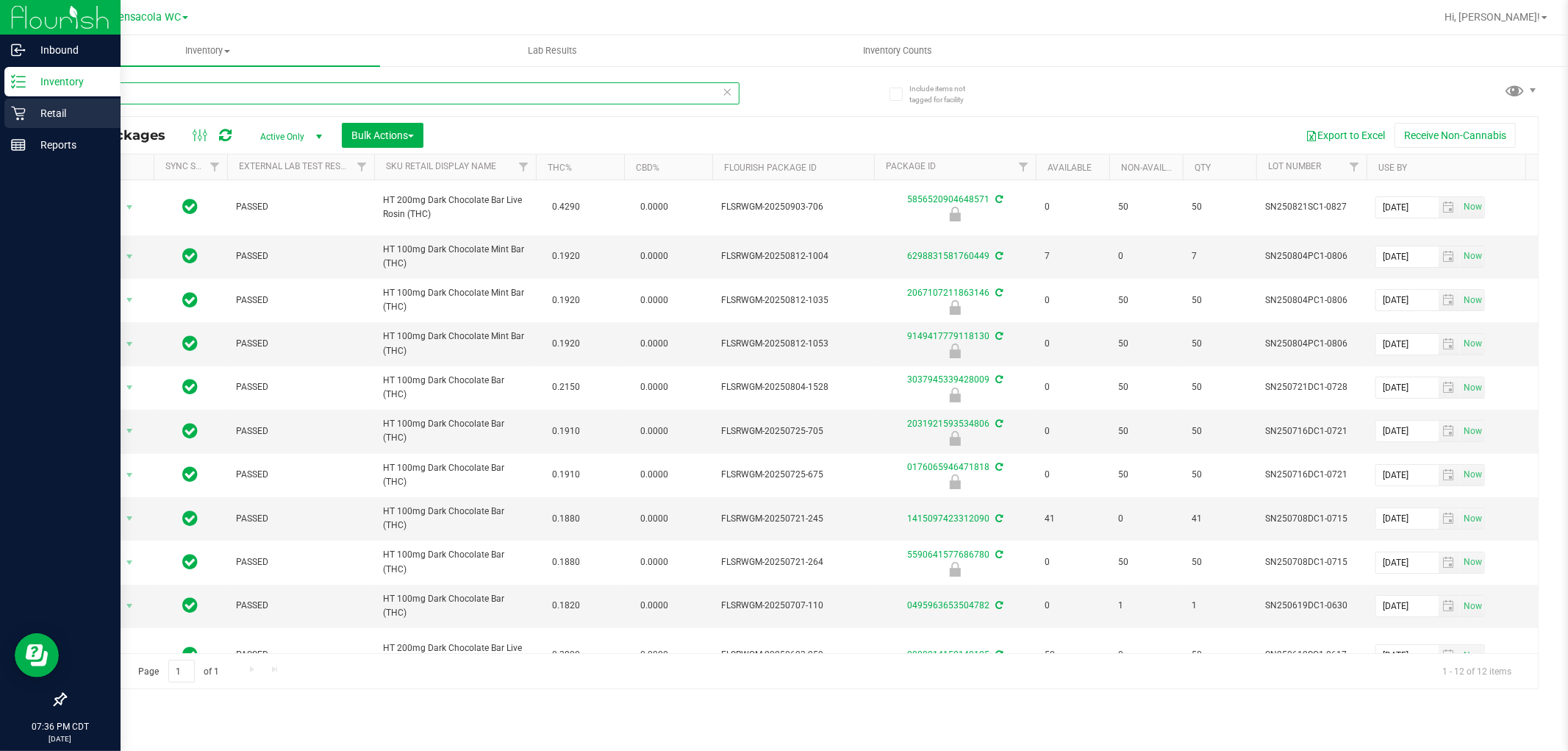
drag, startPoint x: 118, startPoint y: 100, endPoint x: 0, endPoint y: 99, distance: 118.0
click at [0, 99] on div "Inbound Inventory Retail Reports 07:36 PM CDT 09/22/2025 09/22 Pensacola WC Hi,…" at bounding box center [784, 376] width 1568 height 751
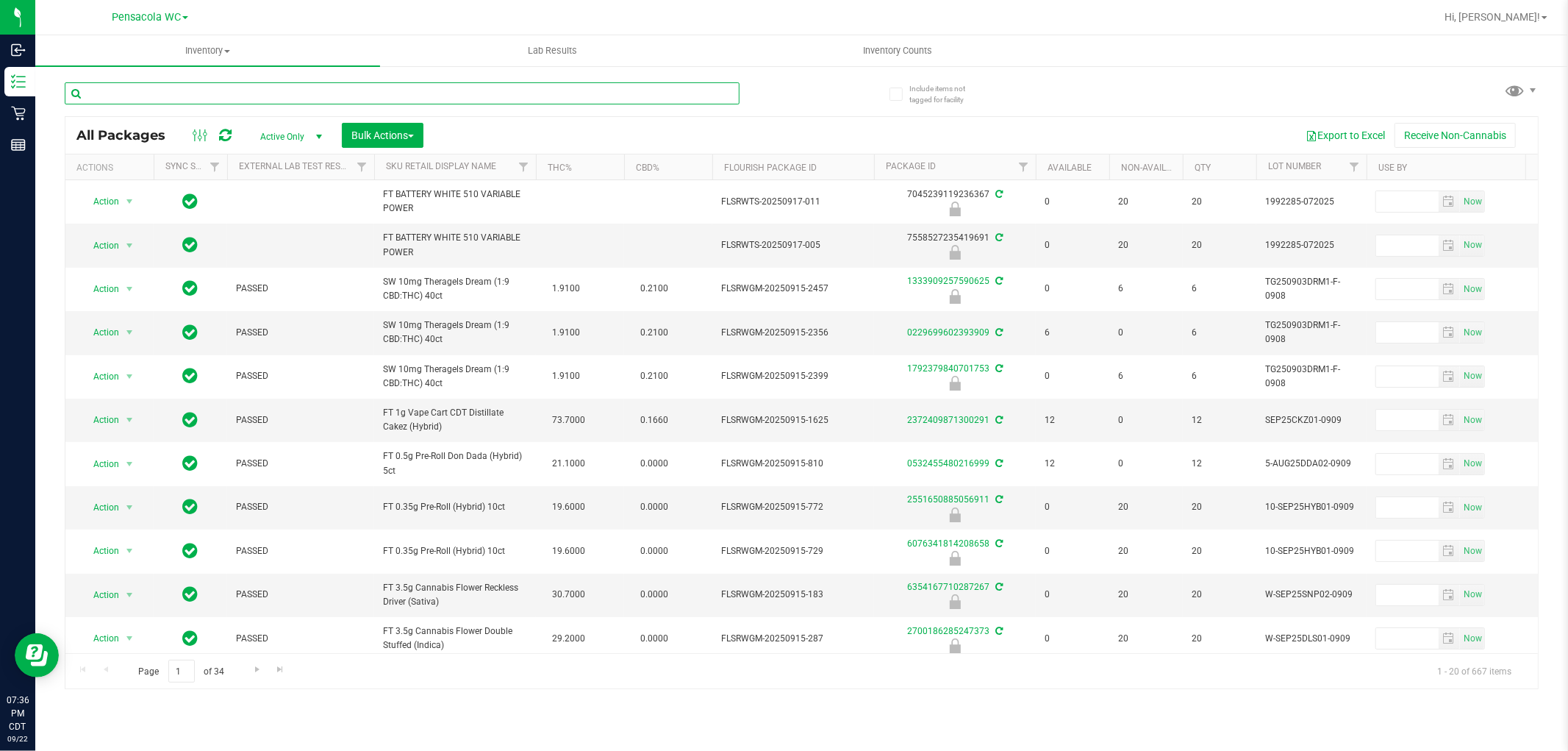
click at [351, 99] on input "text" at bounding box center [402, 94] width 675 height 22
type input "dark"
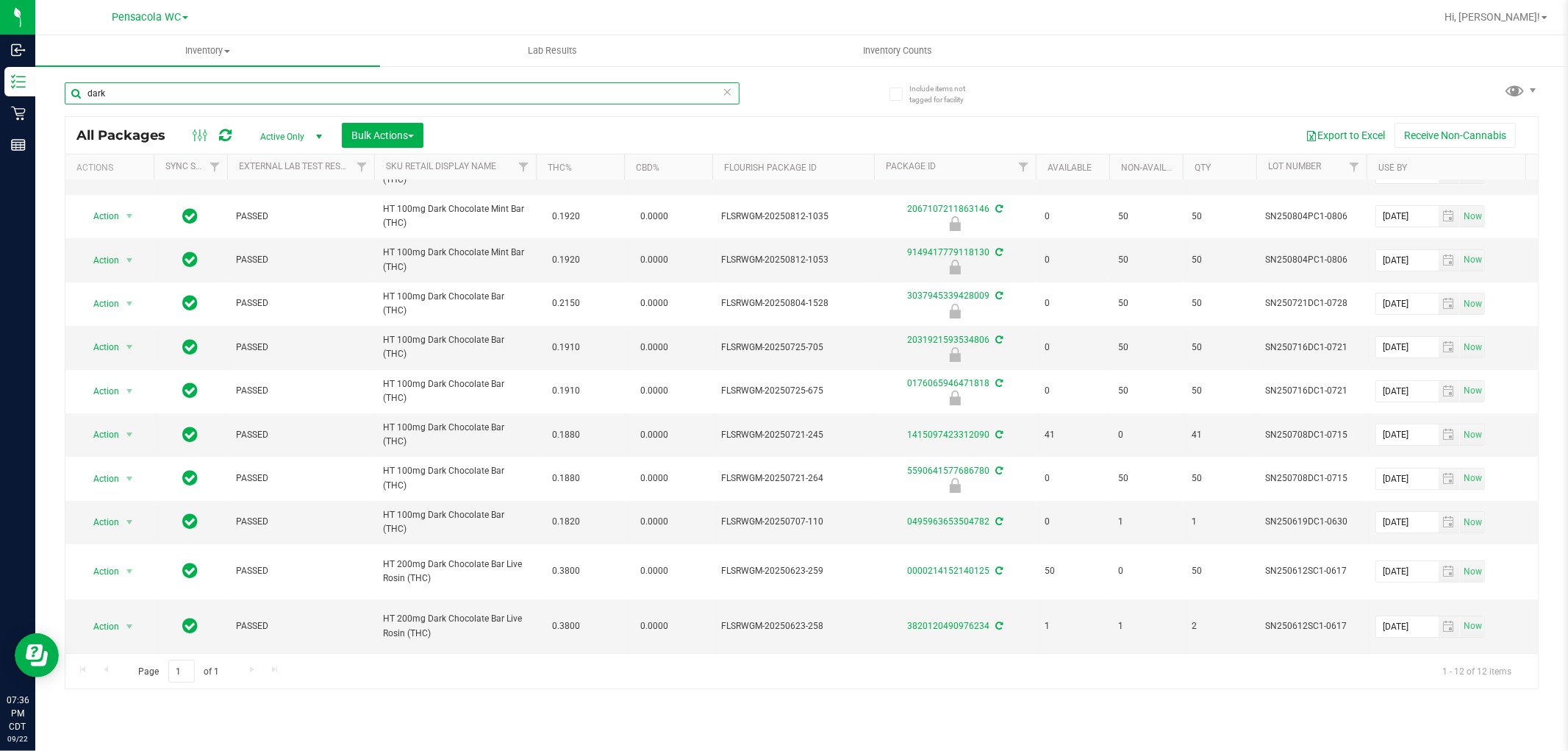
scroll to position [99, 0]
click at [109, 616] on span "Action" at bounding box center [100, 627] width 39 height 20
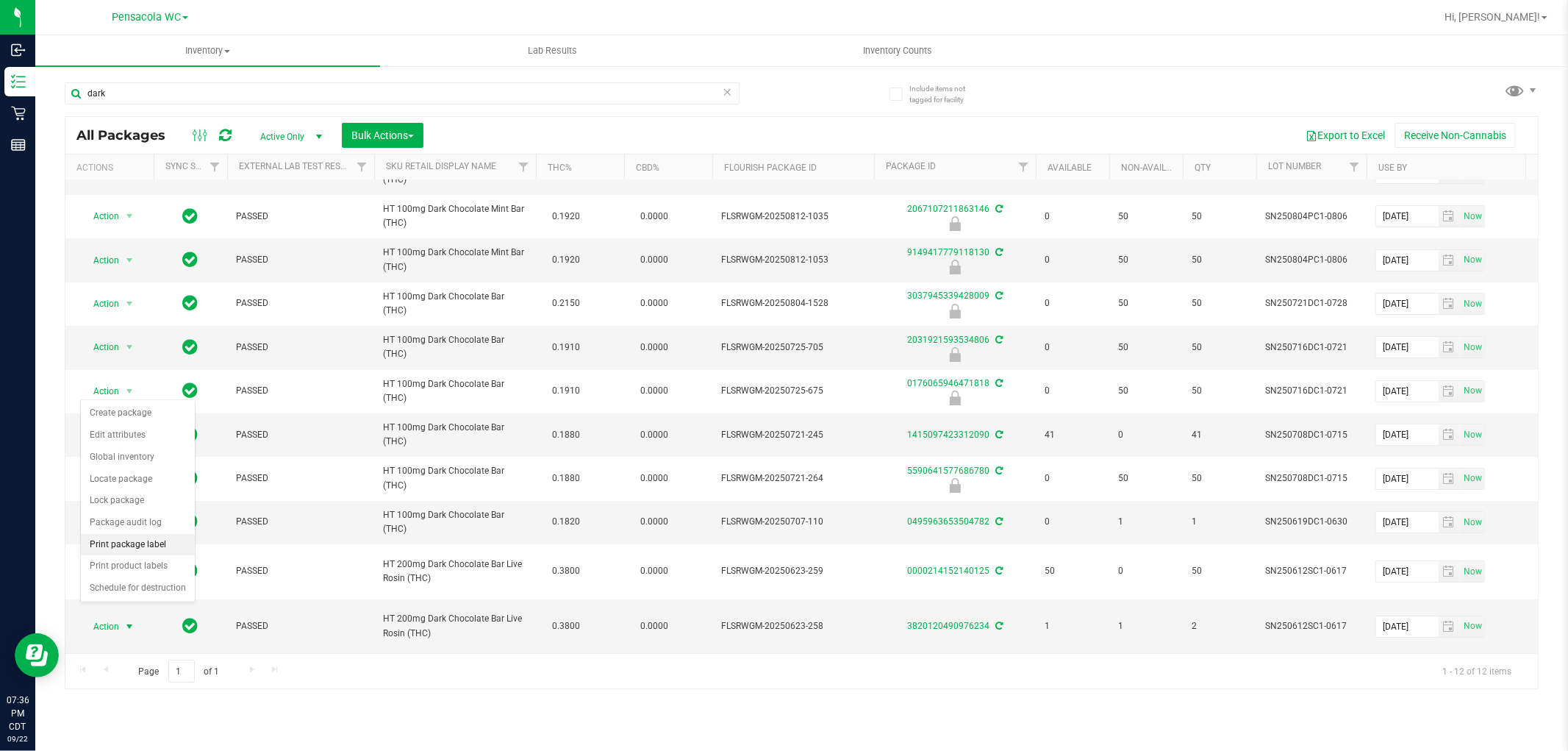
click at [160, 552] on li "Print package label" at bounding box center [138, 546] width 114 height 22
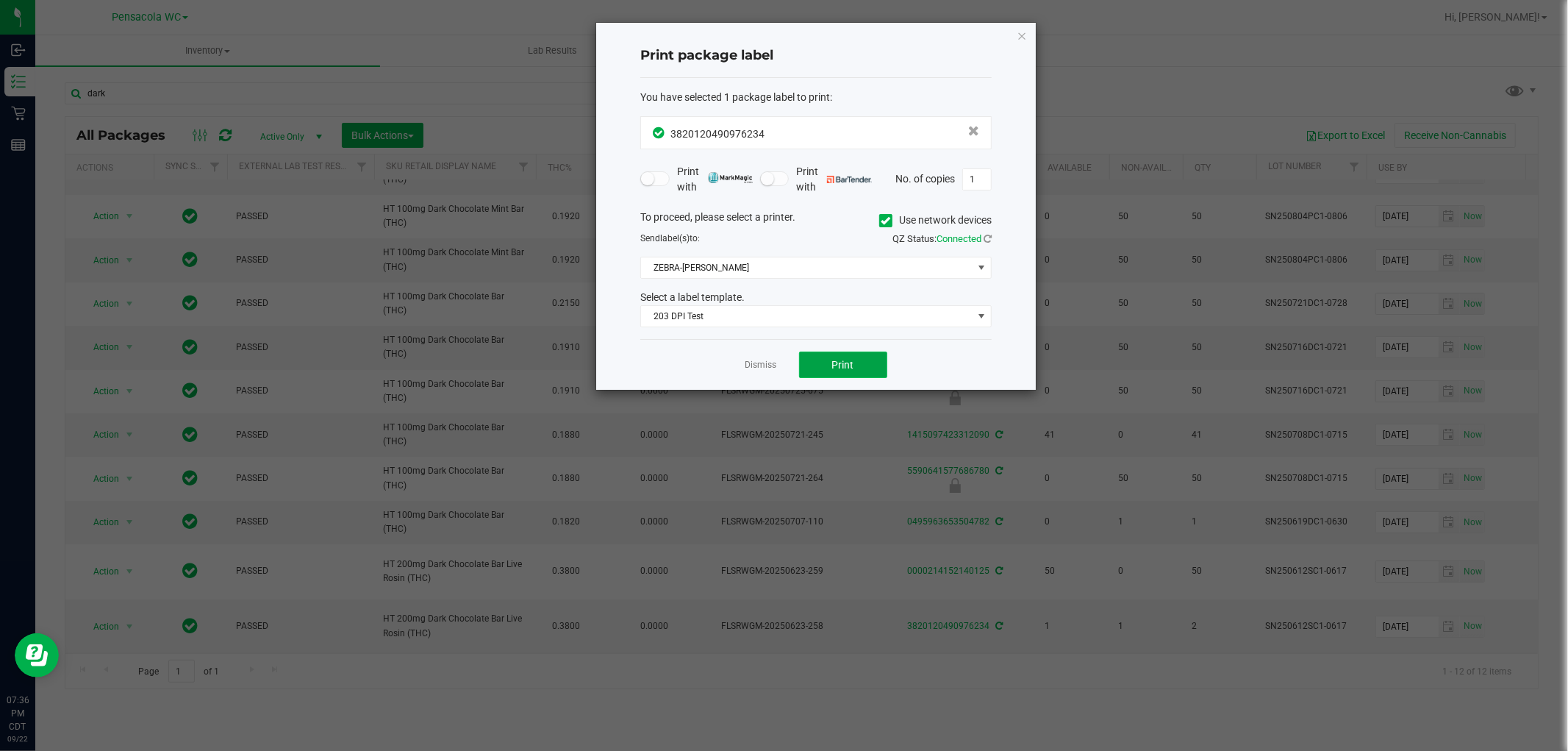
click at [828, 365] on button "Print" at bounding box center [843, 365] width 88 height 27
click at [1025, 31] on icon "button" at bounding box center [1022, 35] width 10 height 17
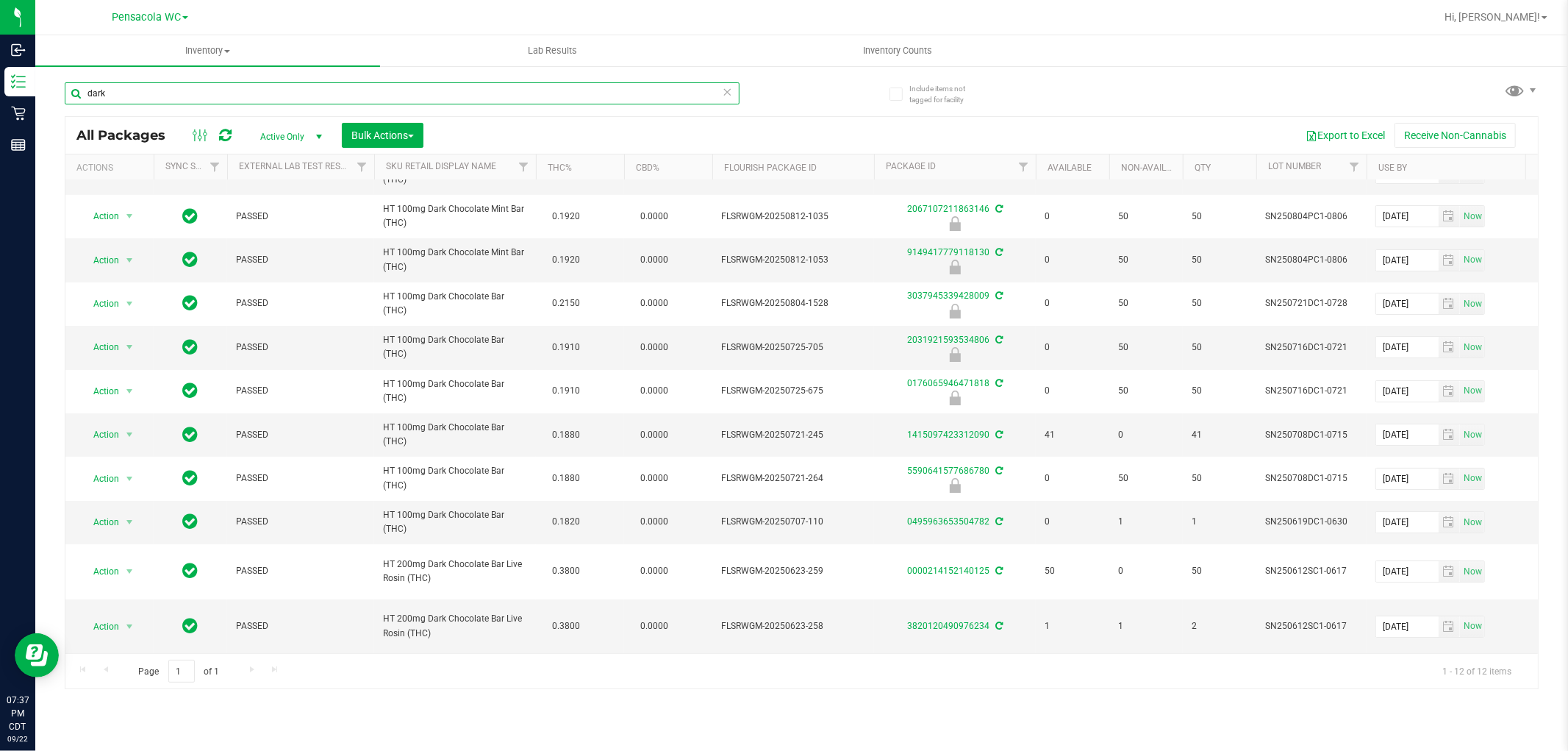
drag, startPoint x: 125, startPoint y: 94, endPoint x: 35, endPoint y: 91, distance: 90.0
click at [35, 91] on div "Include items not tagged for facility dark All Packages Active Only Active Only…" at bounding box center [802, 289] width 1533 height 449
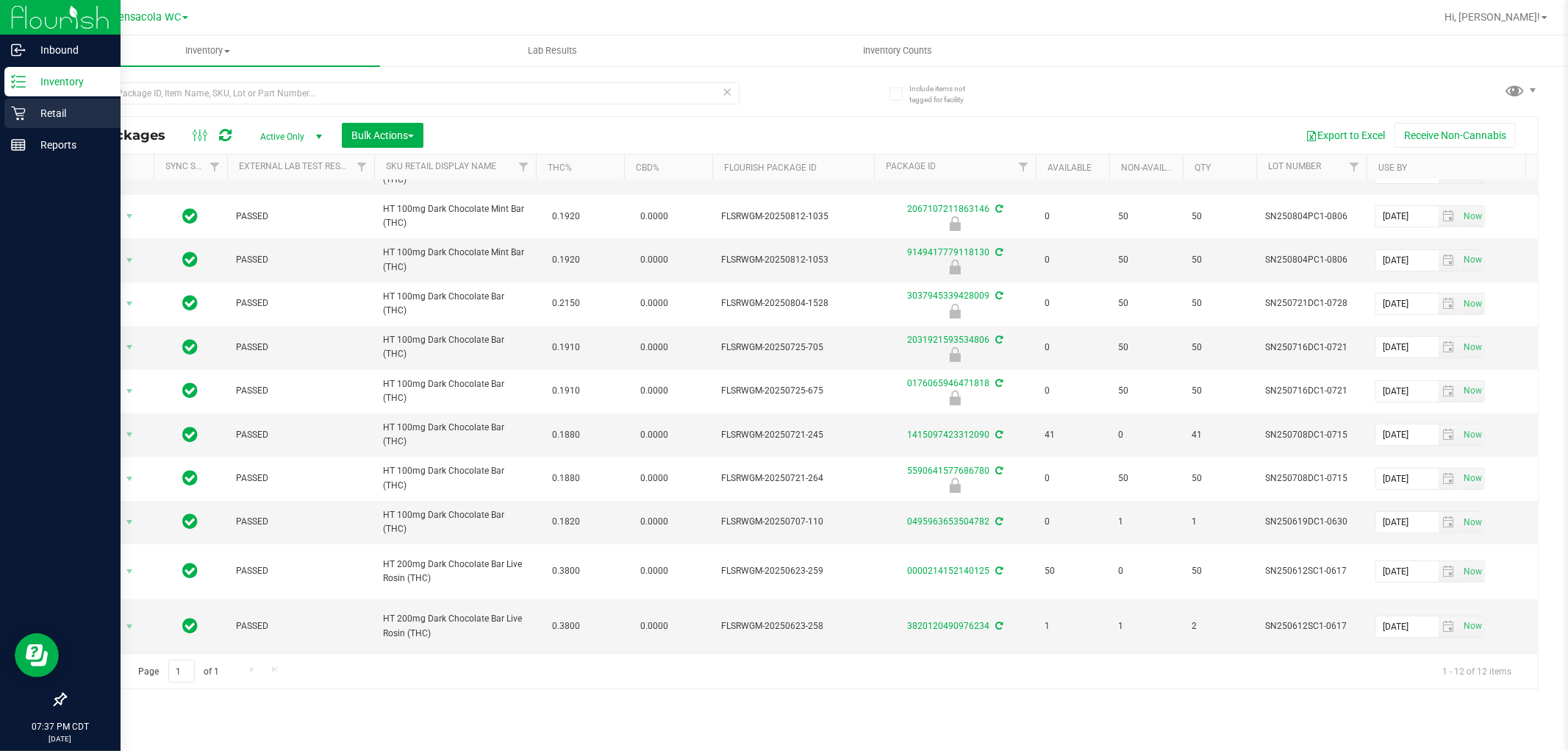
click at [64, 111] on p "Retail" at bounding box center [70, 113] width 88 height 17
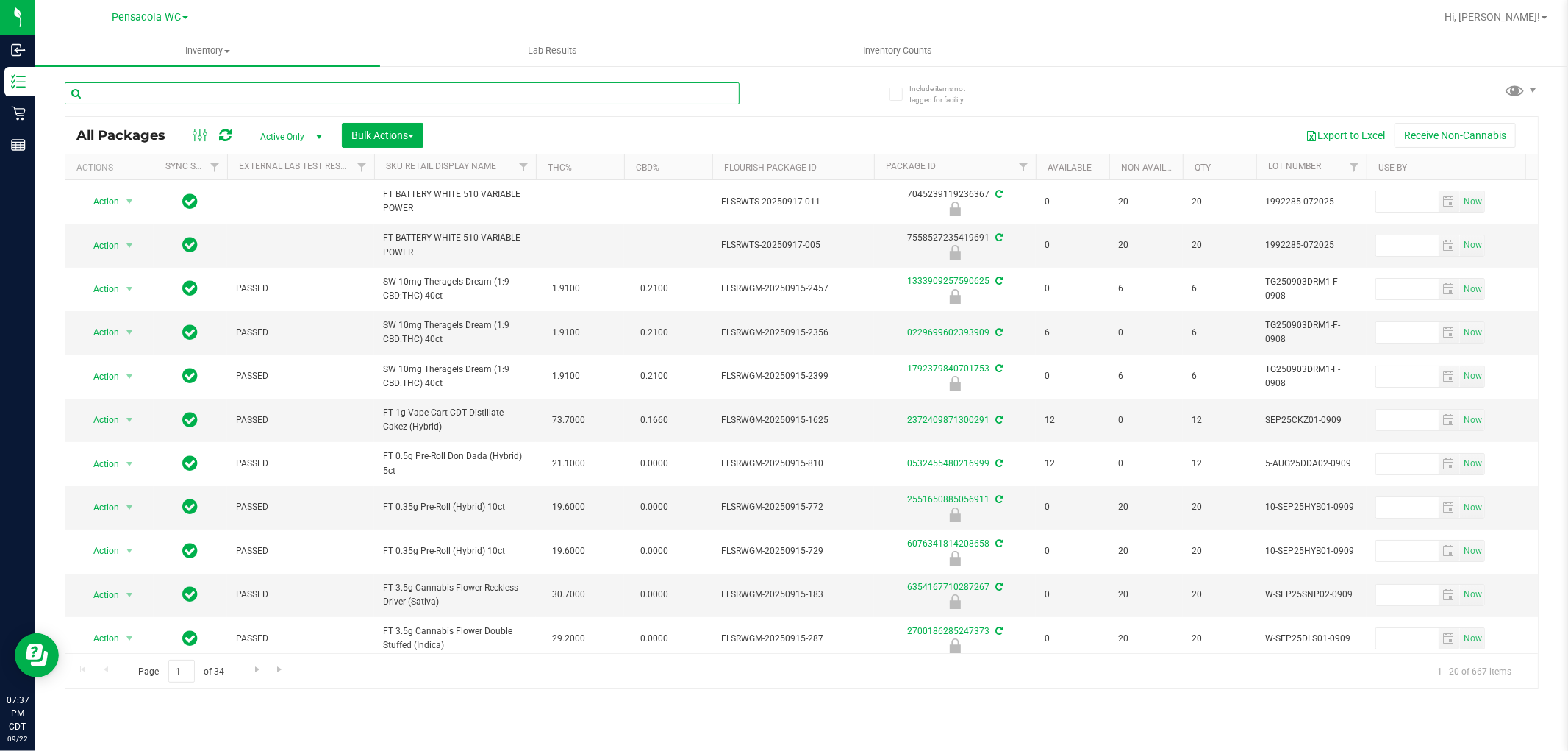
click at [143, 93] on input "text" at bounding box center [402, 94] width 675 height 22
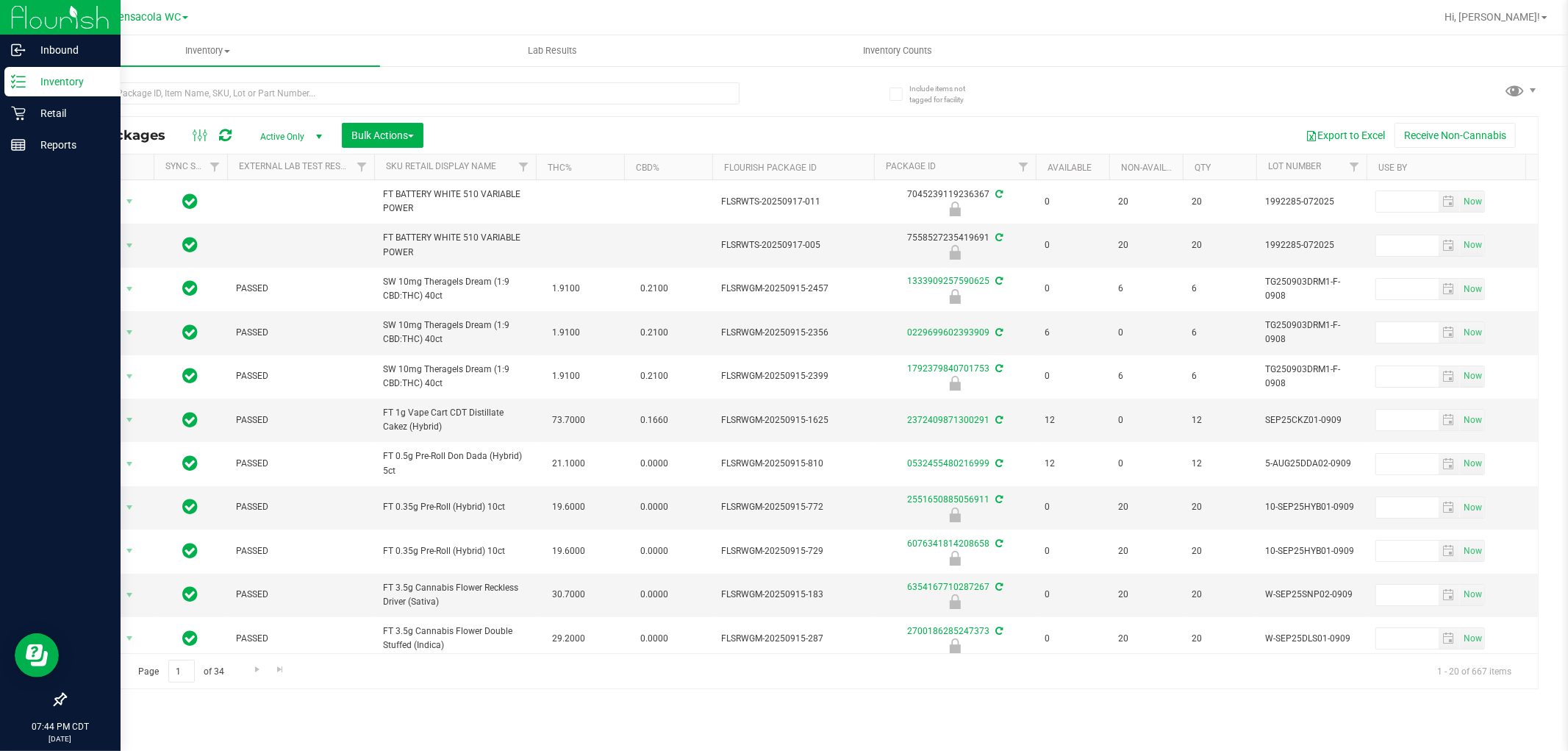
click at [45, 77] on p "Inventory" at bounding box center [70, 82] width 88 height 17
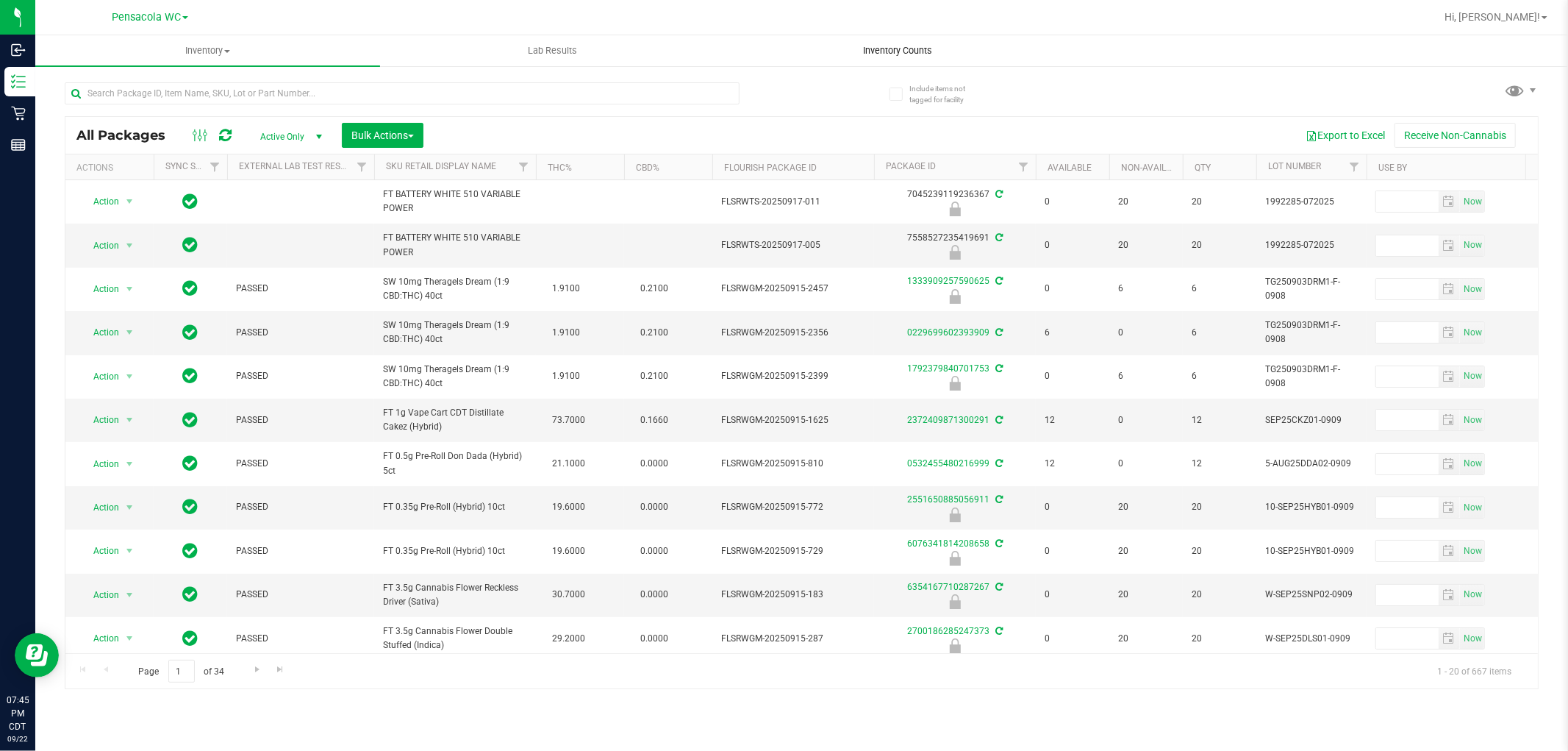
click at [917, 46] on span "Inventory Counts" at bounding box center [898, 50] width 109 height 13
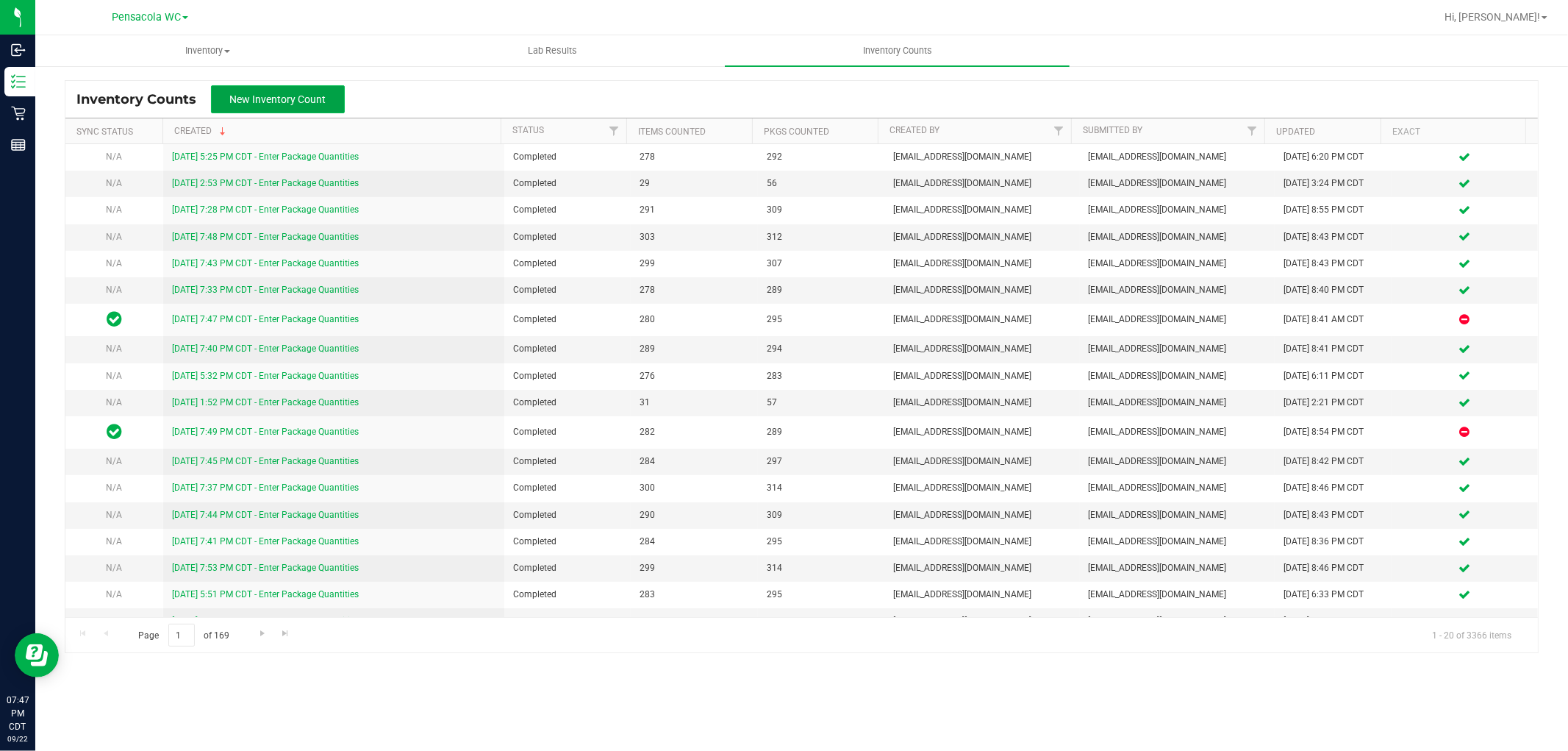
click at [231, 100] on span "New Inventory Count" at bounding box center [279, 99] width 96 height 12
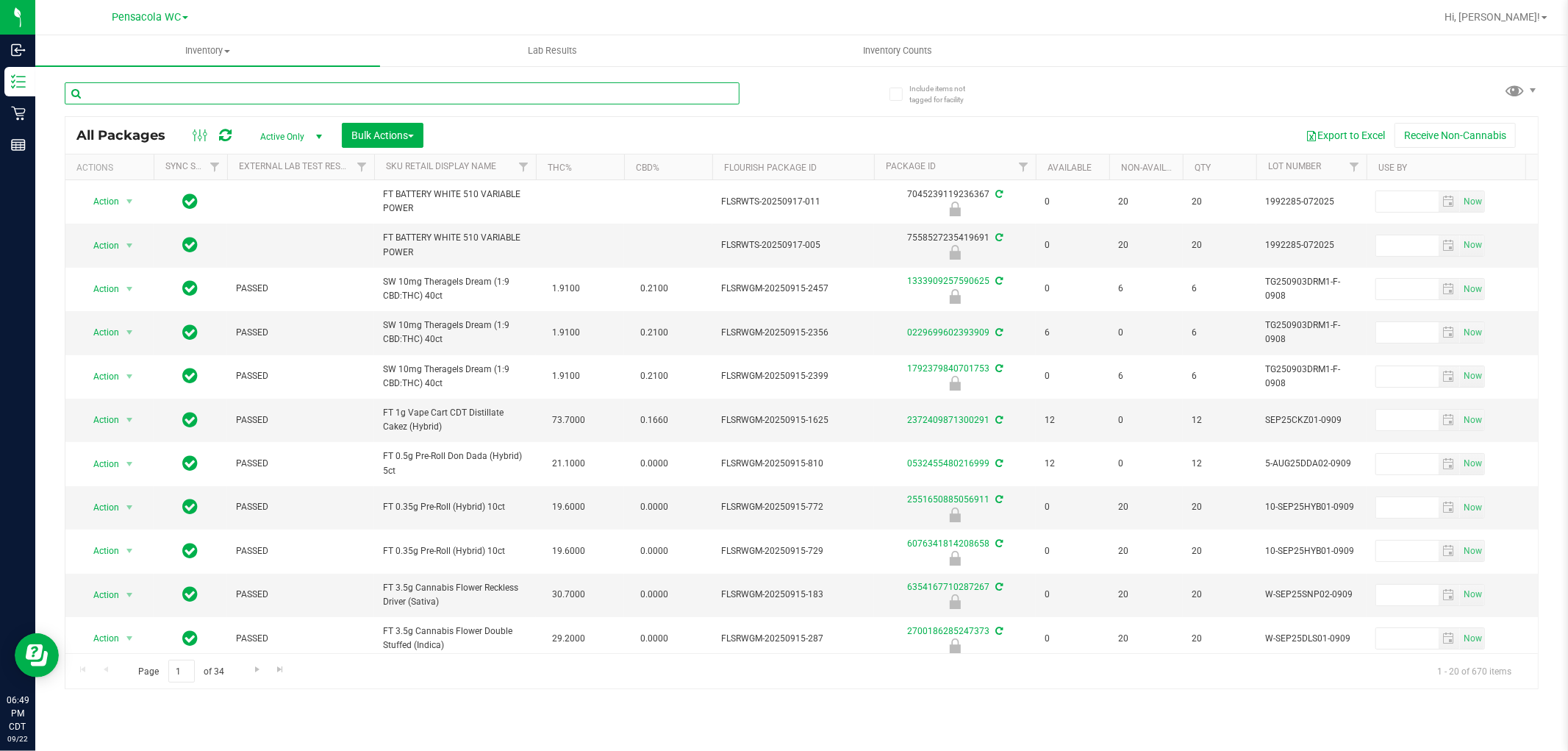
click at [245, 96] on input "text" at bounding box center [402, 94] width 675 height 22
type input "0801543869258601"
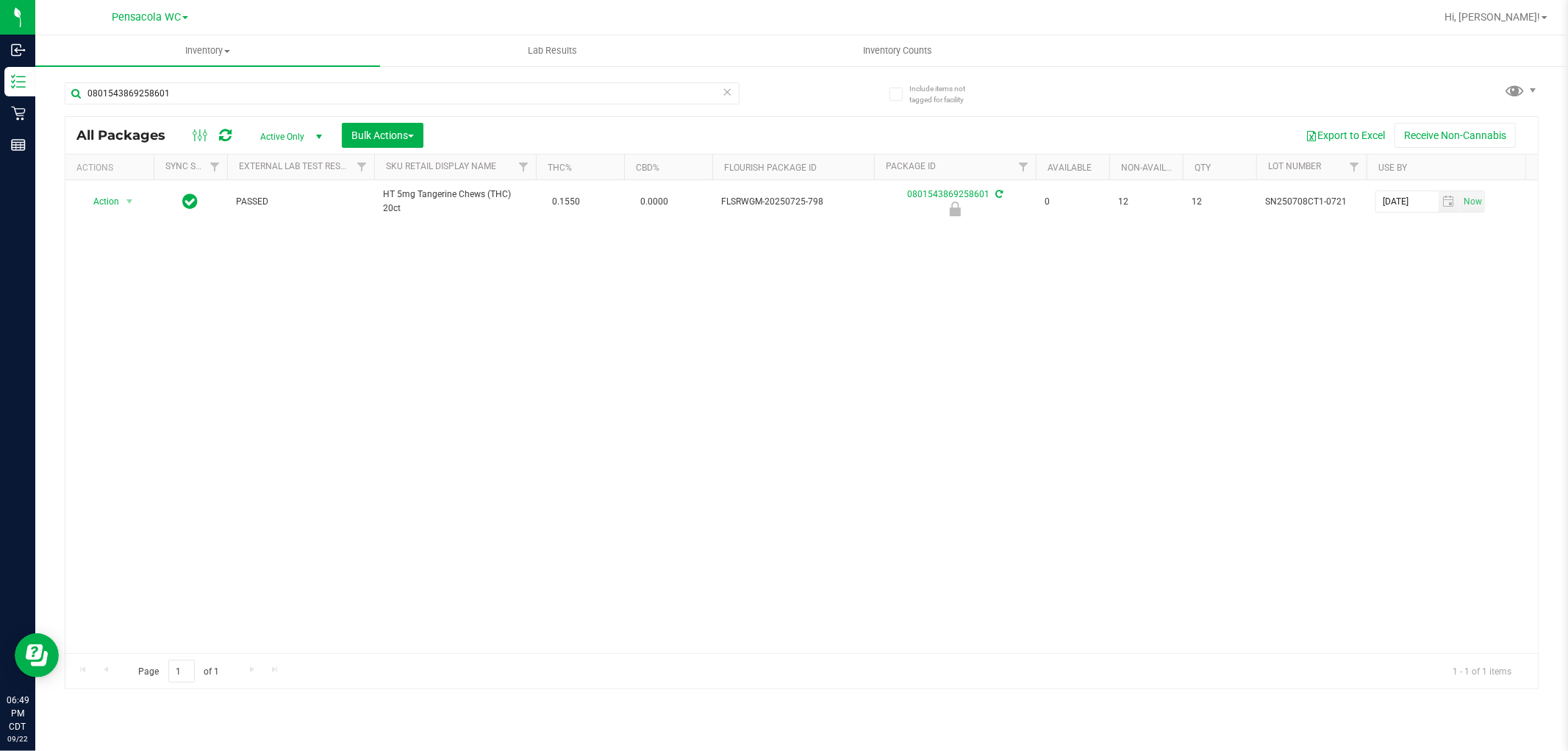
click at [598, 368] on div "Action Action Edit attributes Global inventory Locate package Package audit log…" at bounding box center [802, 416] width 1473 height 473
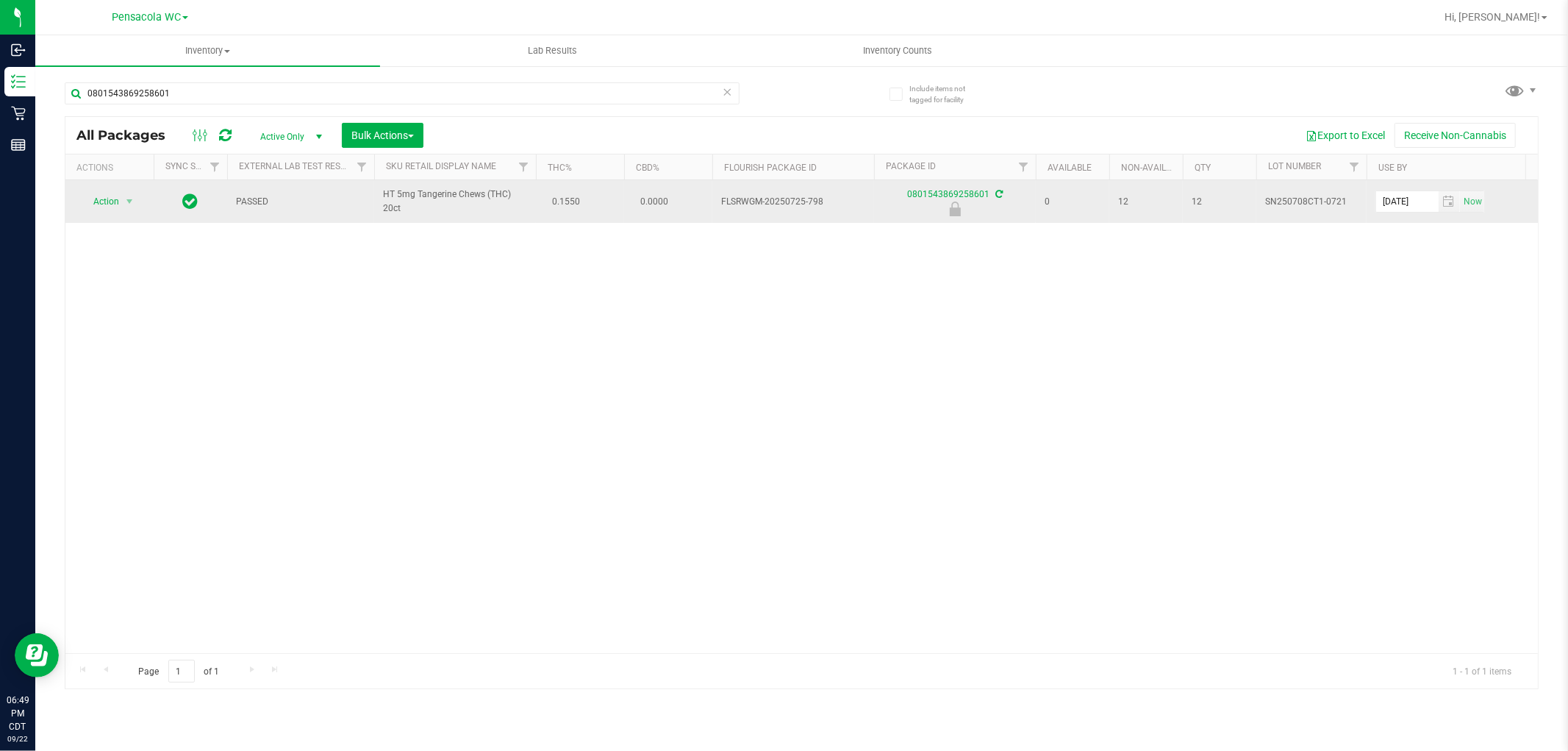
click at [105, 206] on span "Action" at bounding box center [100, 202] width 39 height 20
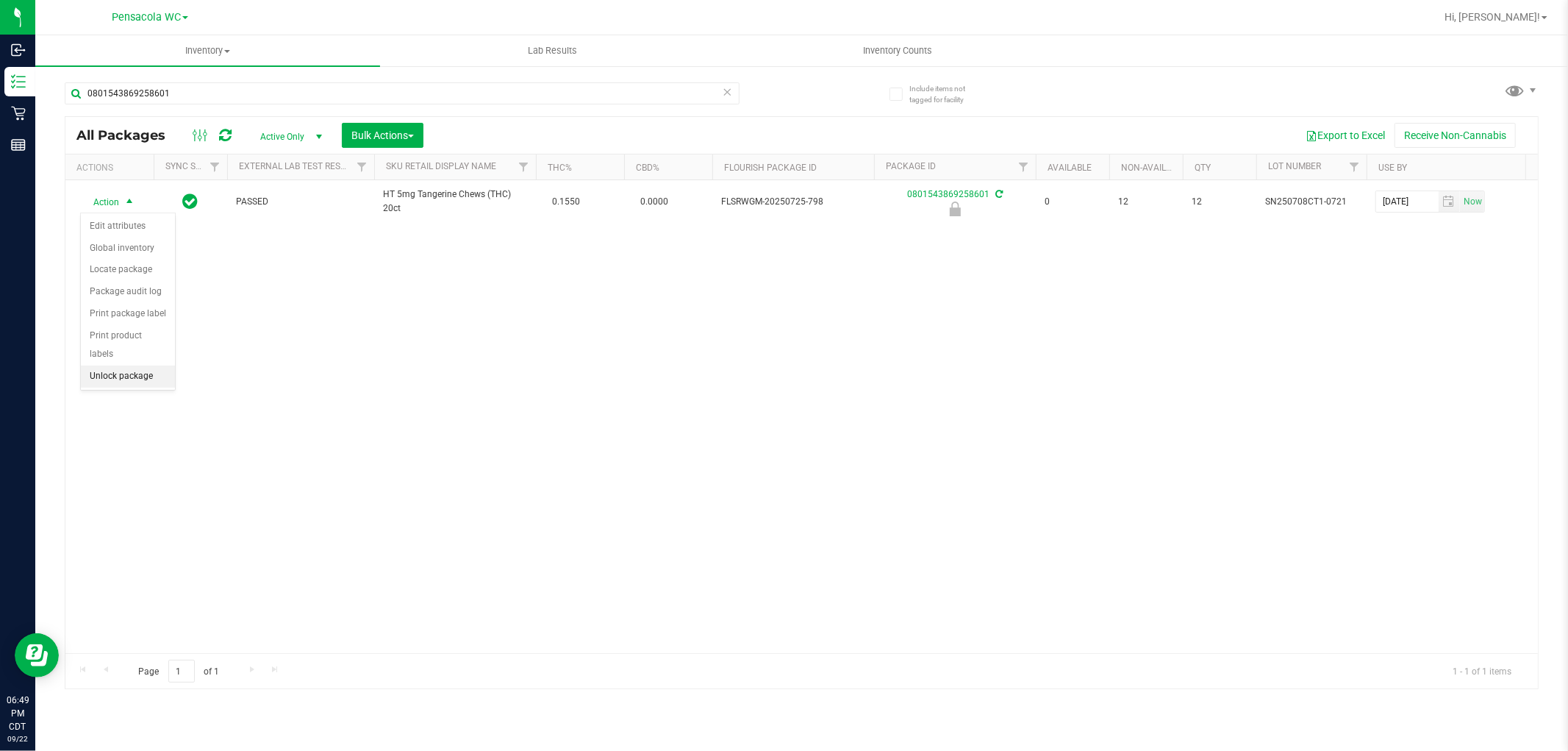
click at [138, 383] on li "Unlock package" at bounding box center [128, 376] width 94 height 22
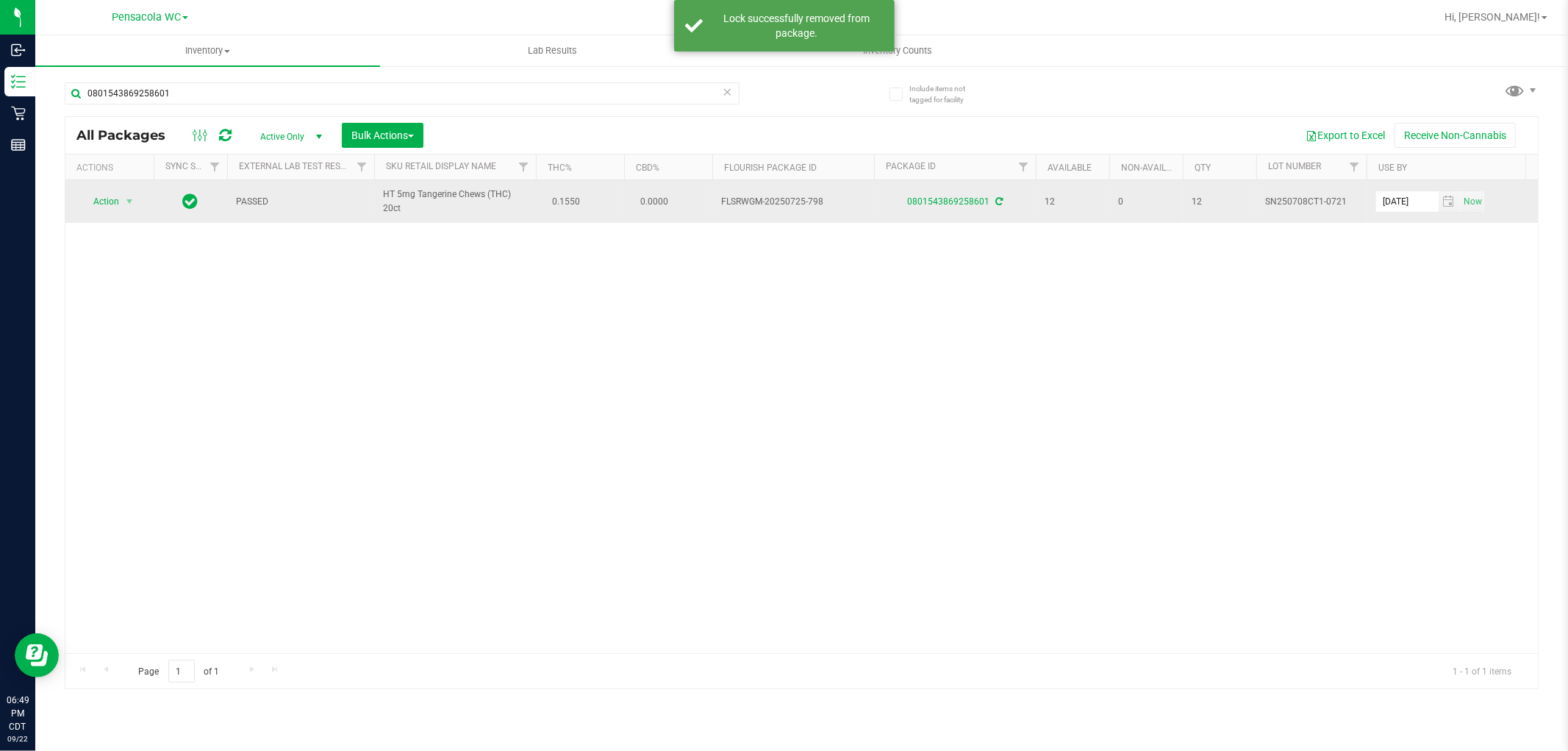
click at [105, 200] on span "Action" at bounding box center [100, 202] width 39 height 20
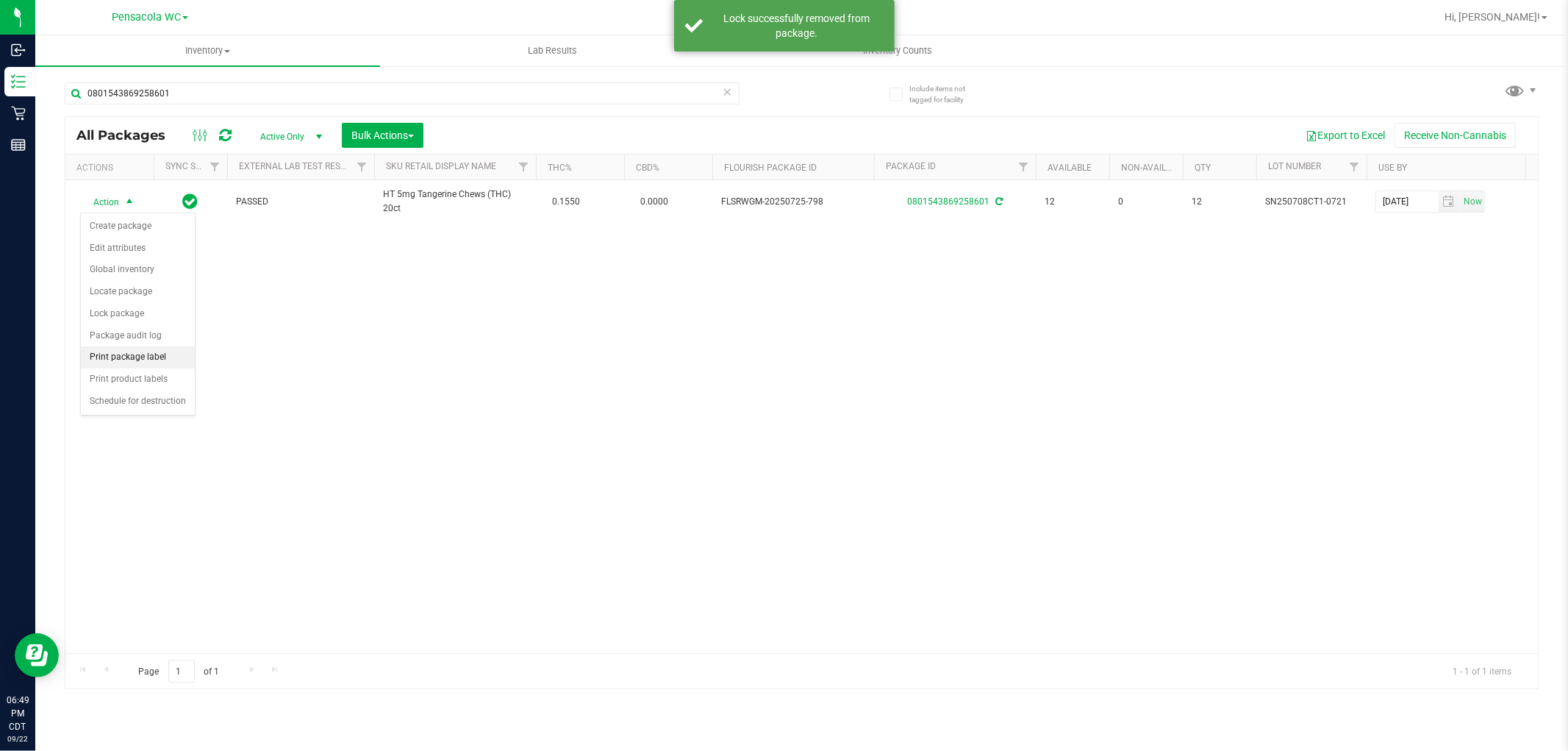
click at [148, 358] on li "Print package label" at bounding box center [138, 357] width 114 height 22
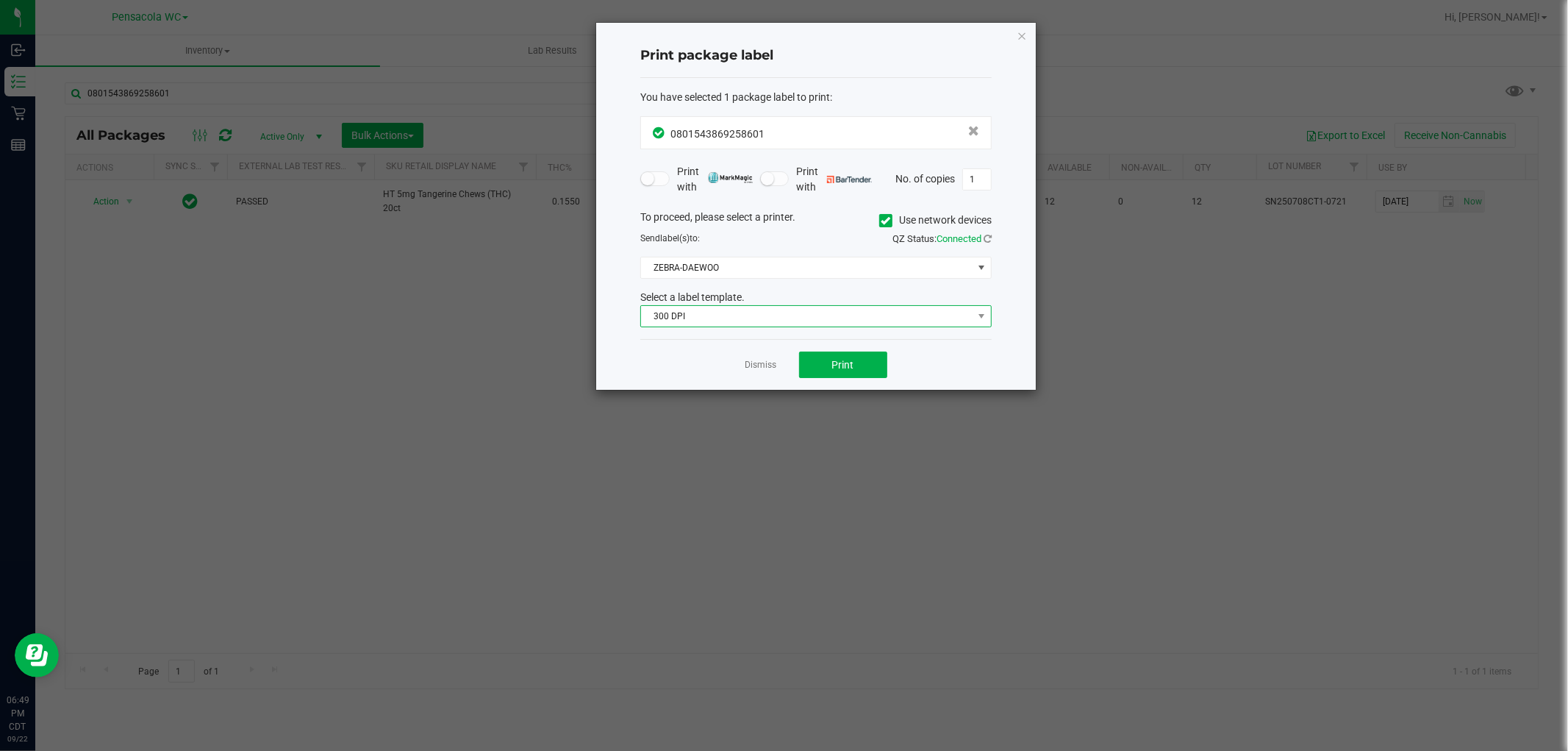
click at [835, 318] on span "300 DPI" at bounding box center [807, 316] width 332 height 20
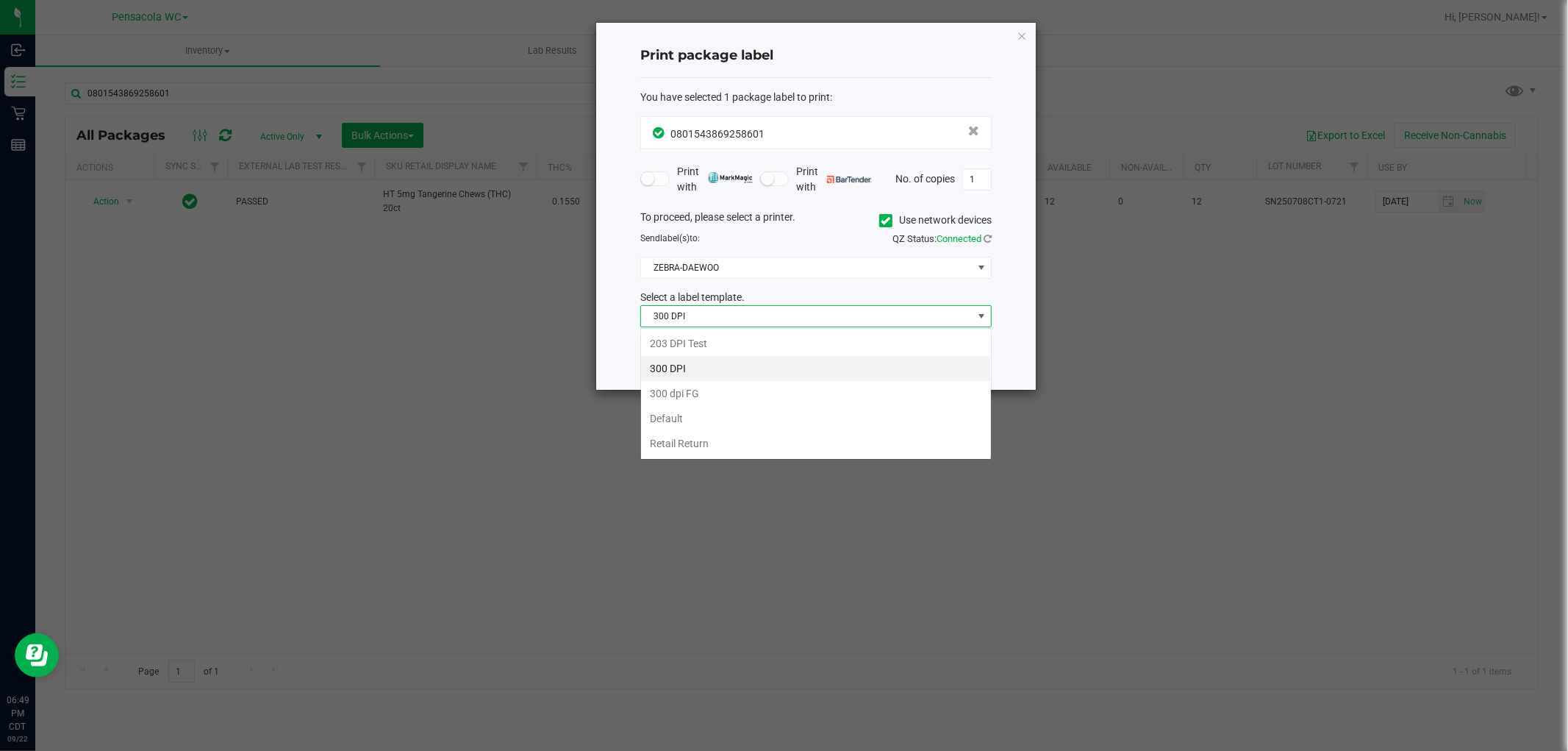
scroll to position [22, 351]
click at [687, 346] on li "203 DPI Test" at bounding box center [816, 344] width 350 height 25
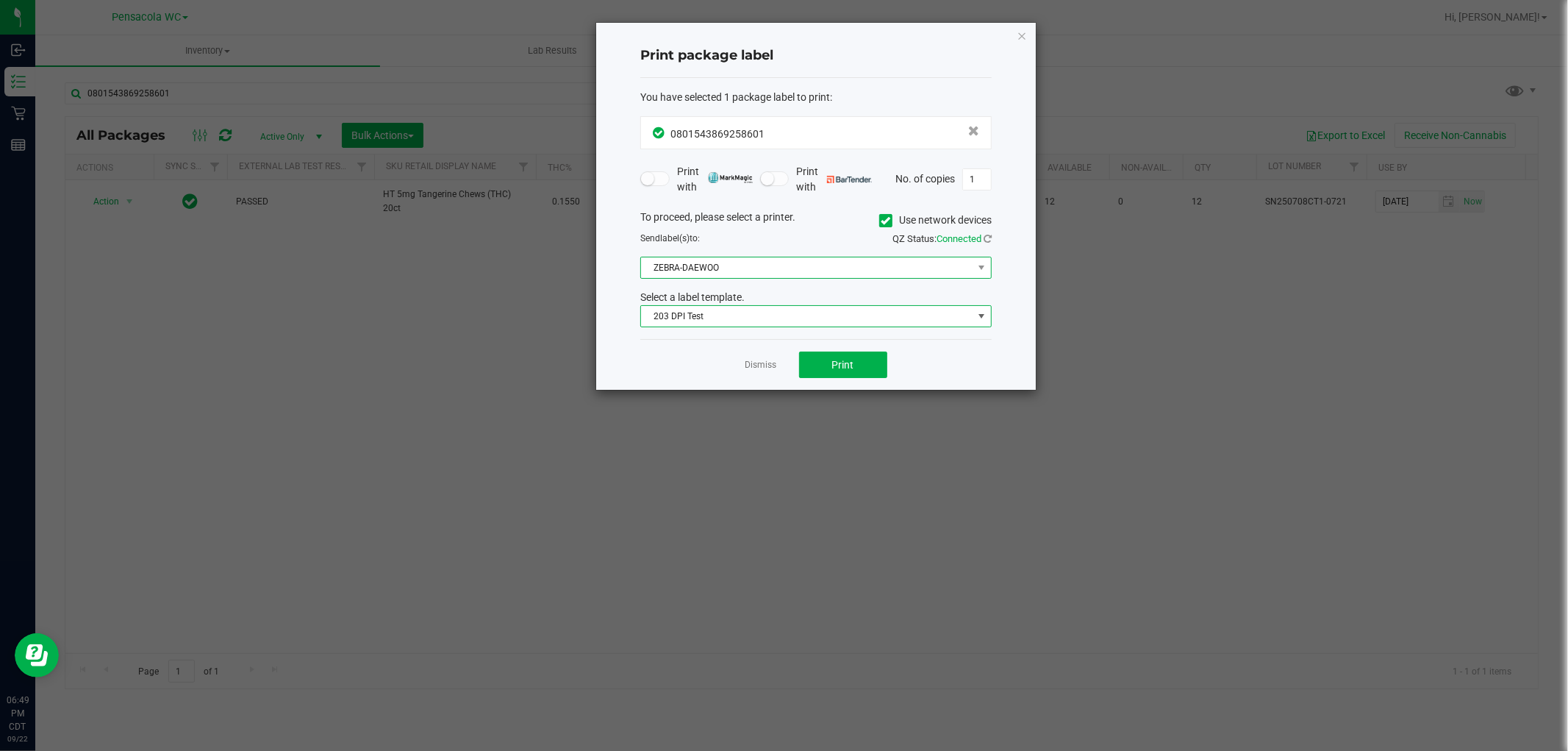
click at [744, 264] on span "ZEBRA-DAEWOO" at bounding box center [807, 268] width 332 height 20
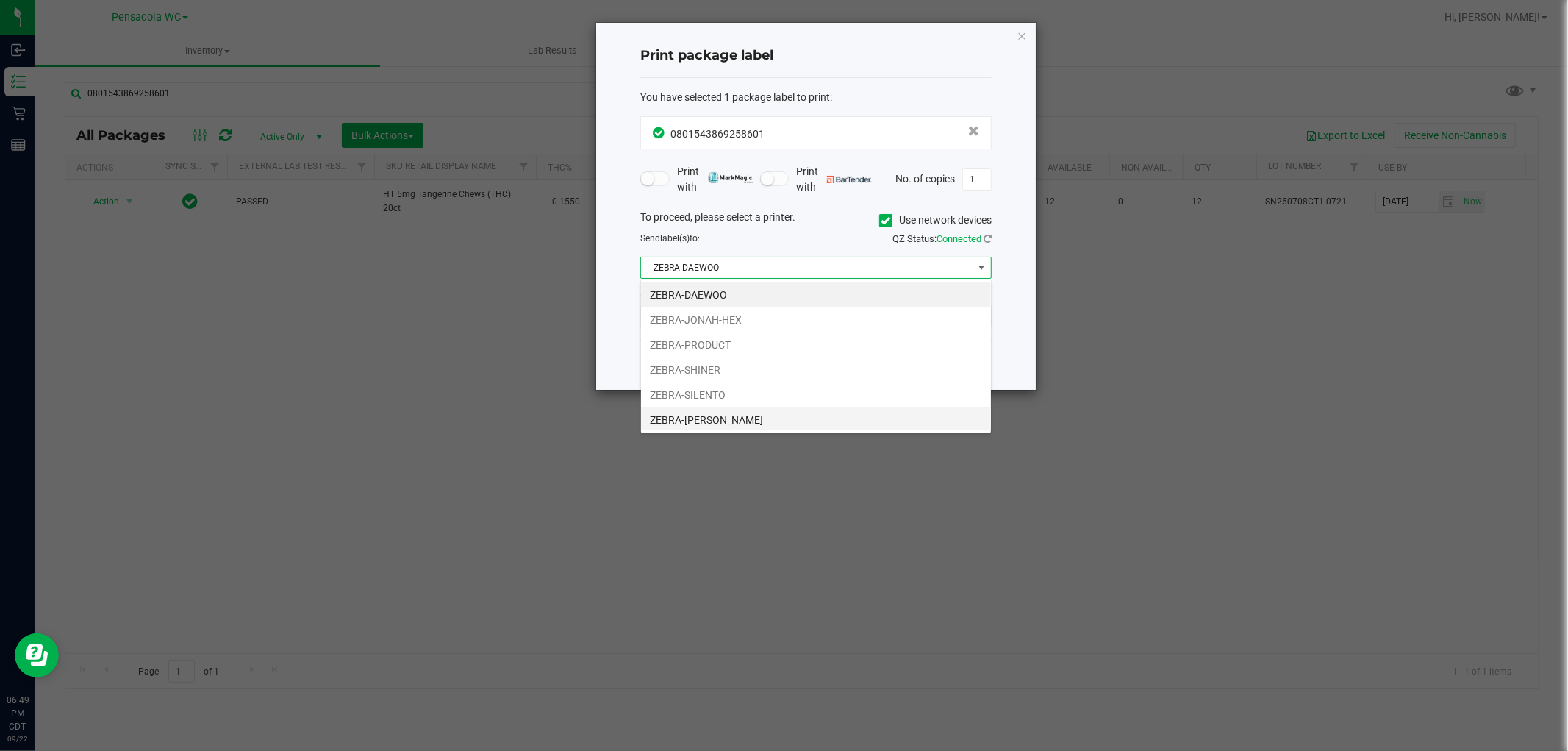
click at [718, 427] on li "ZEBRA-[PERSON_NAME]" at bounding box center [816, 420] width 350 height 25
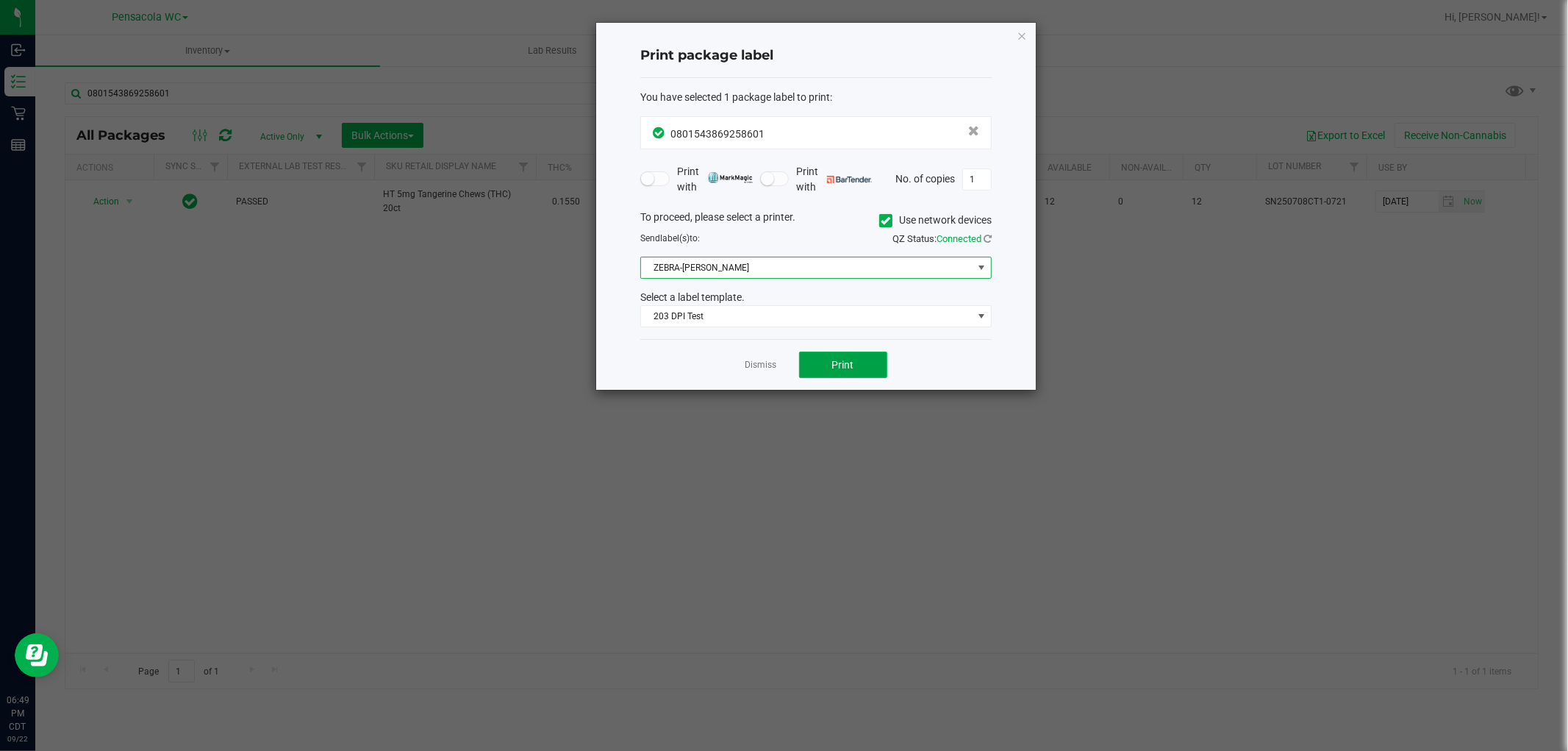
click at [848, 352] on button "Print" at bounding box center [843, 365] width 88 height 27
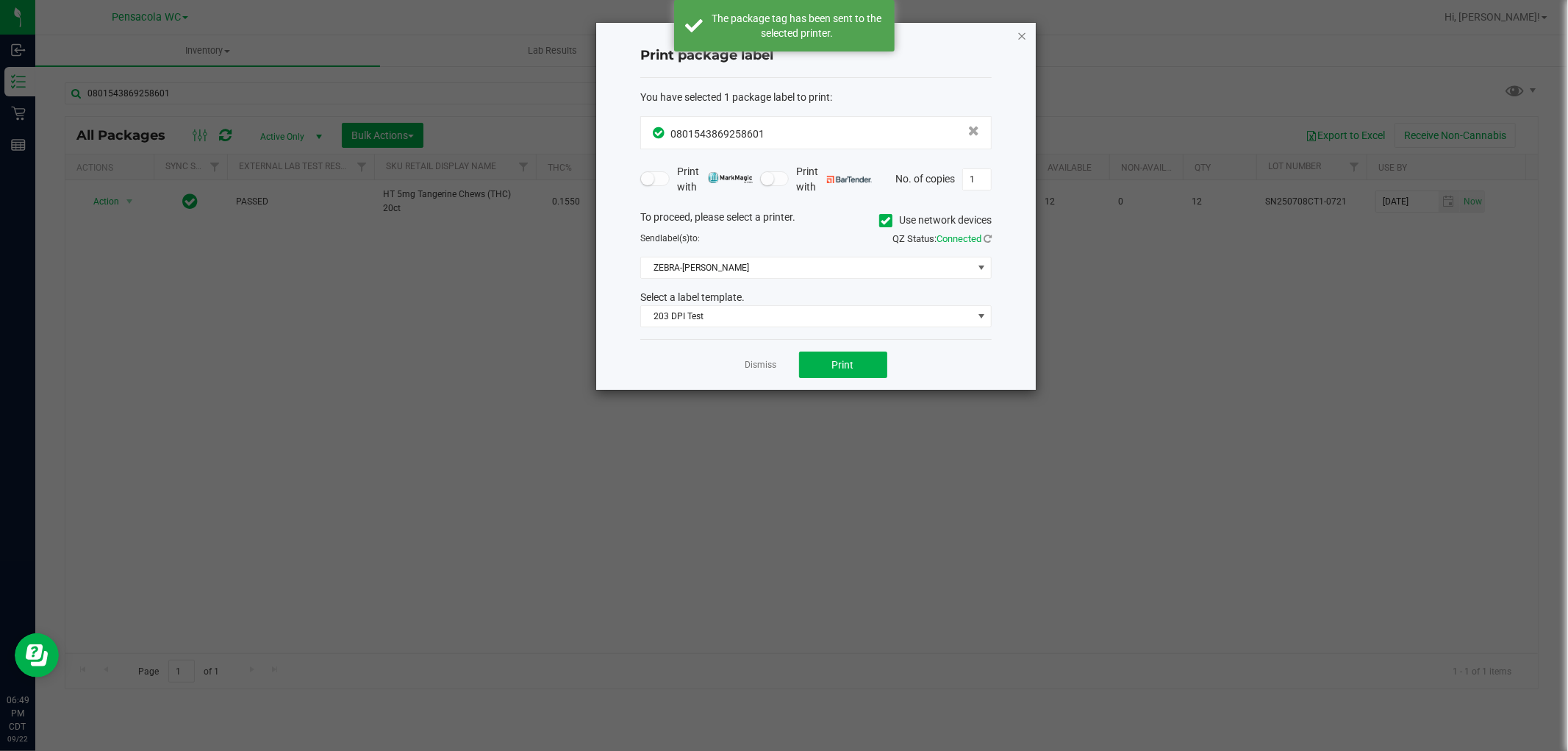
click at [1020, 31] on icon "button" at bounding box center [1022, 35] width 10 height 17
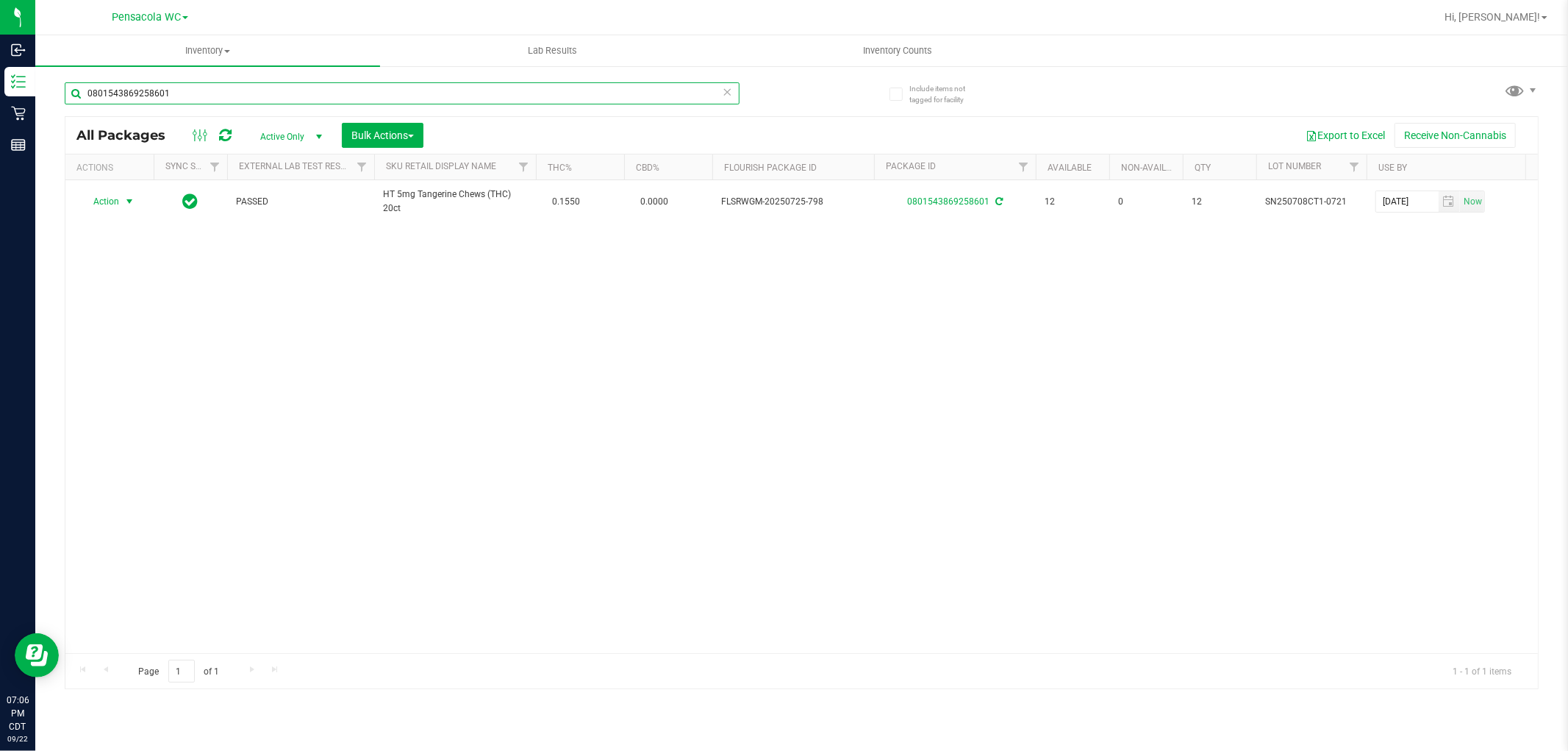
click at [227, 92] on input "0801543869258601" at bounding box center [402, 94] width 675 height 22
type input "0"
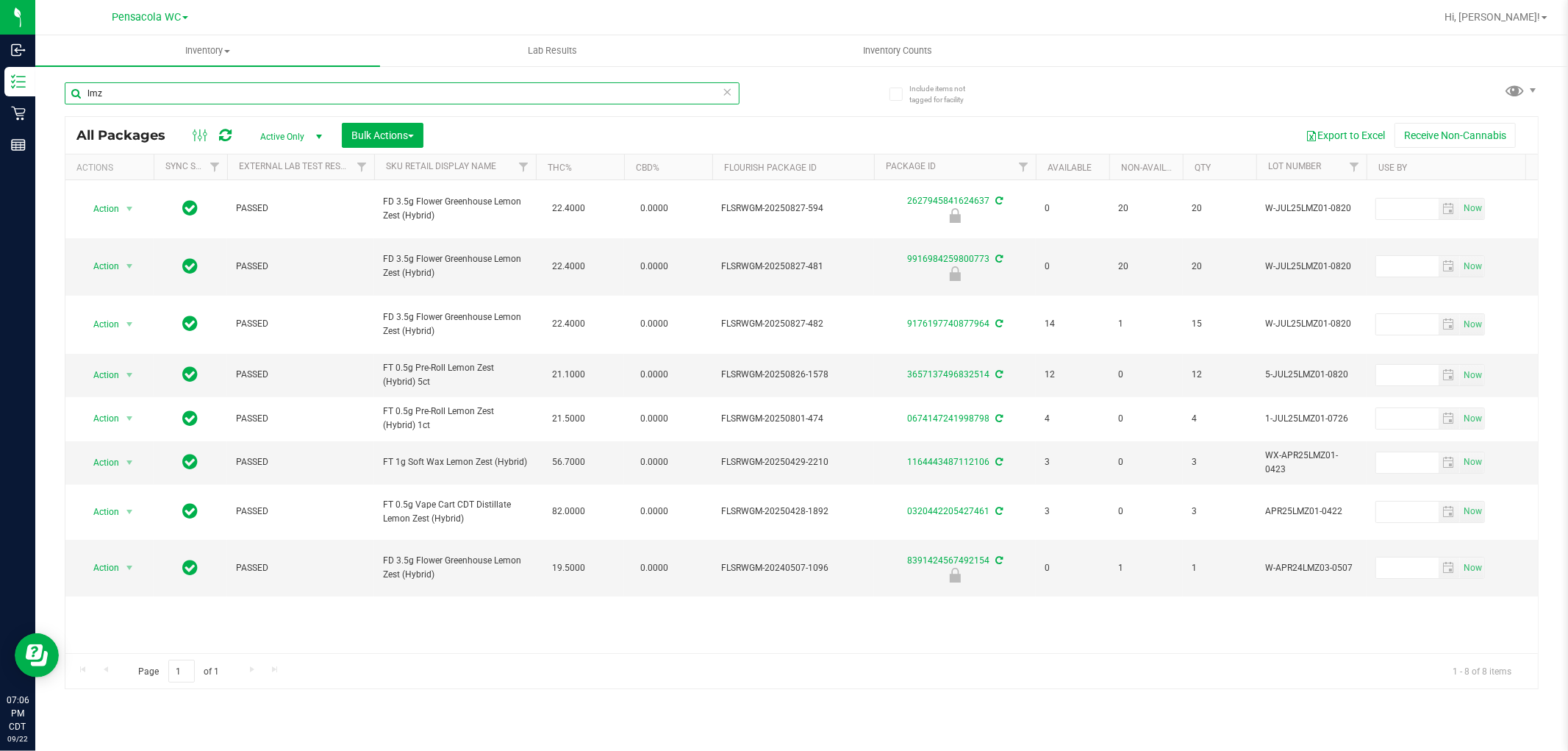
type input "lmz"
click at [729, 98] on icon at bounding box center [728, 91] width 10 height 17
